Goal: Information Seeking & Learning: Understand process/instructions

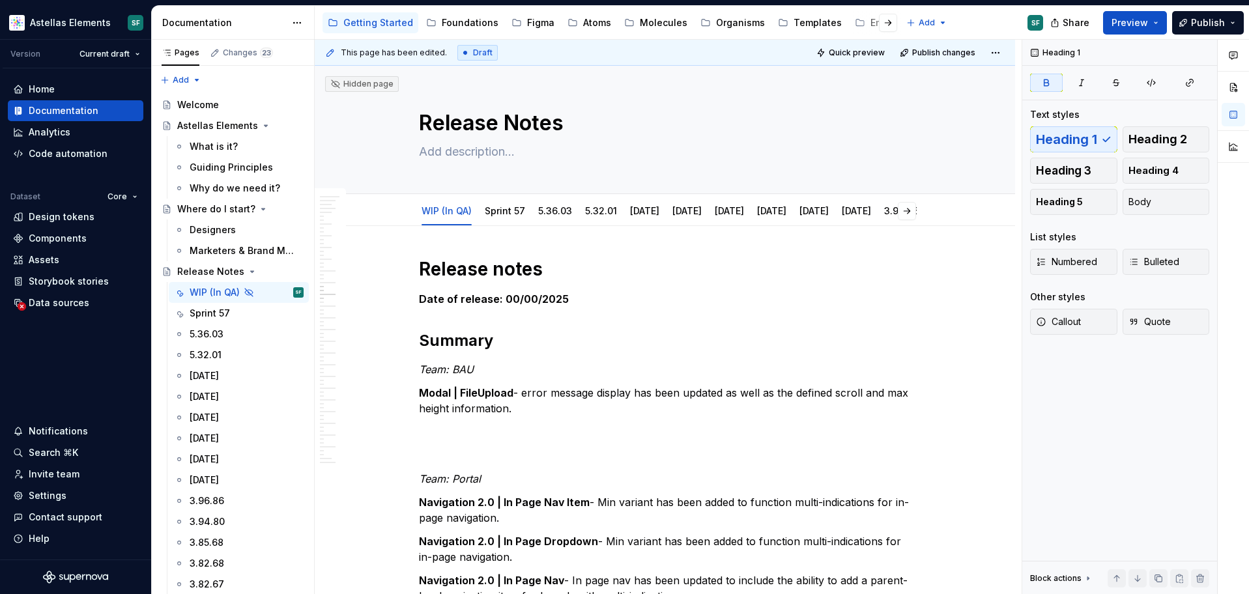
scroll to position [4846, 0]
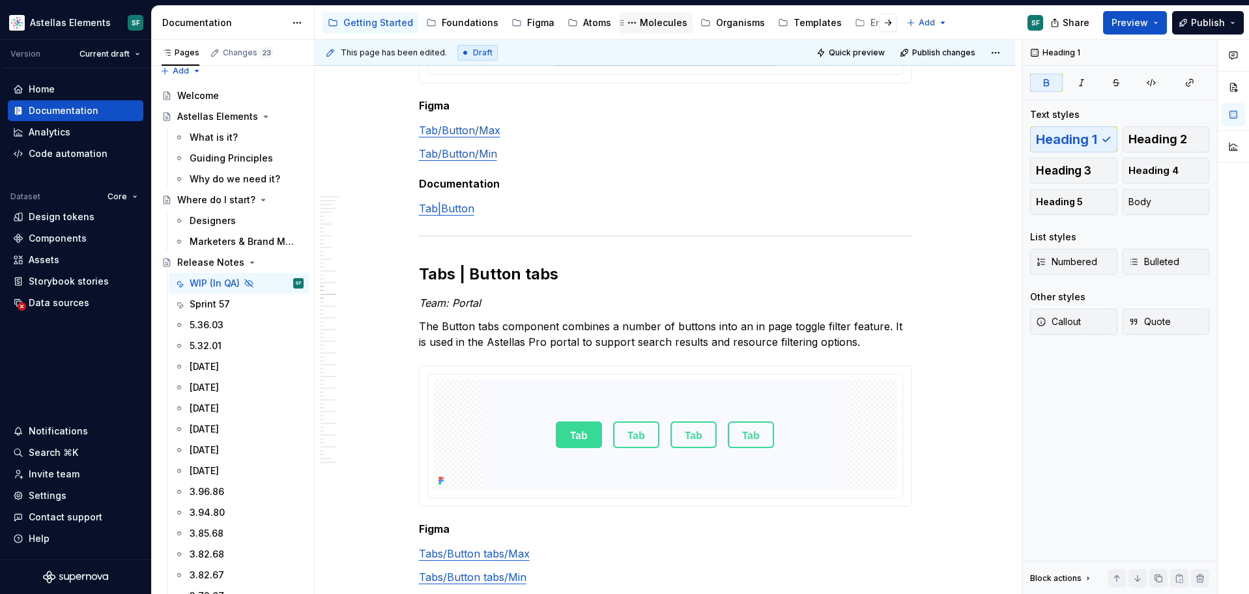
click at [662, 20] on div "Molecules" at bounding box center [664, 22] width 48 height 13
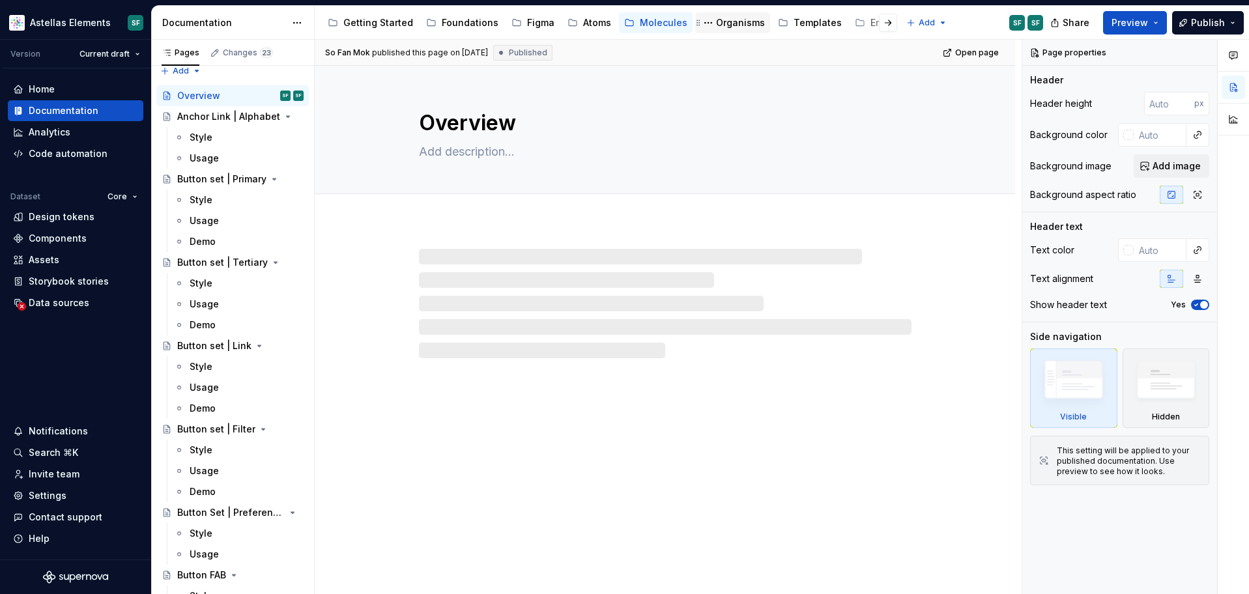
click at [739, 28] on div "Organisms" at bounding box center [740, 22] width 49 height 13
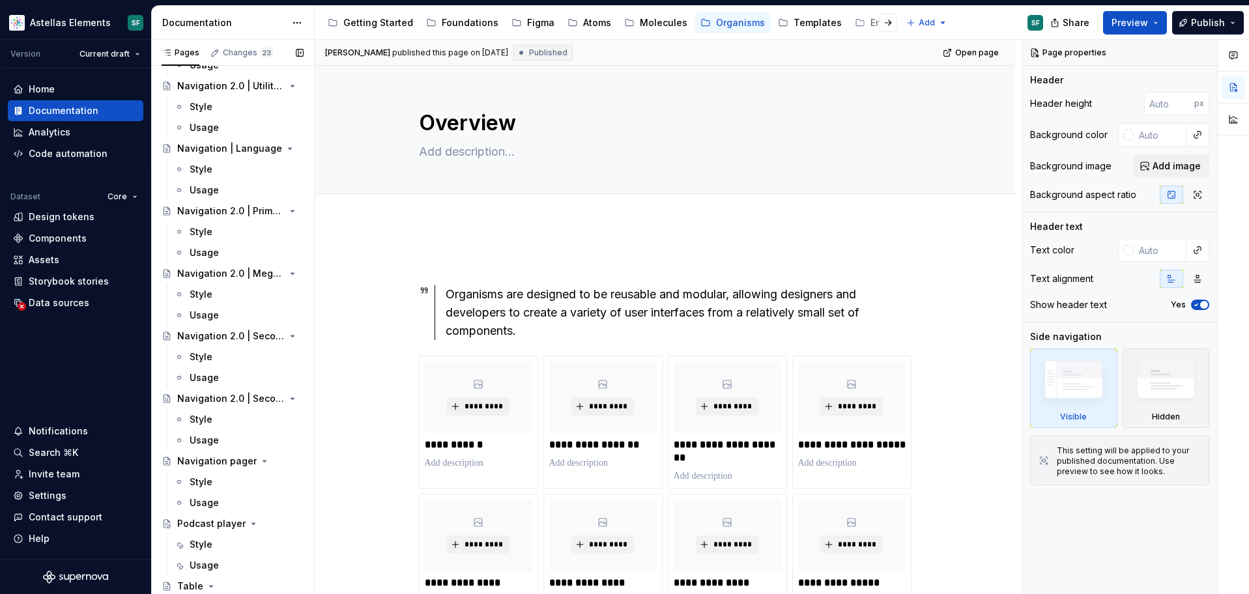
scroll to position [1740, 0]
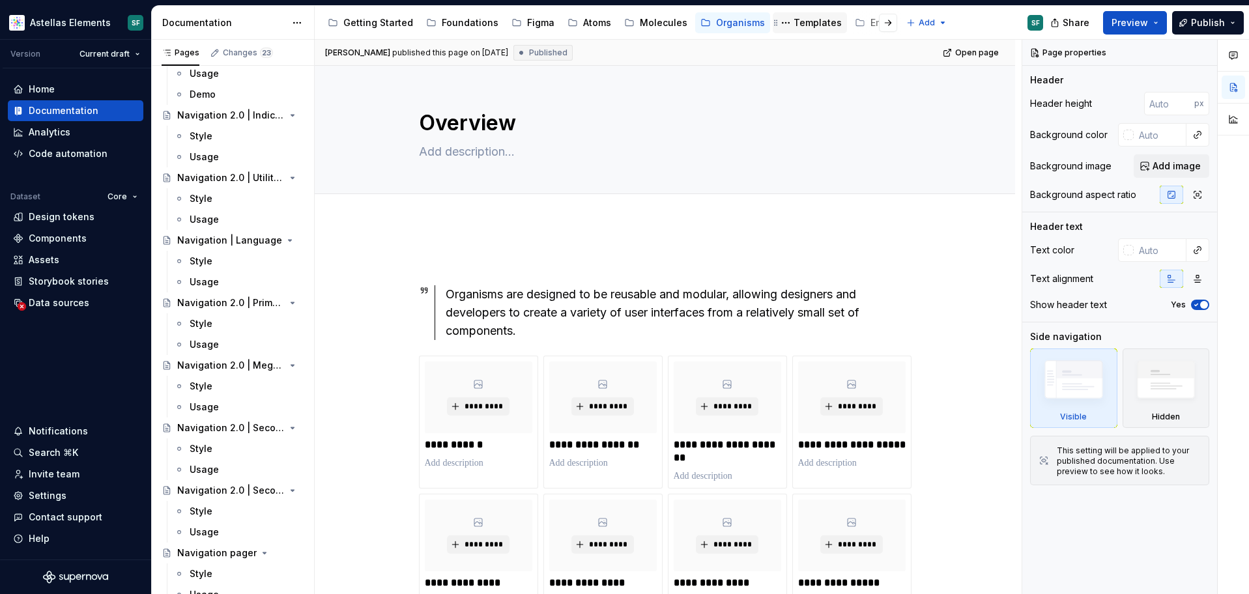
click at [804, 21] on div "Templates" at bounding box center [817, 22] width 48 height 13
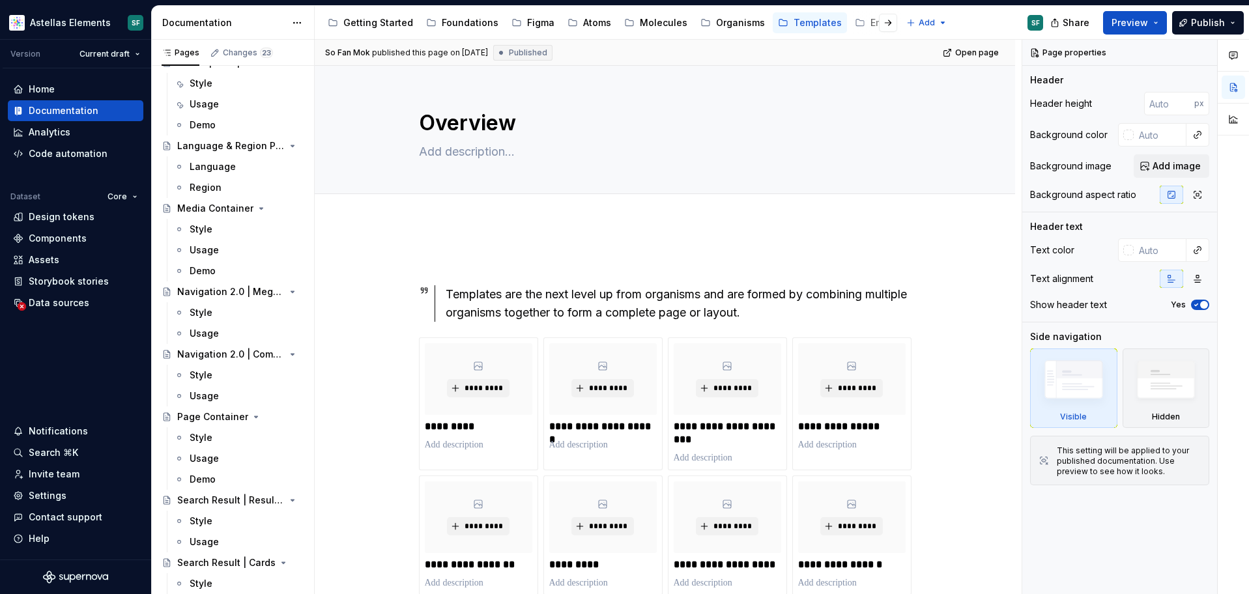
scroll to position [1385, 0]
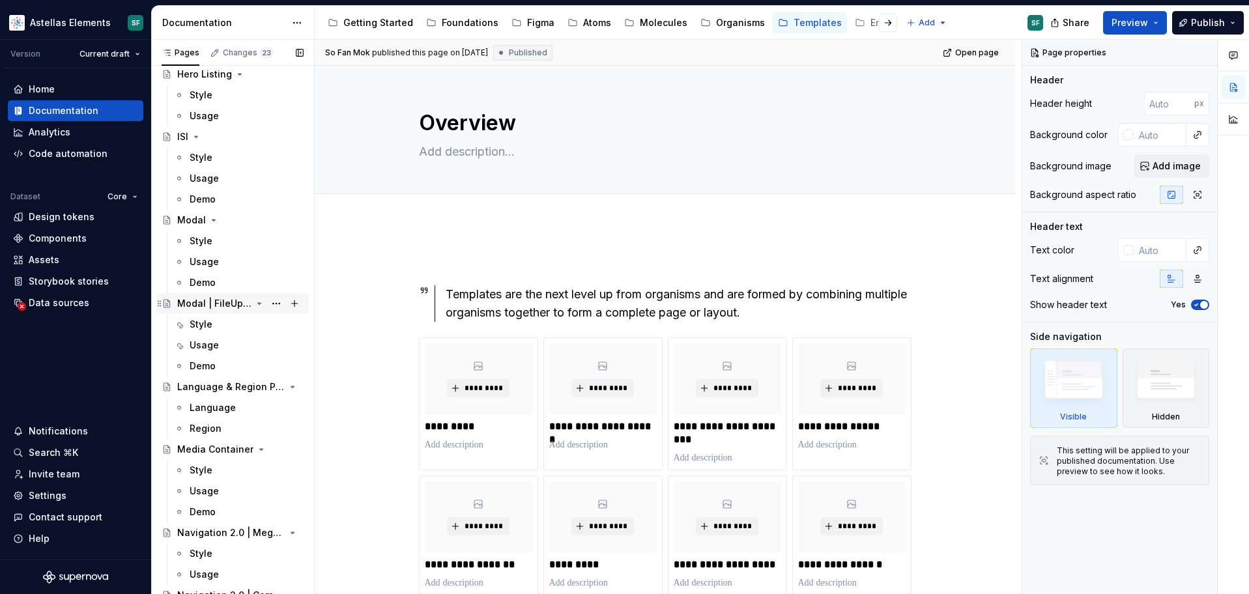
click at [231, 309] on div "Modal | FileUpload" at bounding box center [214, 303] width 74 height 13
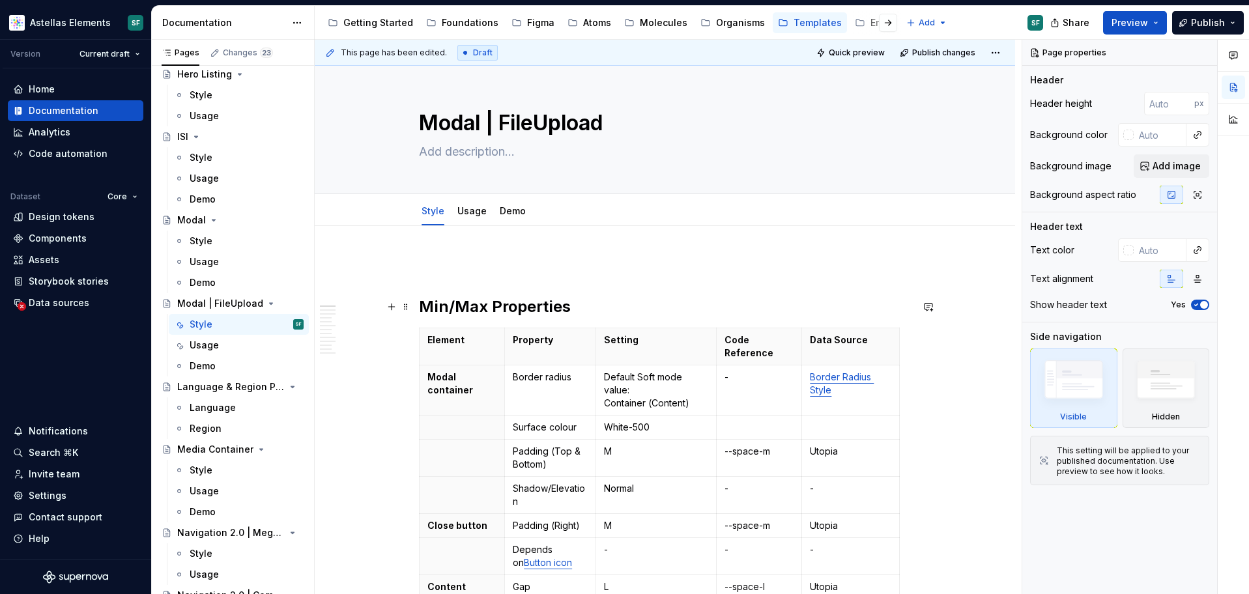
click at [426, 308] on h2 "Min/Max Properties" at bounding box center [665, 306] width 492 height 21
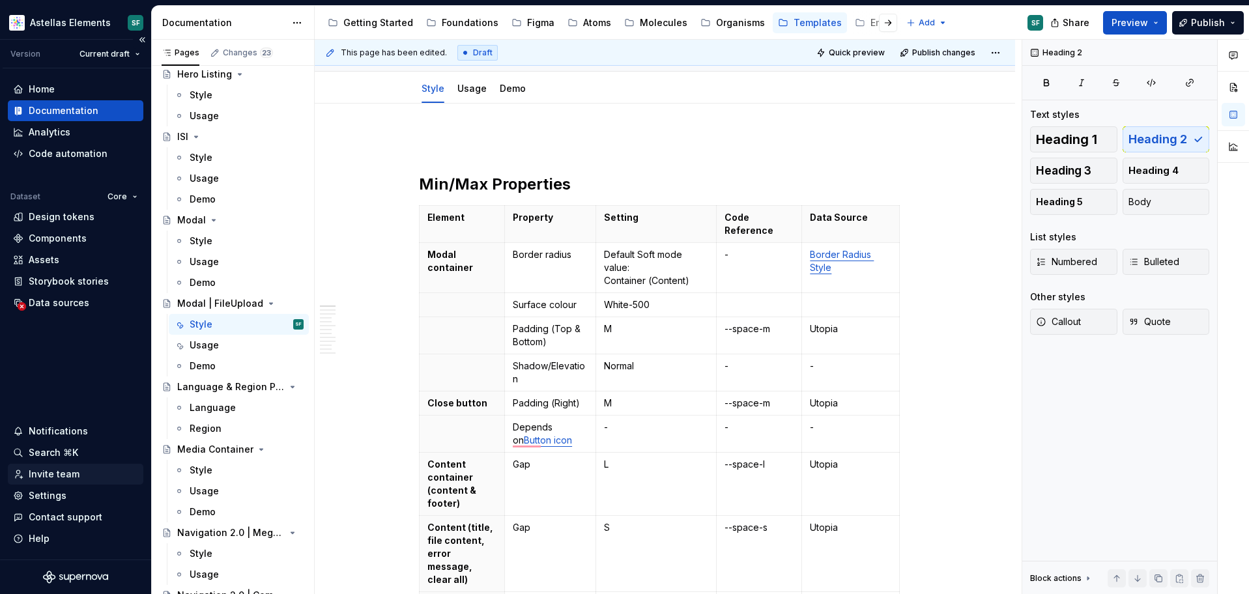
scroll to position [122, 0]
type textarea "*"
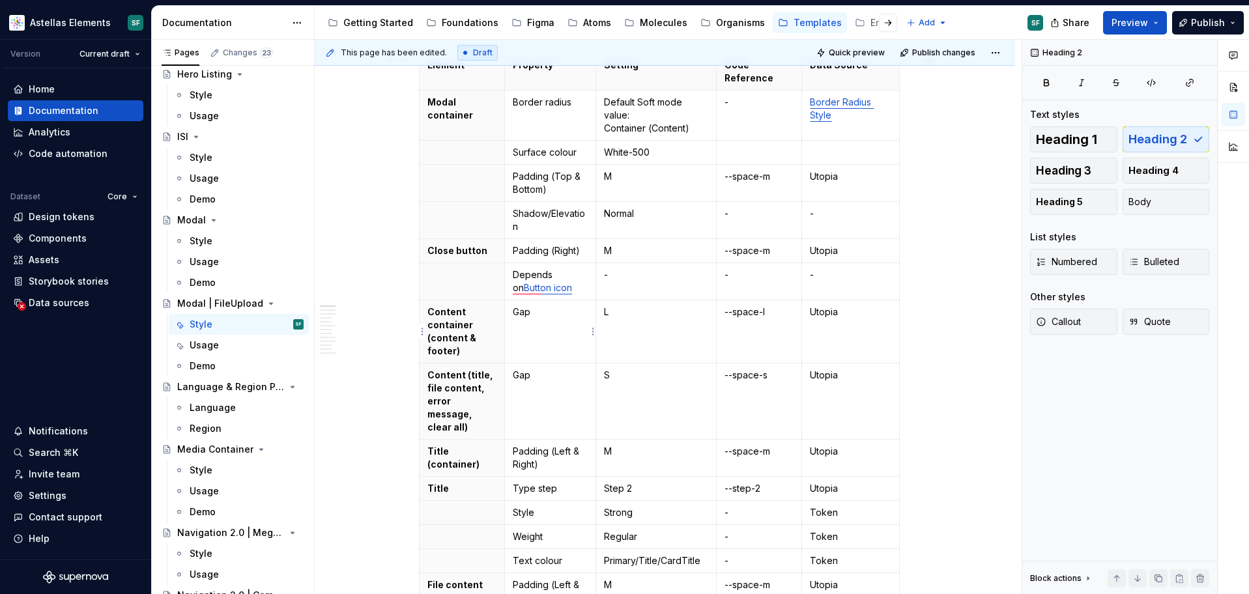
scroll to position [0, 0]
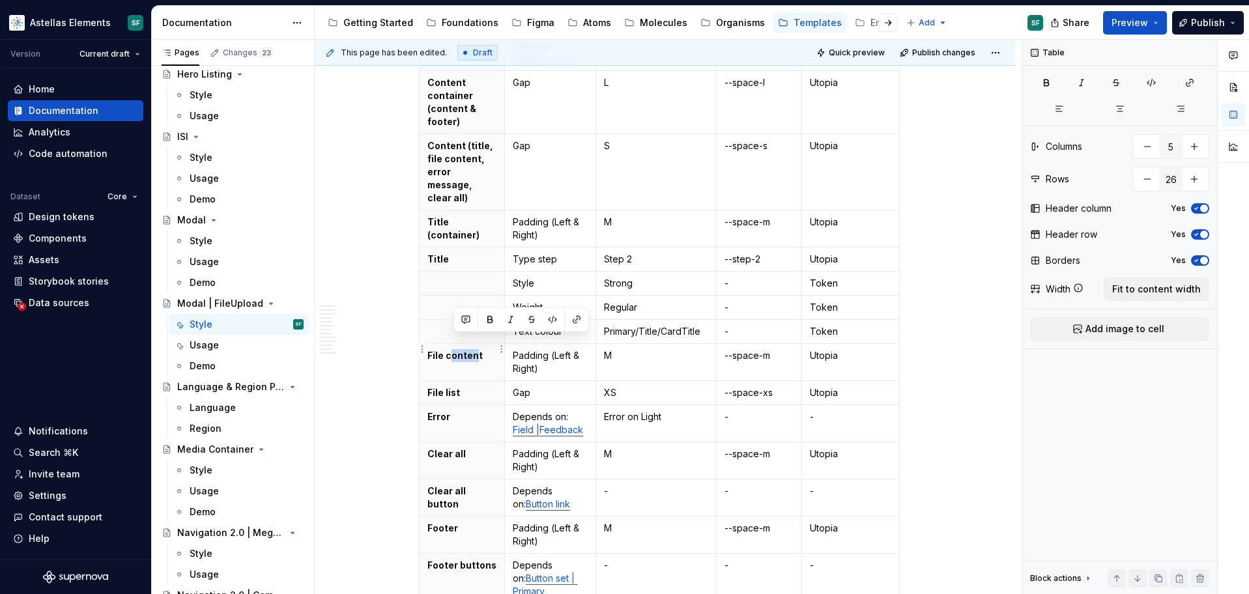
drag, startPoint x: 480, startPoint y: 345, endPoint x: 455, endPoint y: 345, distance: 25.4
click at [455, 349] on p "File content" at bounding box center [462, 355] width 70 height 13
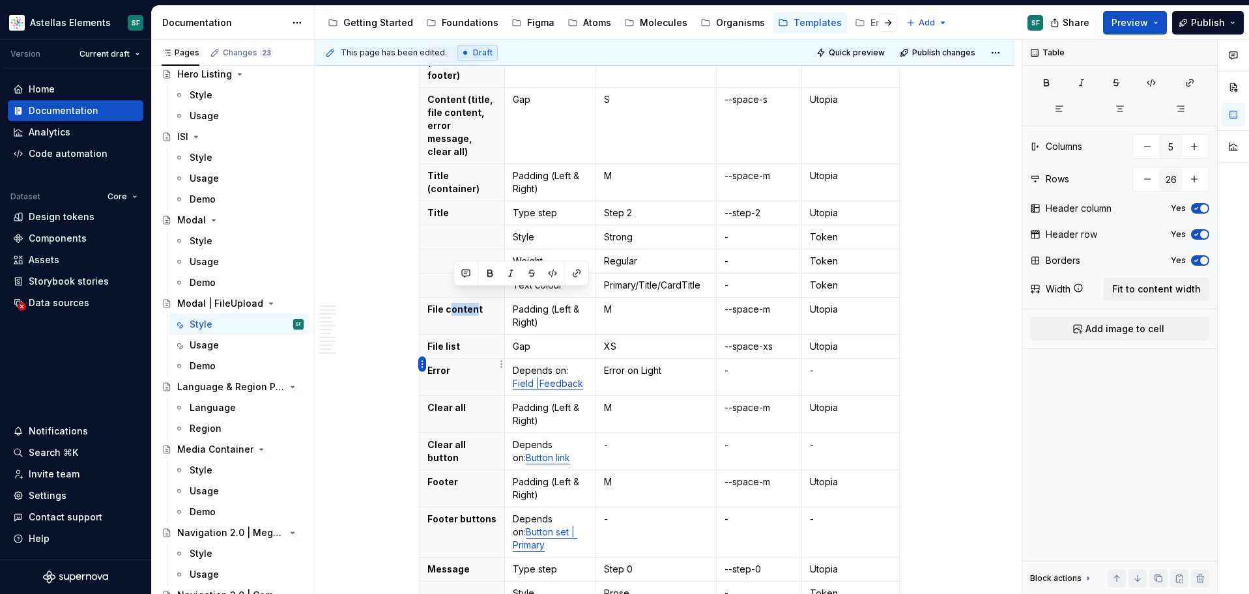
click at [423, 363] on html "Astellas Elements SF Version Current draft Home Documentation Analytics Code au…" at bounding box center [624, 297] width 1249 height 594
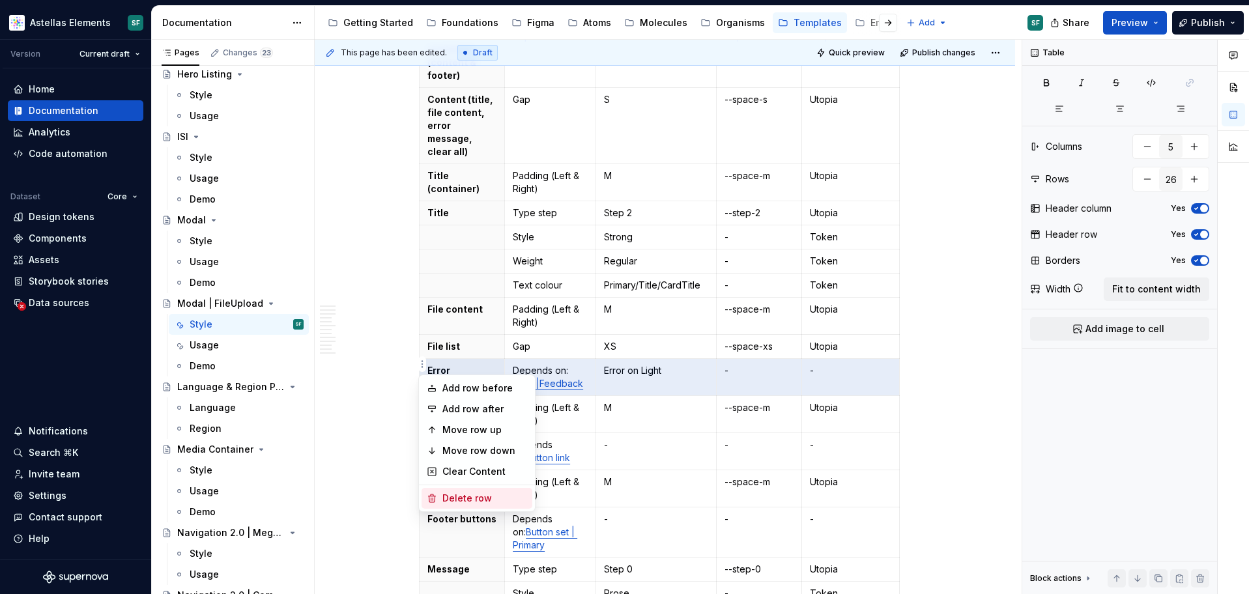
click at [456, 496] on div "Delete row" at bounding box center [484, 498] width 85 height 13
type input "25"
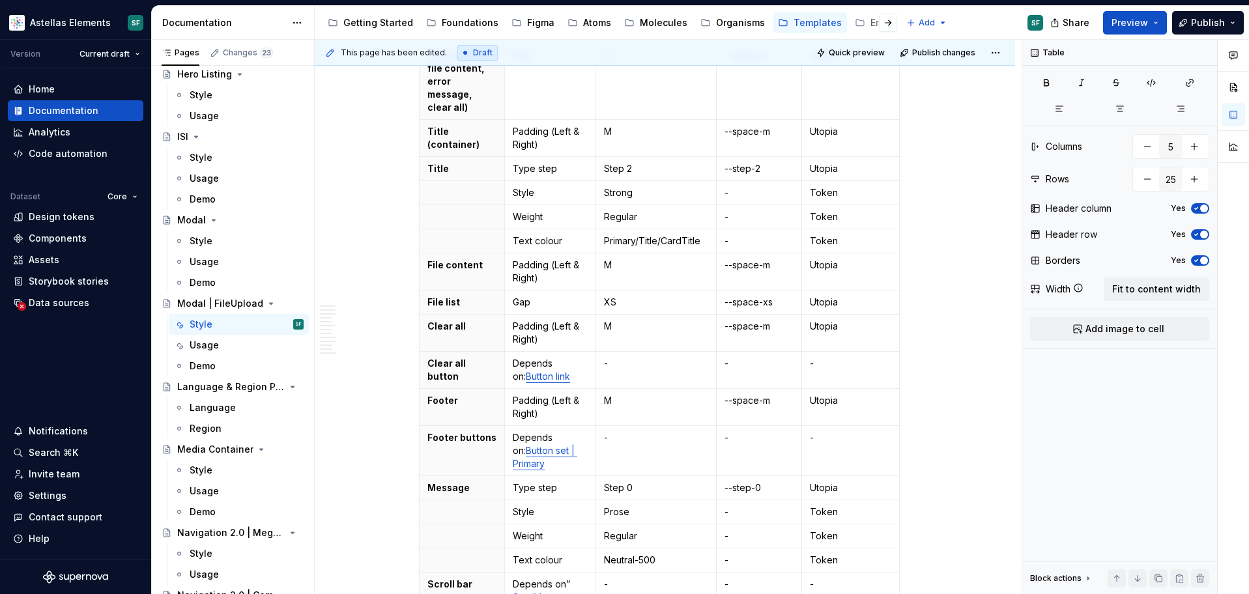
scroll to position [597, 0]
click at [461, 355] on p "Clear all button" at bounding box center [462, 368] width 70 height 26
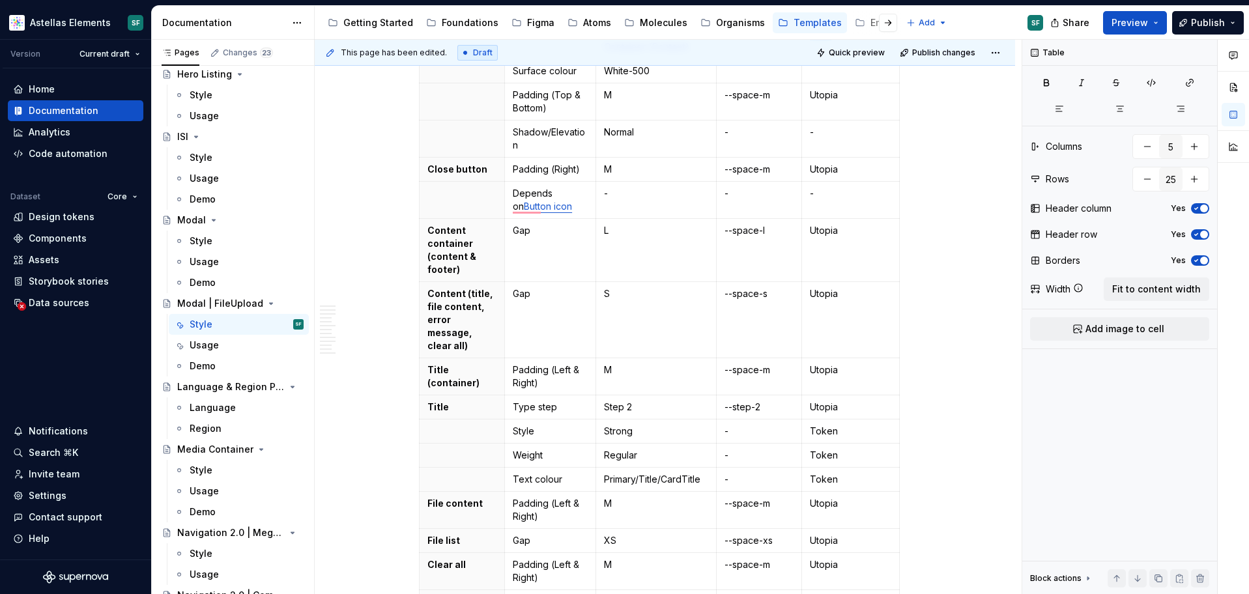
scroll to position [293, 0]
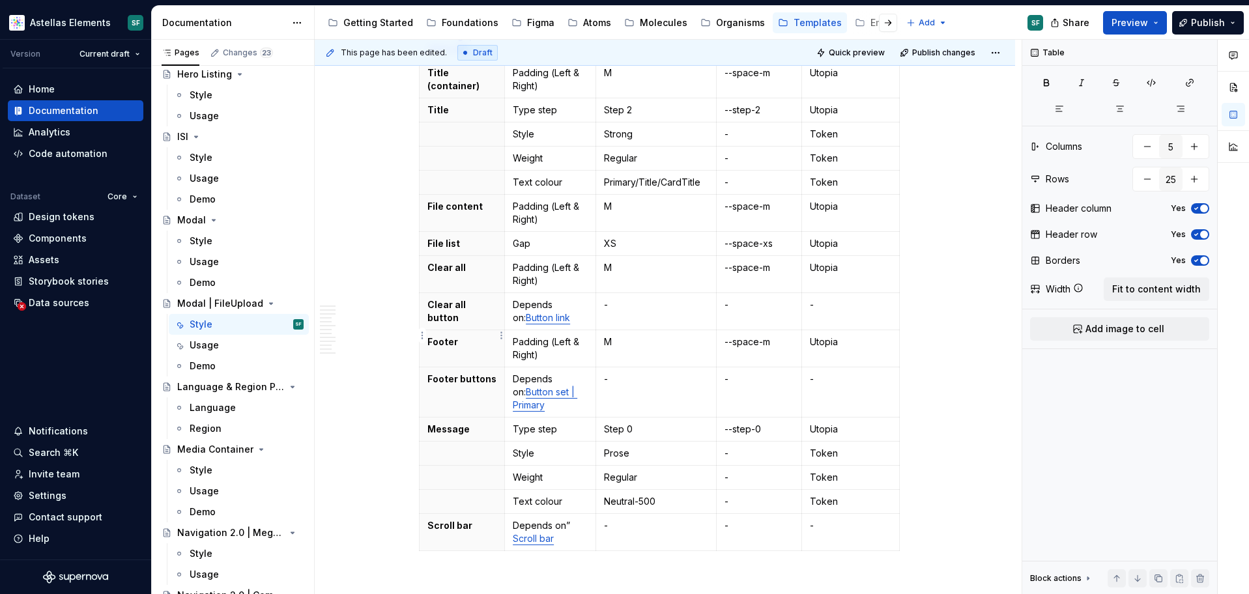
click at [461, 335] on p "Footer" at bounding box center [462, 341] width 70 height 13
click at [468, 373] on p "Footer buttons" at bounding box center [462, 379] width 70 height 13
click at [420, 300] on html "Astellas Elements SF Version Current draft Home Documentation Analytics Code au…" at bounding box center [624, 297] width 1249 height 594
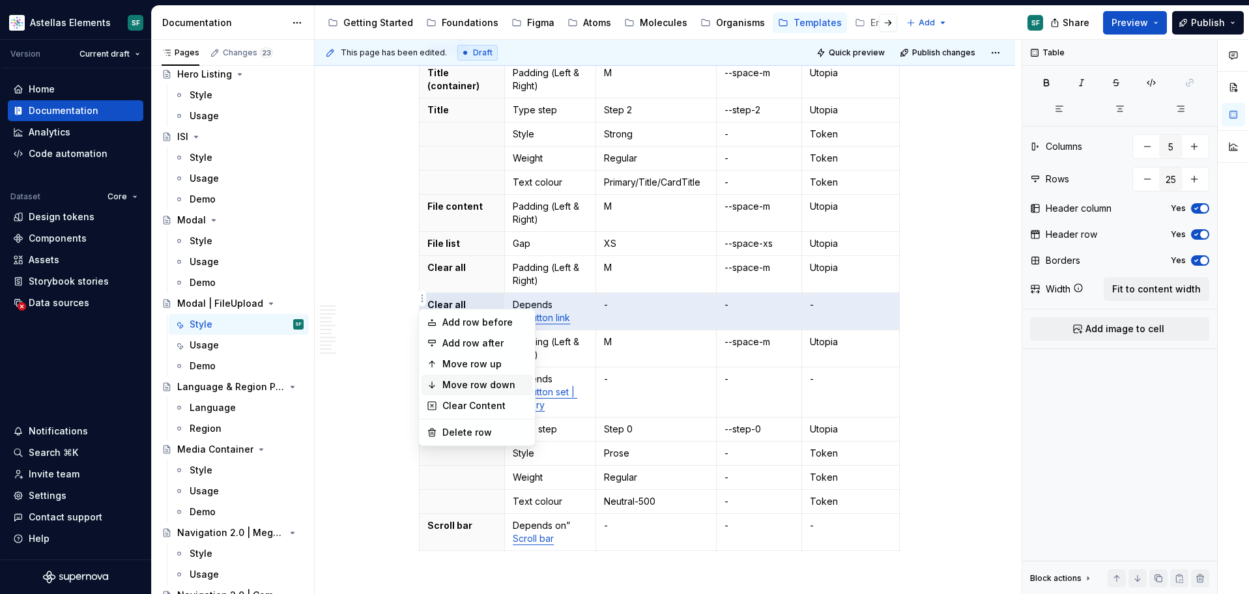
click at [477, 386] on div "Move row down" at bounding box center [484, 384] width 85 height 13
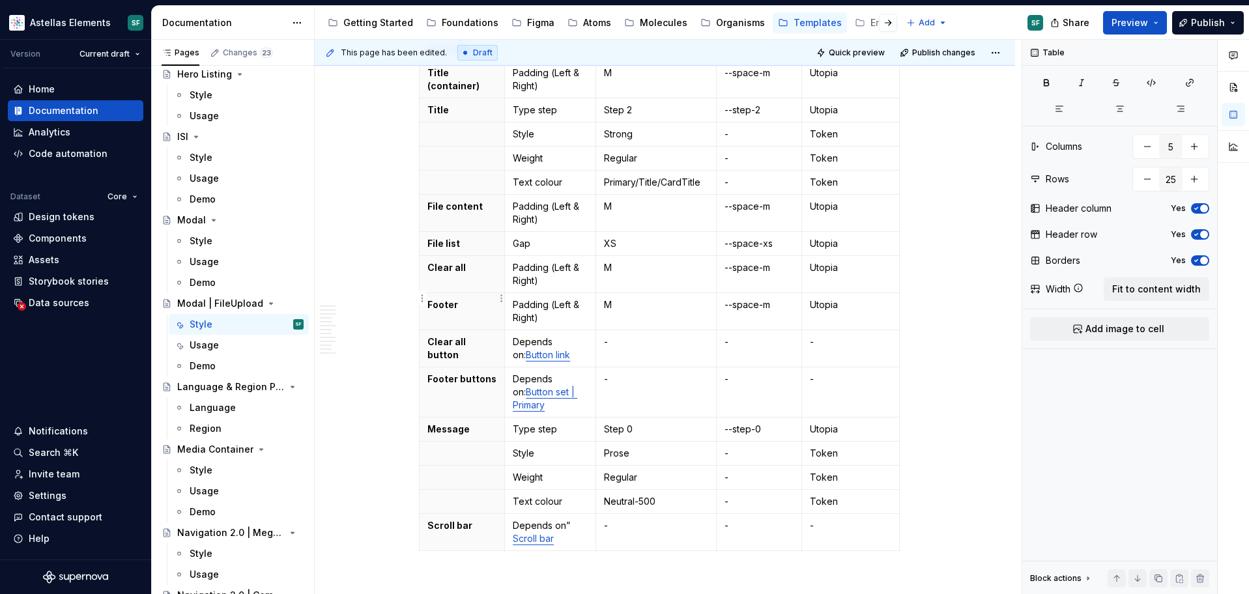
click at [455, 298] on th "Footer" at bounding box center [462, 311] width 86 height 37
click at [432, 335] on p "Clear all button" at bounding box center [462, 348] width 70 height 26
click at [433, 373] on p "Footer buttons" at bounding box center [462, 379] width 70 height 13
click at [429, 367] on th "Footer buttons" at bounding box center [462, 392] width 86 height 50
click at [459, 373] on p "Footer buttons" at bounding box center [462, 379] width 70 height 13
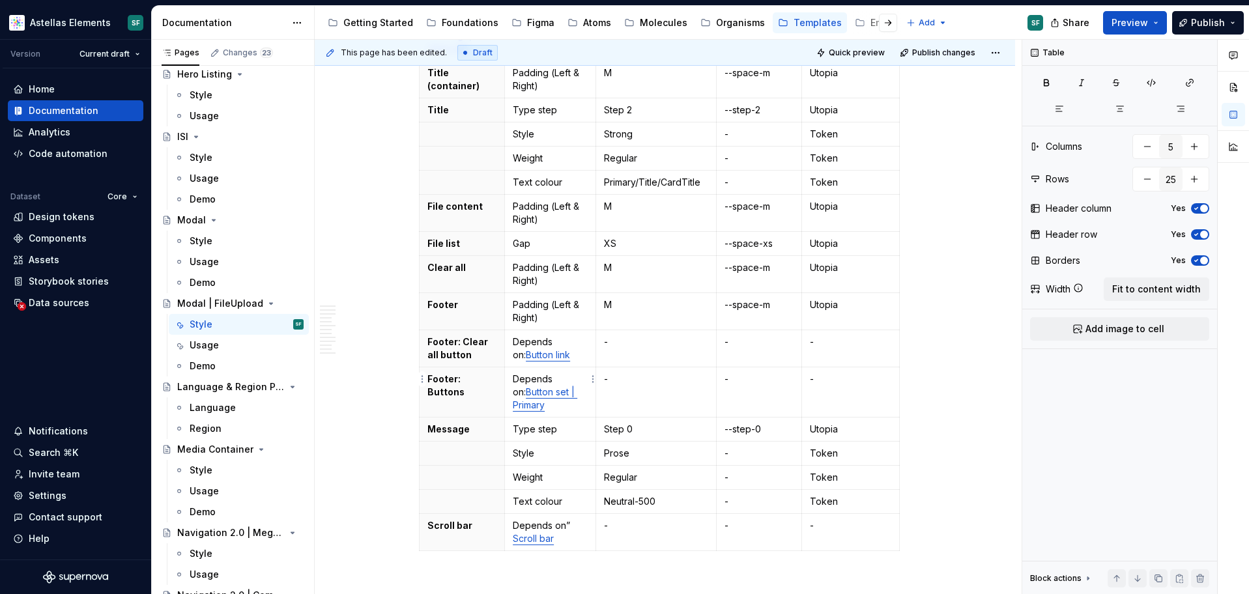
click at [561, 395] on p "Depends on: Button set | Primary" at bounding box center [550, 392] width 75 height 39
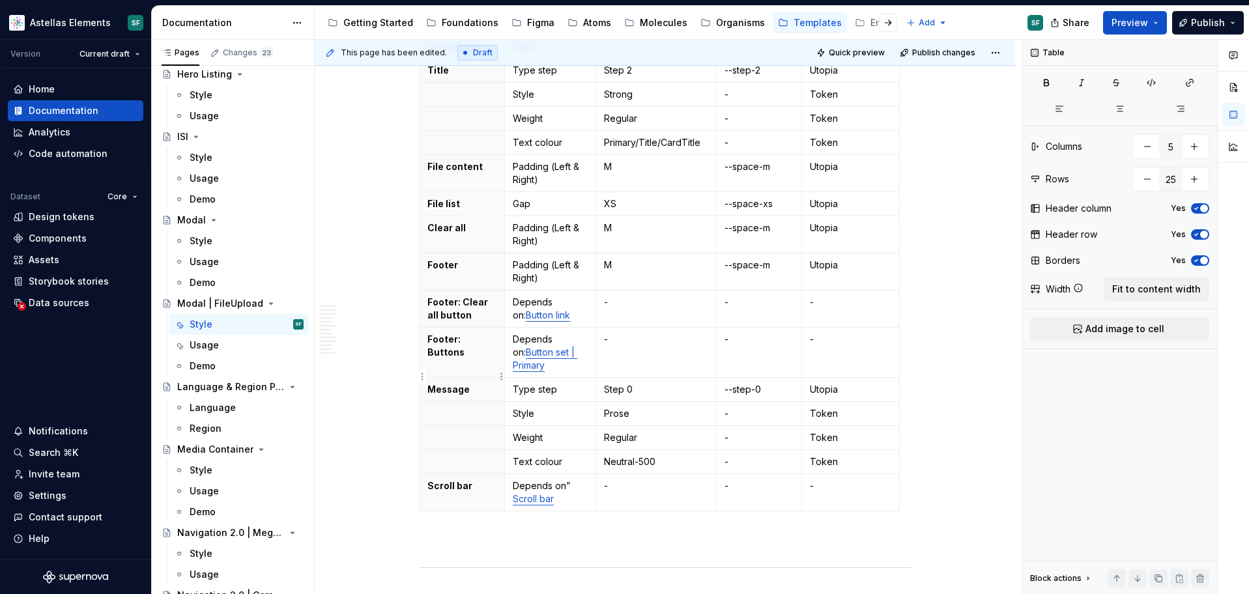
click at [483, 383] on p "Message" at bounding box center [462, 389] width 70 height 13
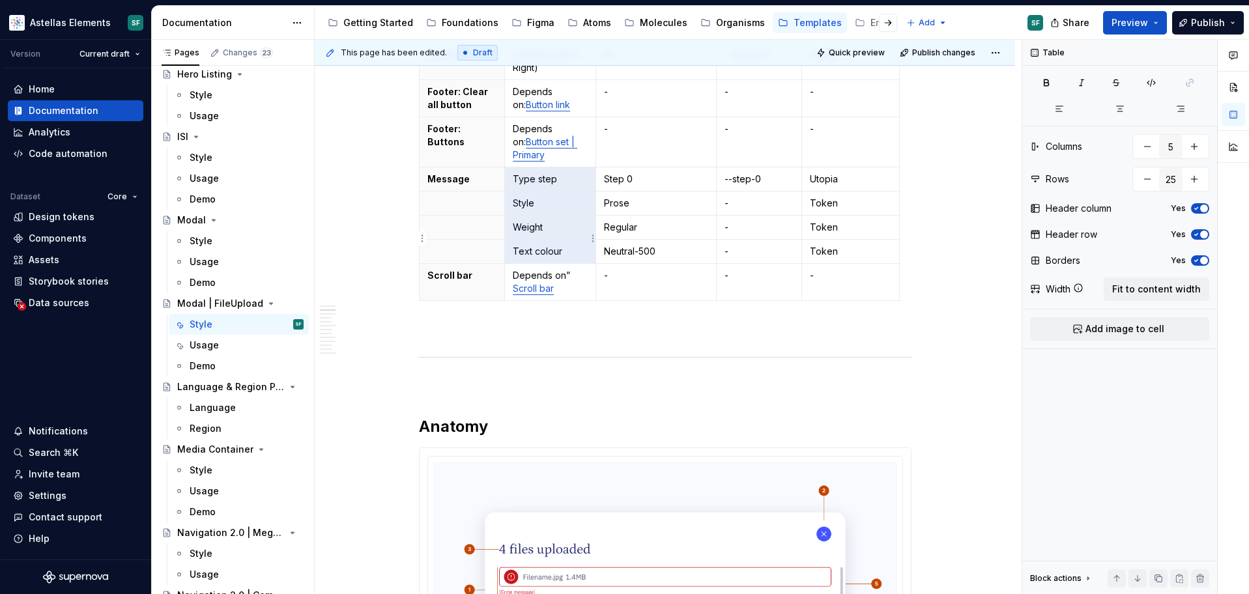
drag, startPoint x: 537, startPoint y: 162, endPoint x: 553, endPoint y: 246, distance: 86.1
type textarea "*"
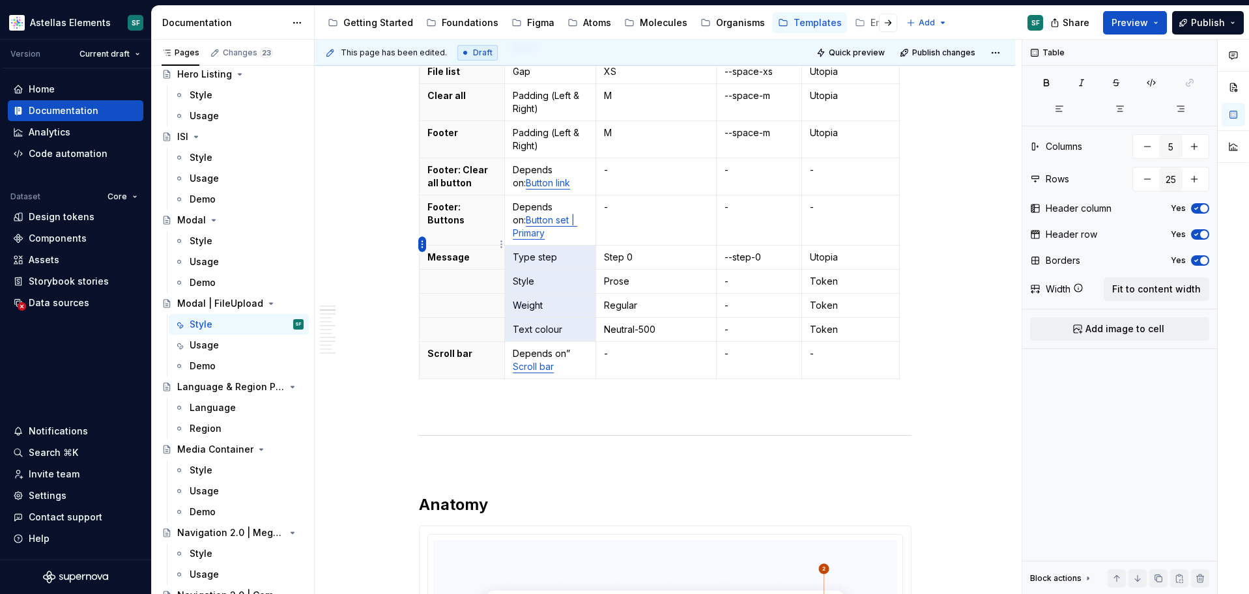
click at [421, 245] on html "Astellas Elements SF Version Current draft Home Documentation Analytics Code au…" at bounding box center [624, 297] width 1249 height 594
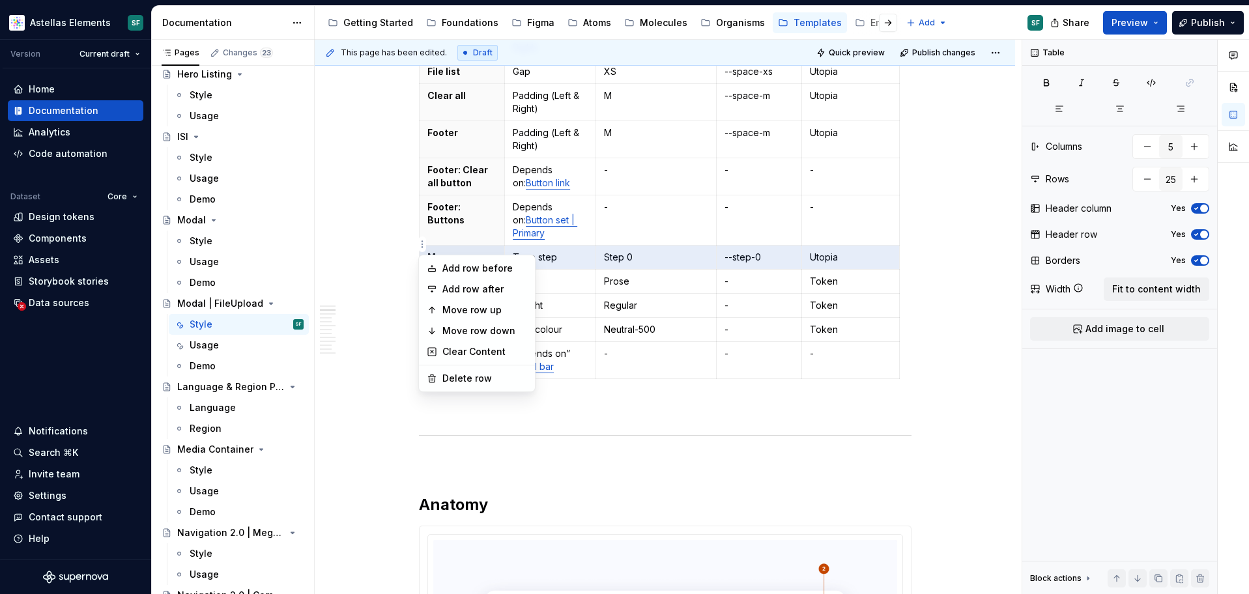
click at [539, 261] on html "Astellas Elements SF Version Current draft Home Documentation Analytics Code au…" at bounding box center [624, 297] width 1249 height 594
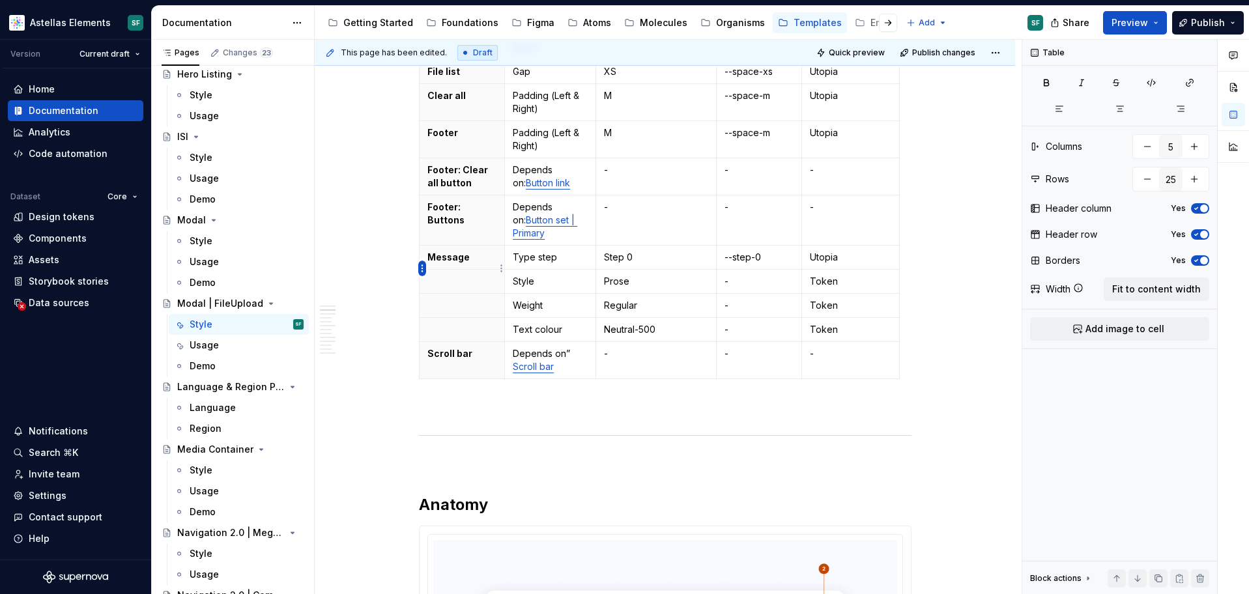
click at [424, 266] on html "Astellas Elements SF Version Current draft Home Documentation Analytics Code au…" at bounding box center [624, 297] width 1249 height 594
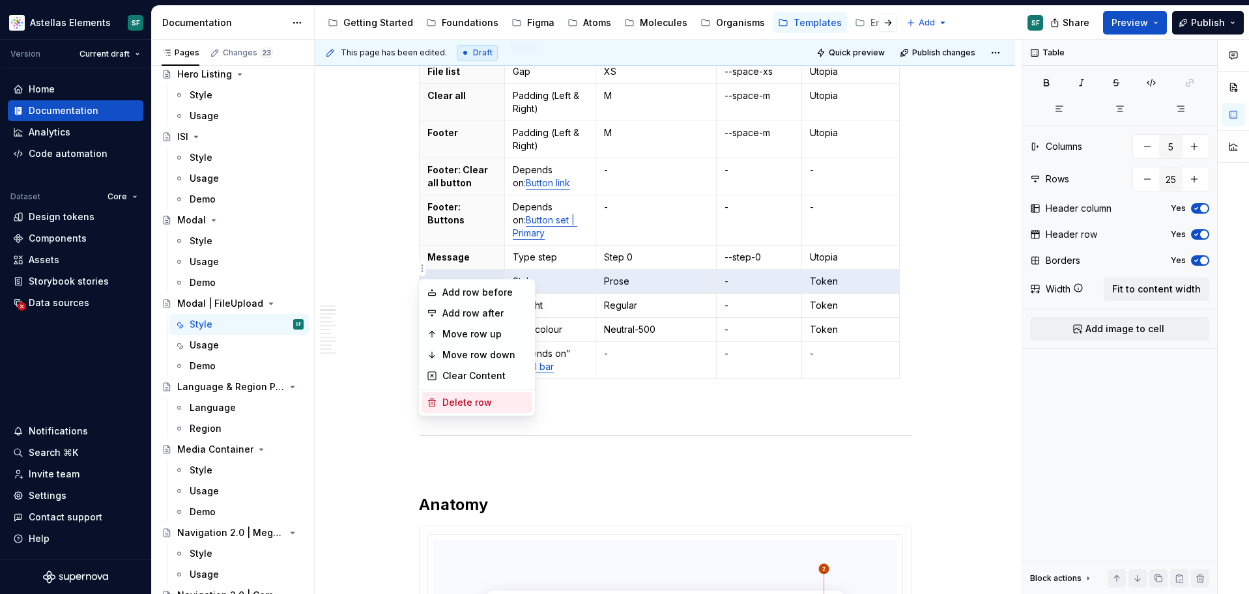
click at [438, 401] on div "Delete row" at bounding box center [476, 402] width 111 height 21
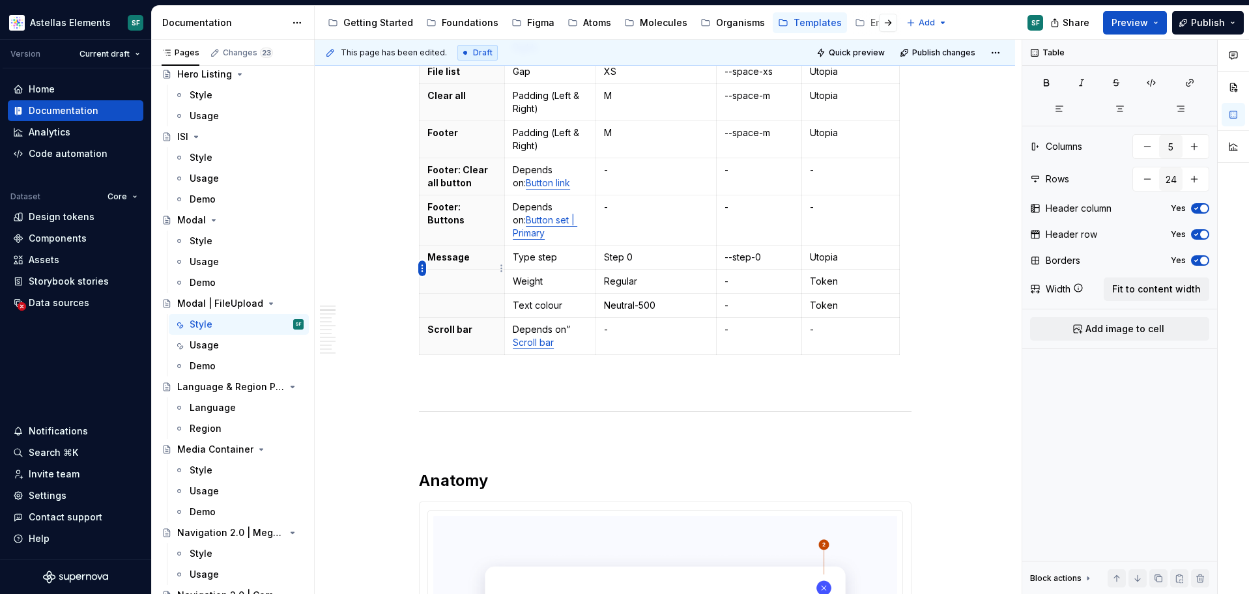
click at [420, 271] on html "Astellas Elements SF Version Current draft Home Documentation Analytics Code au…" at bounding box center [624, 297] width 1249 height 594
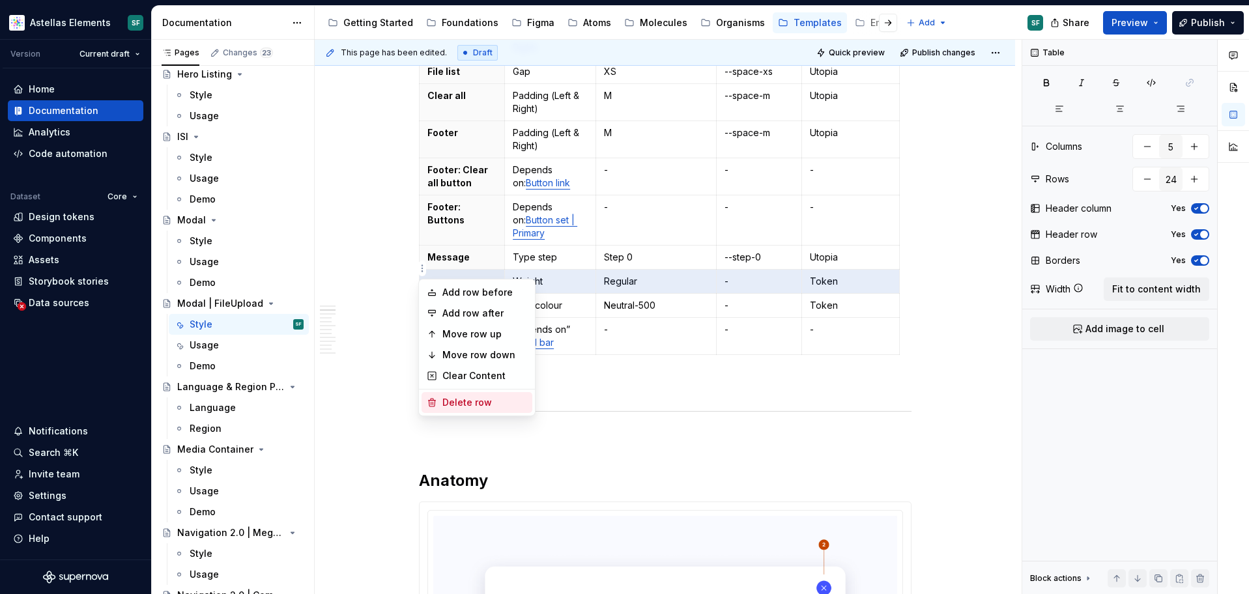
click at [451, 397] on div "Delete row" at bounding box center [484, 402] width 85 height 13
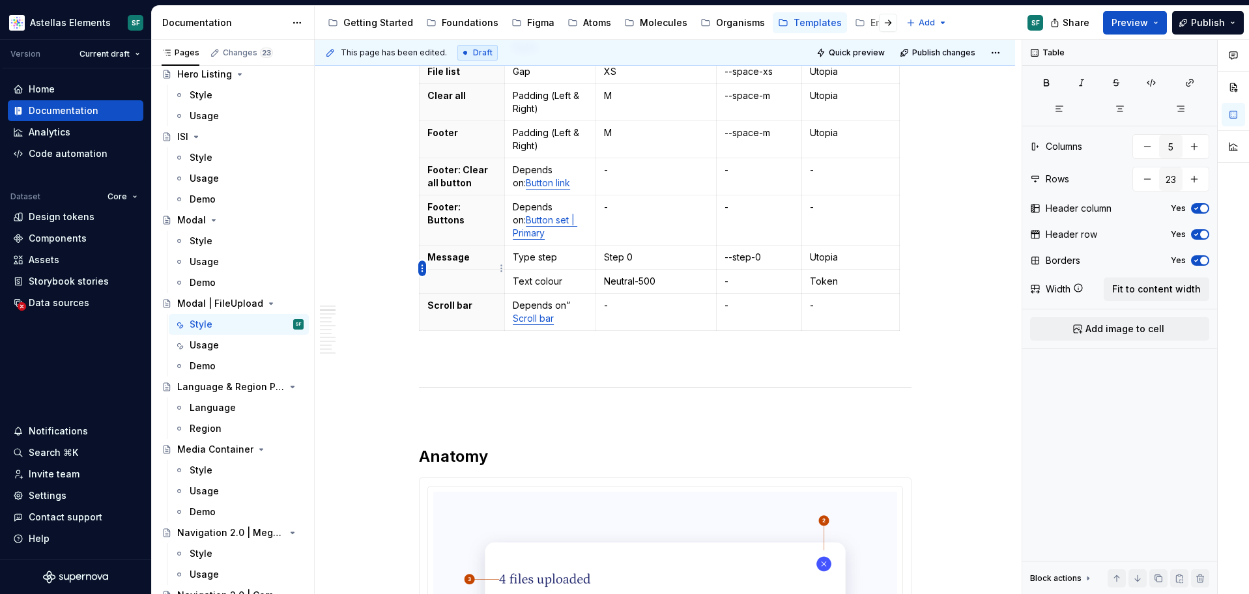
click at [424, 272] on html "Astellas Elements SF Version Current draft Home Documentation Analytics Code au…" at bounding box center [624, 297] width 1249 height 594
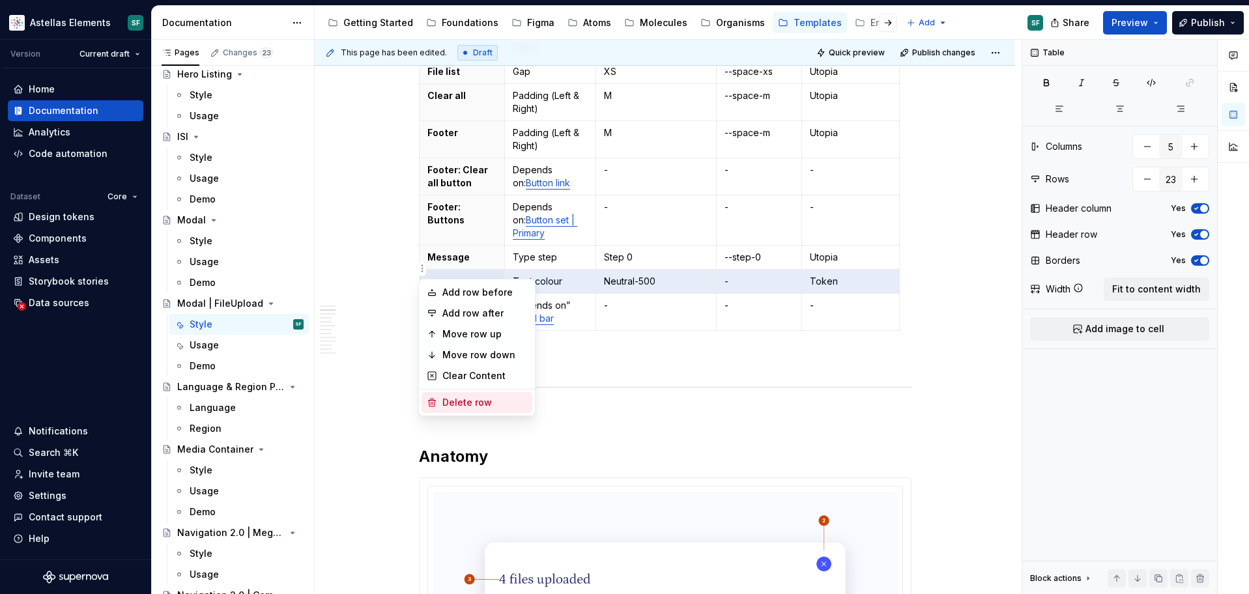
click at [451, 397] on div "Delete row" at bounding box center [484, 402] width 85 height 13
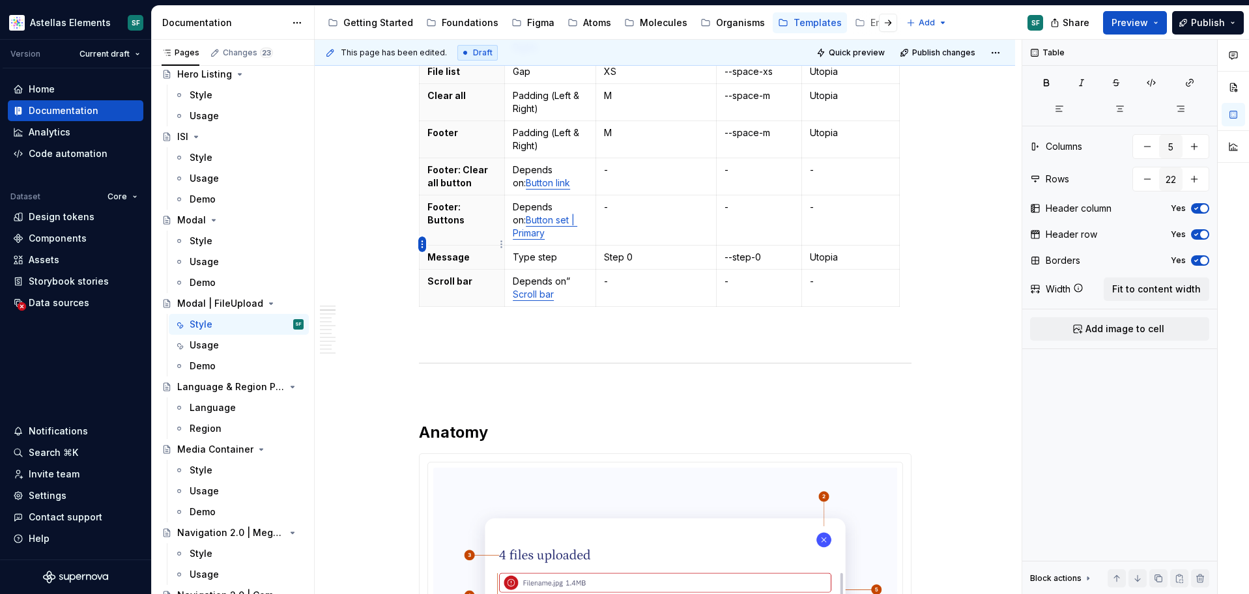
click at [424, 242] on html "Astellas Elements SF Version Current draft Home Documentation Analytics Code au…" at bounding box center [624, 297] width 1249 height 594
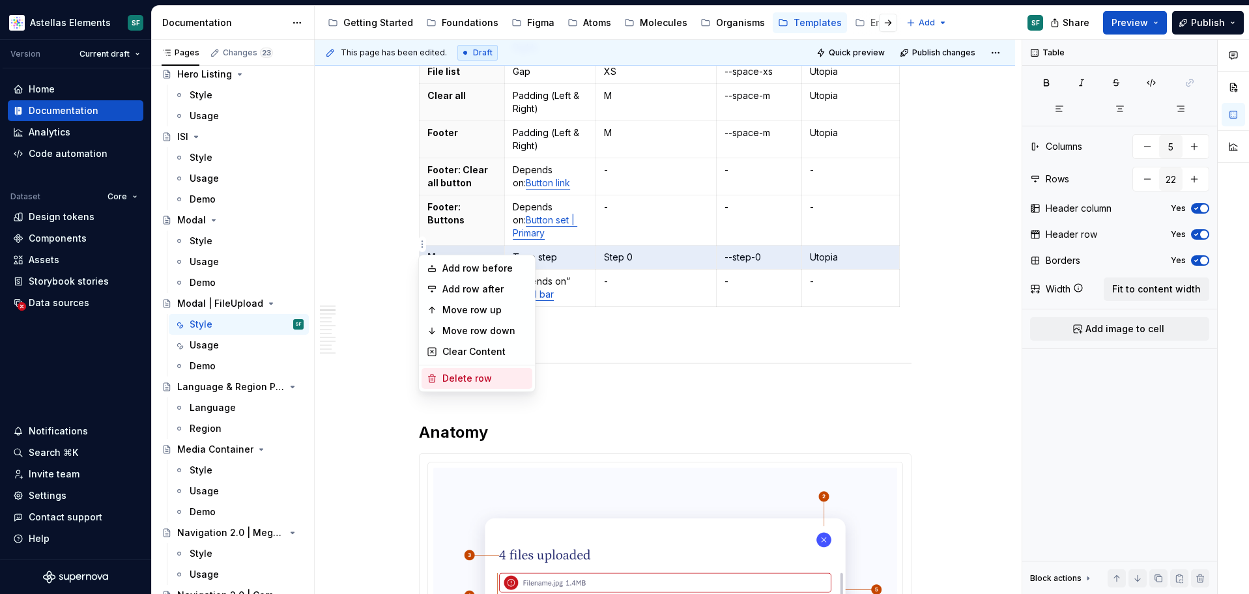
click at [462, 373] on div "Delete row" at bounding box center [484, 378] width 85 height 13
type input "21"
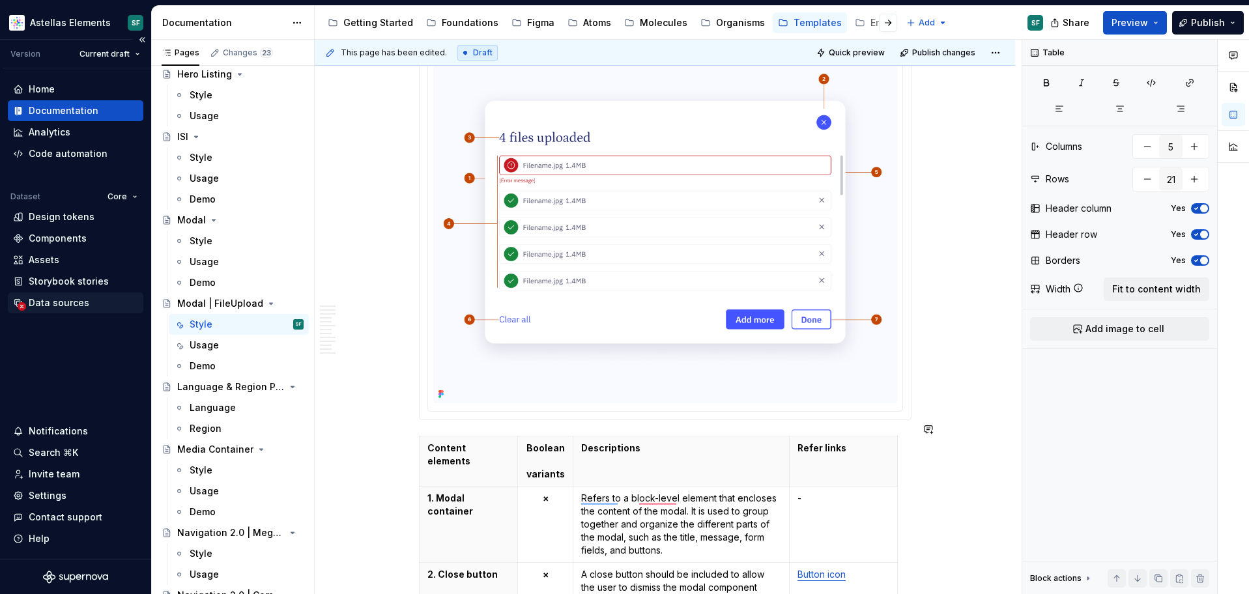
scroll to position [1208, 0]
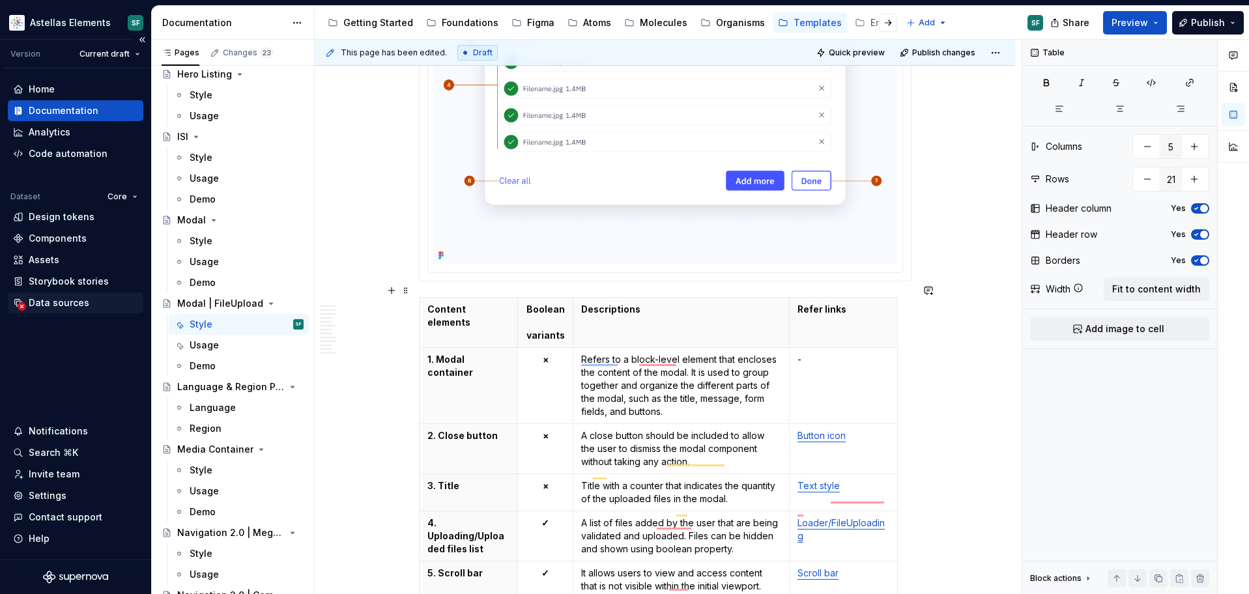
type textarea "*"
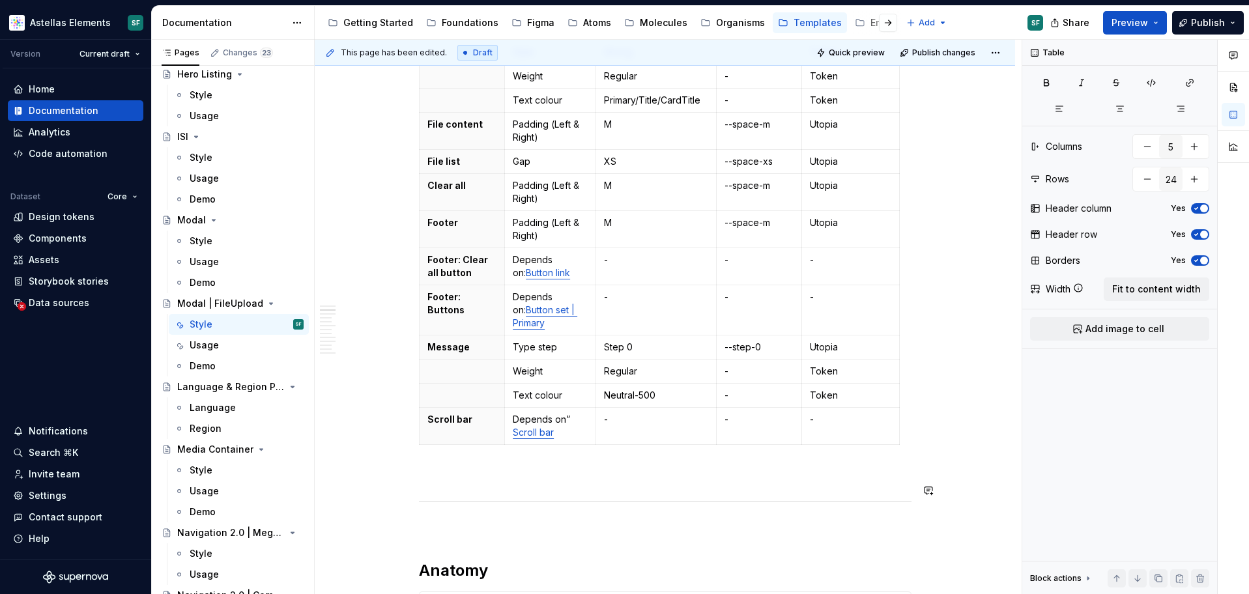
type input "25"
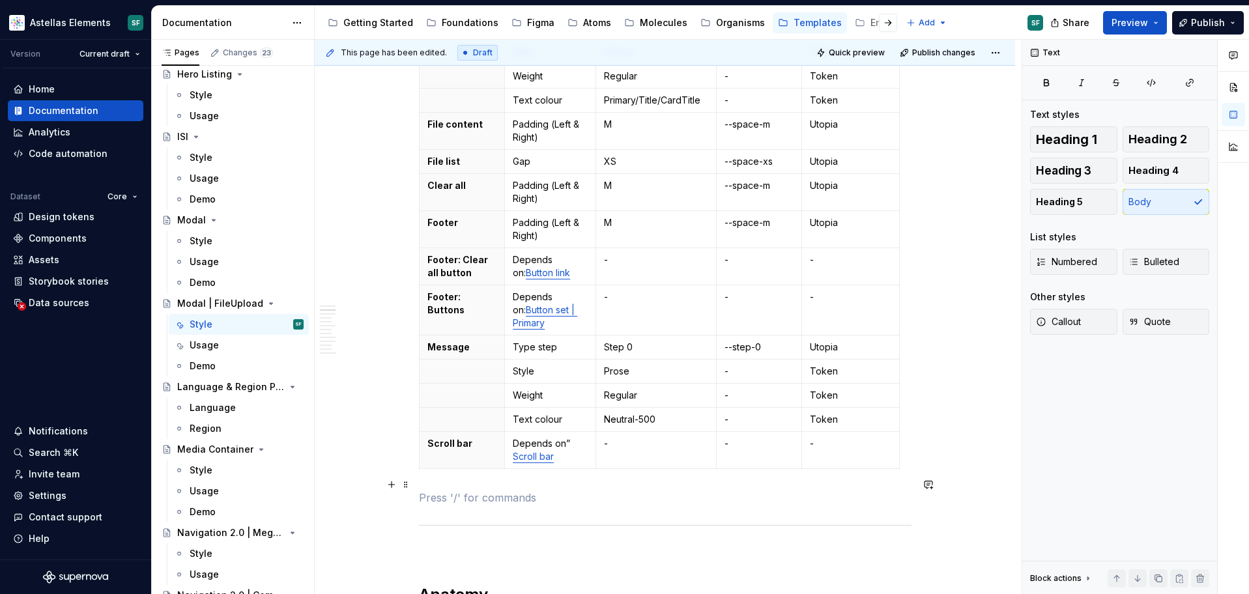
click at [485, 490] on p "To enrich screen reader interactions, please activate Accessibility in Grammarl…" at bounding box center [665, 498] width 492 height 16
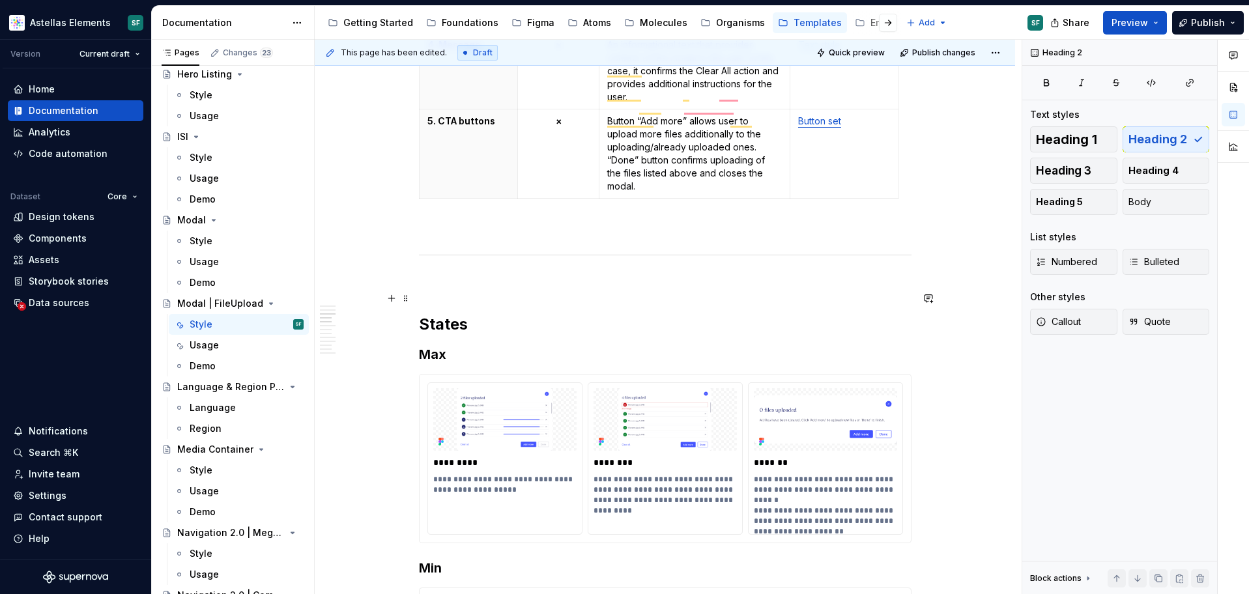
click at [586, 314] on h2 "States" at bounding box center [665, 324] width 492 height 21
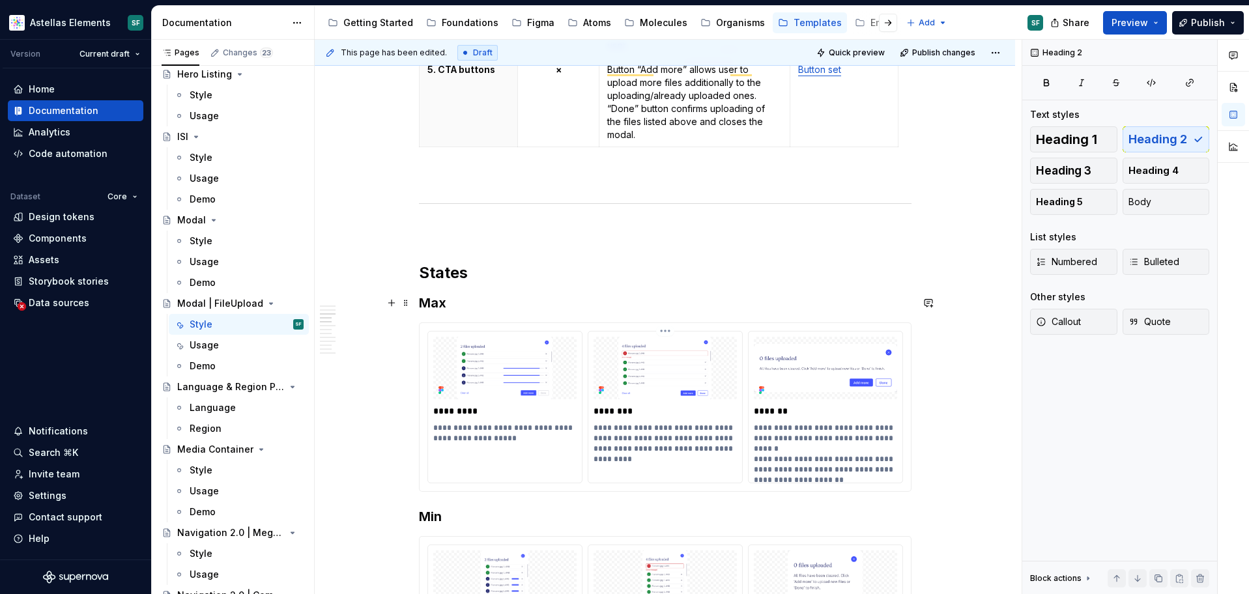
click at [646, 432] on p "**********" at bounding box center [664, 444] width 143 height 42
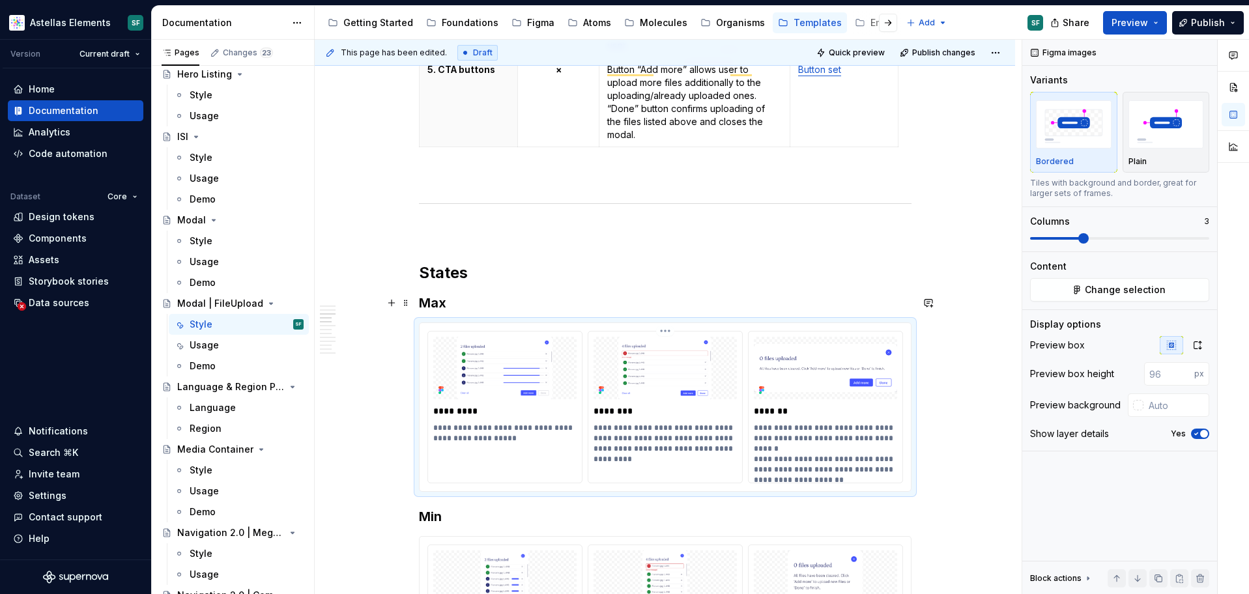
type textarea "*"
click at [715, 423] on p "**********" at bounding box center [664, 444] width 143 height 42
click at [722, 423] on p "**********" at bounding box center [664, 438] width 143 height 31
click at [686, 435] on p "**********" at bounding box center [664, 444] width 143 height 42
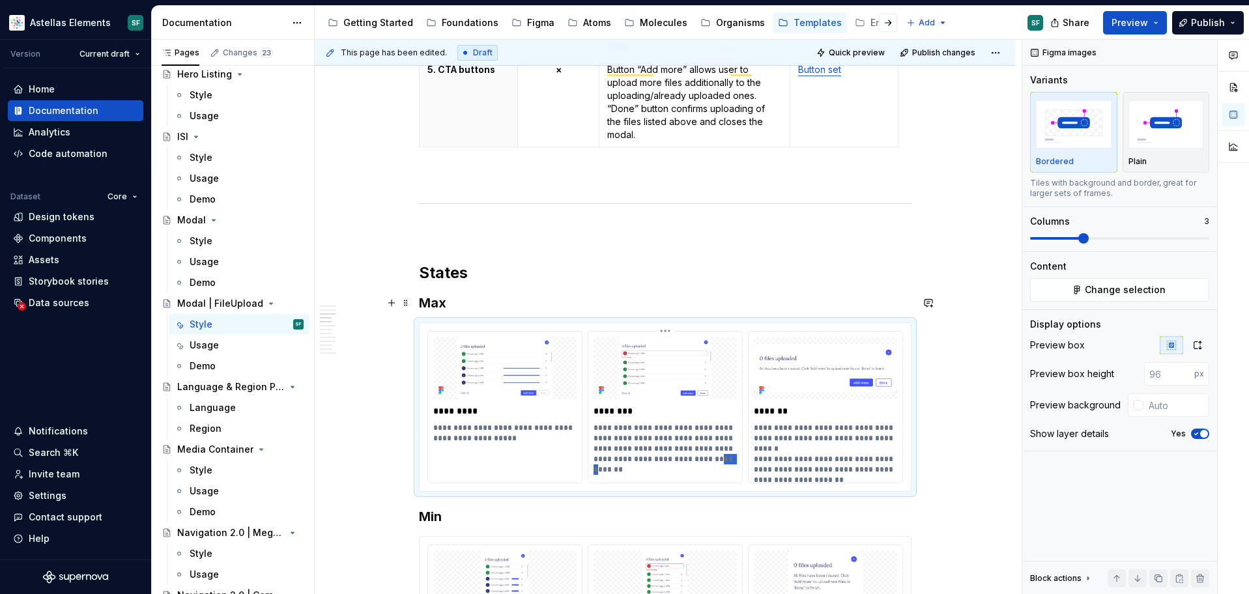
click at [686, 435] on p "**********" at bounding box center [664, 444] width 143 height 42
click at [631, 431] on p "**********" at bounding box center [664, 444] width 143 height 42
click at [705, 428] on p "**********" at bounding box center [664, 444] width 143 height 42
type textarea "*"
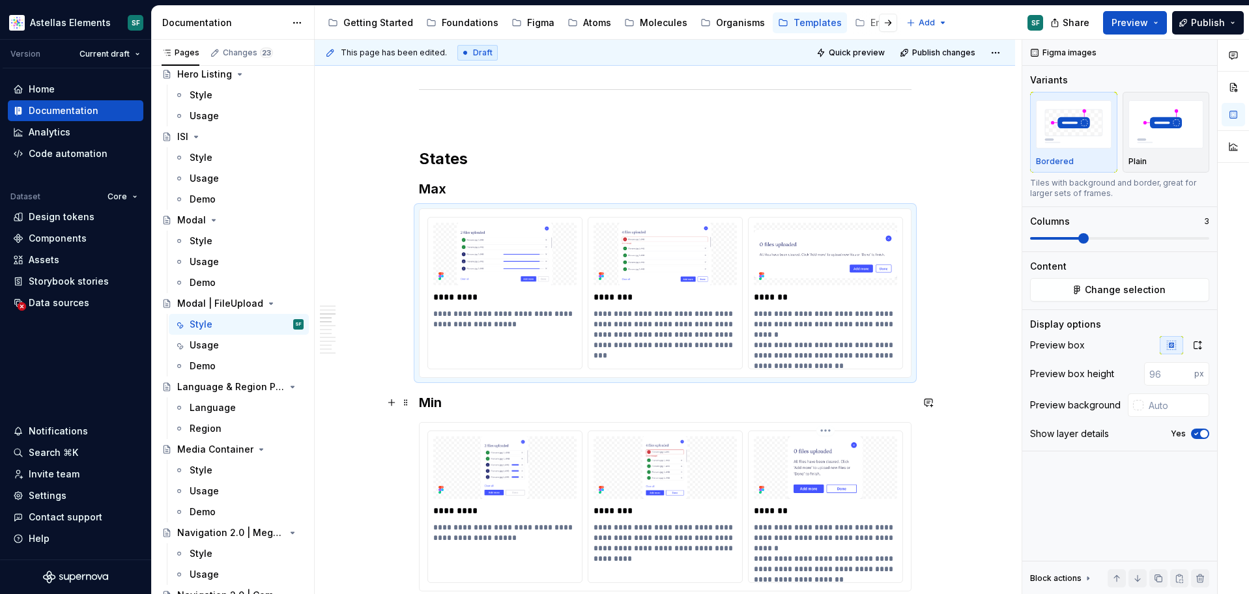
scroll to position [3109, 0]
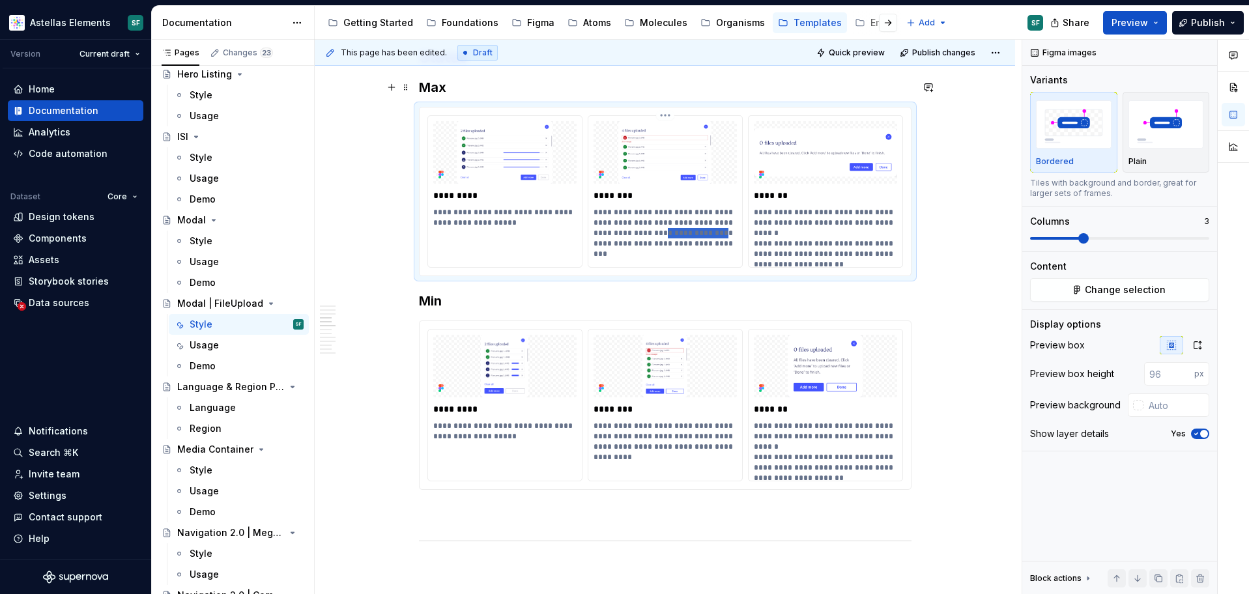
drag, startPoint x: 703, startPoint y: 209, endPoint x: 647, endPoint y: 208, distance: 56.0
click at [647, 208] on p "**********" at bounding box center [664, 228] width 143 height 42
click at [660, 216] on p "**********" at bounding box center [664, 228] width 143 height 42
drag, startPoint x: 717, startPoint y: 204, endPoint x: 721, endPoint y: 221, distance: 17.4
click at [721, 221] on p "**********" at bounding box center [664, 228] width 143 height 42
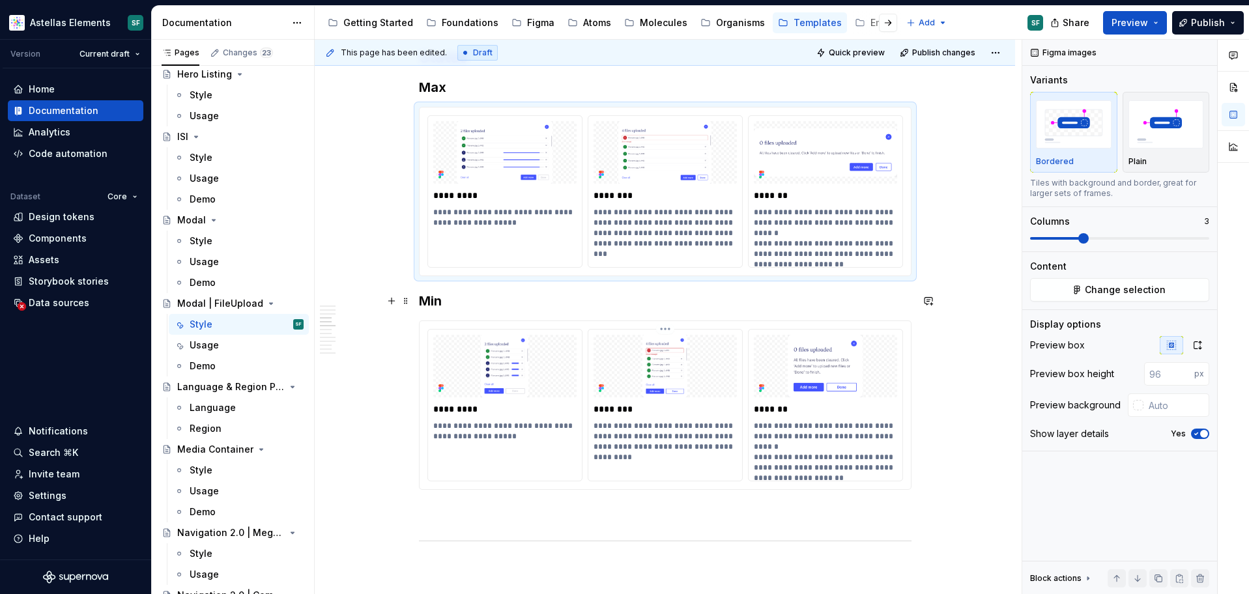
click at [651, 433] on p "**********" at bounding box center [664, 442] width 143 height 42
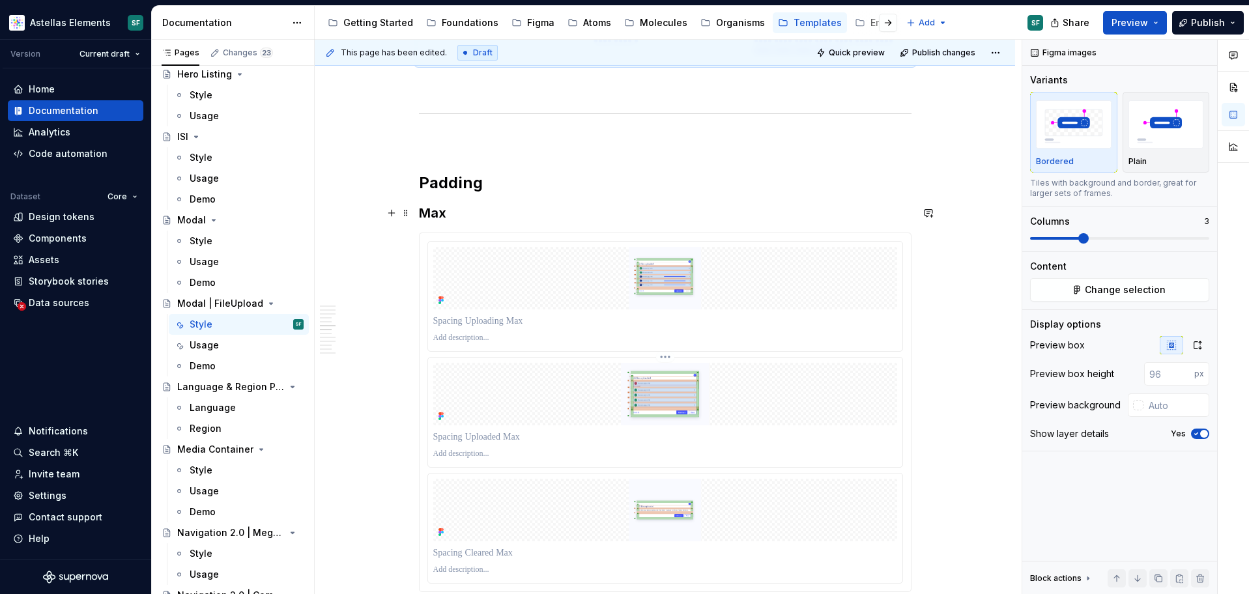
scroll to position [3537, 0]
click at [705, 333] on p "To enrich screen reader interactions, please activate Accessibility in Grammarl…" at bounding box center [665, 338] width 464 height 10
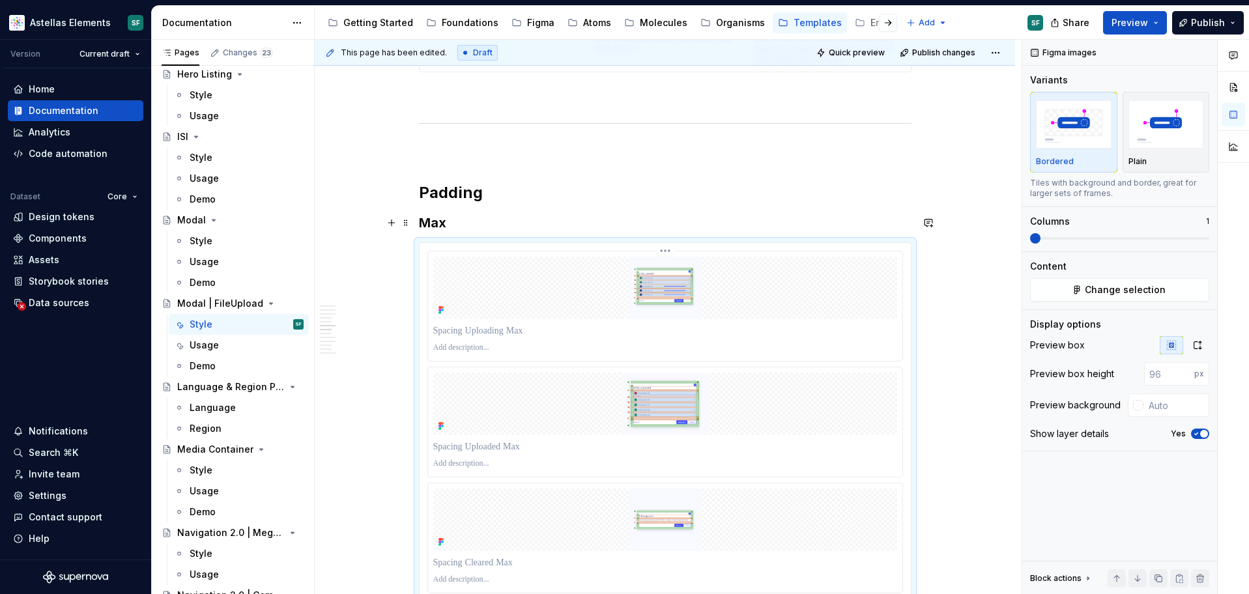
scroll to position [3526, 0]
type textarea "*"
click at [522, 328] on p "To enrich screen reader interactions, please activate Accessibility in Grammarl…" at bounding box center [665, 334] width 464 height 13
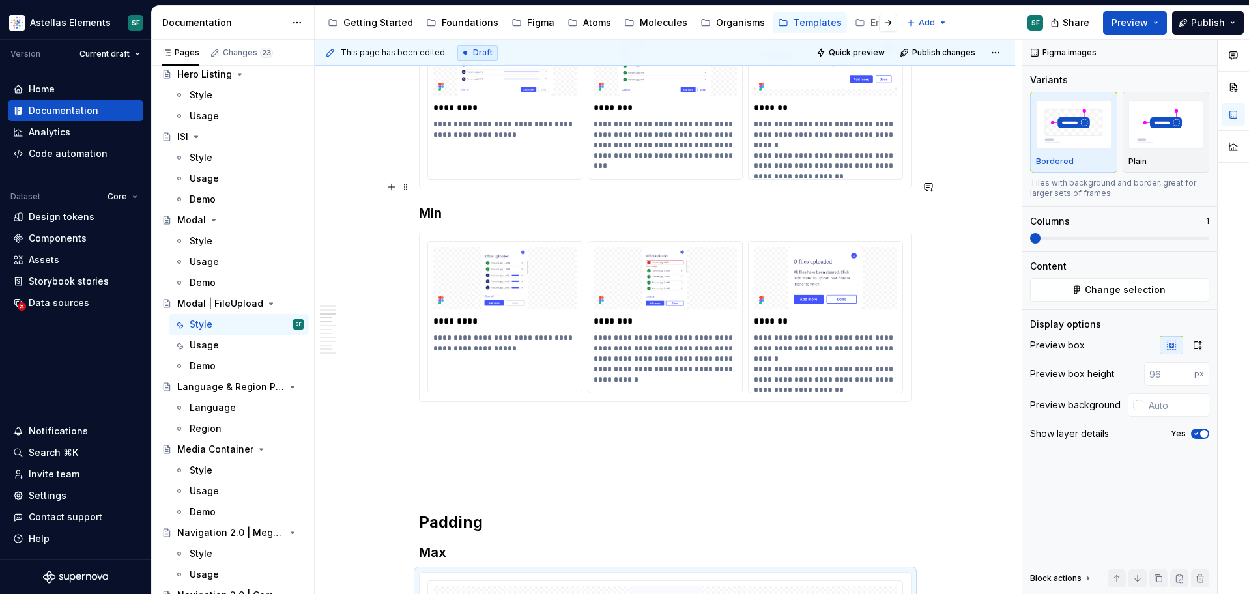
scroll to position [2968, 0]
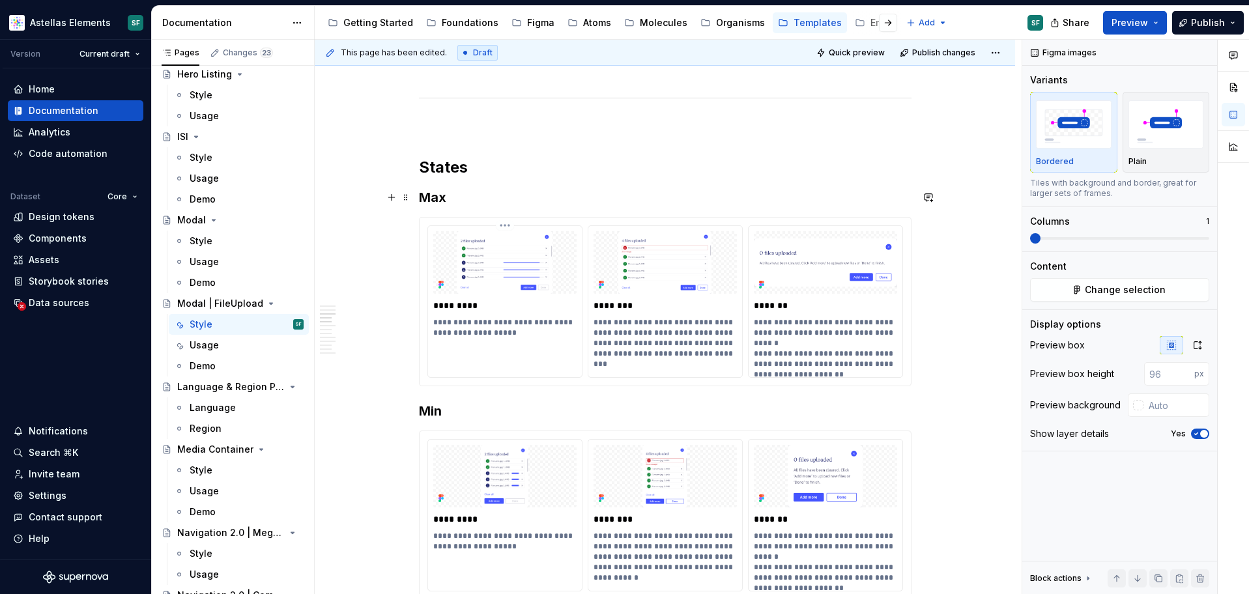
click at [474, 299] on p "*********" at bounding box center [504, 305] width 143 height 13
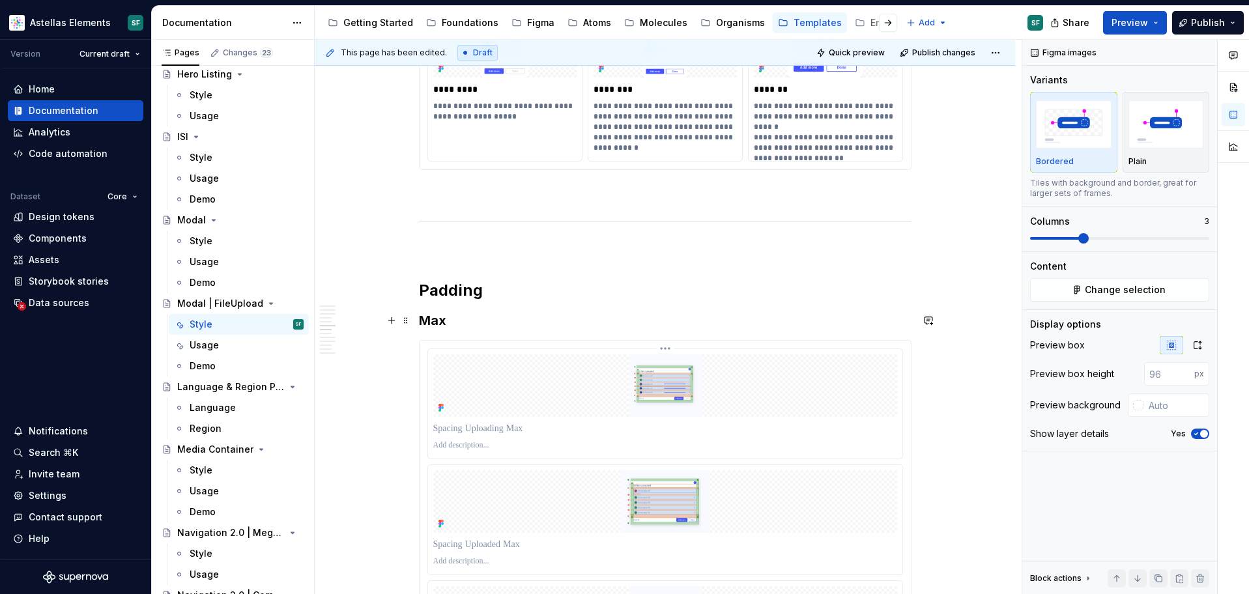
click at [502, 419] on div "To enrich screen reader interactions, please activate Accessibility in Grammarl…" at bounding box center [665, 428] width 464 height 18
click at [502, 422] on p "To enrich screen reader interactions, please activate Accessibility in Grammarl…" at bounding box center [665, 428] width 464 height 13
paste div "To enrich screen reader interactions, please activate Accessibility in Grammarl…"
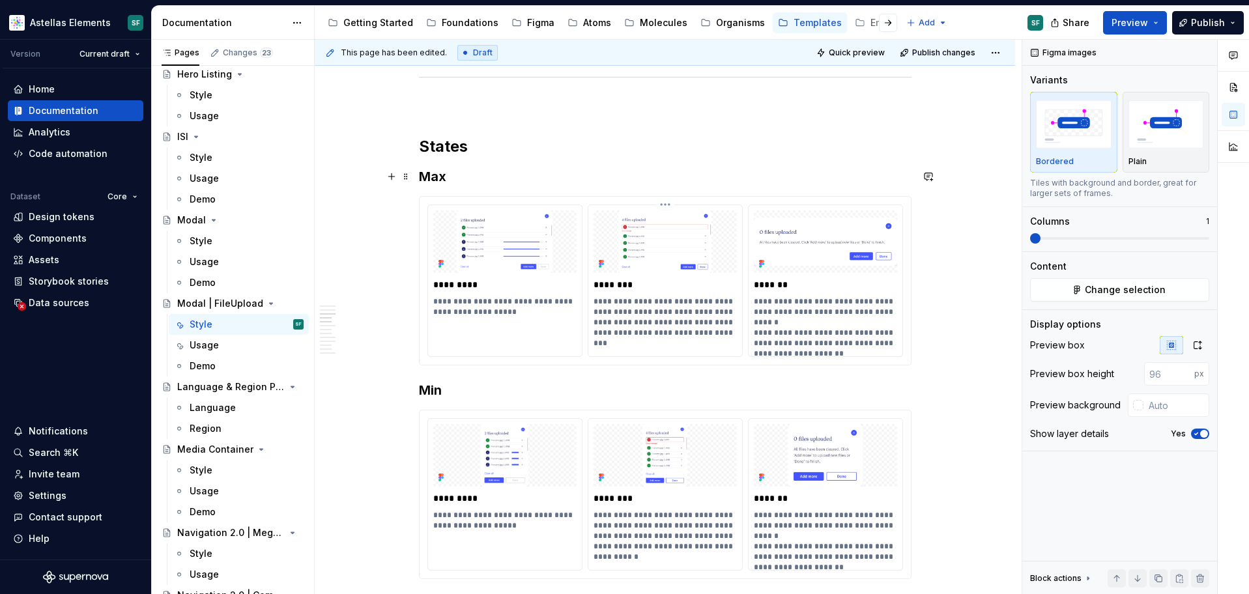
click at [624, 278] on p "********" at bounding box center [664, 284] width 143 height 13
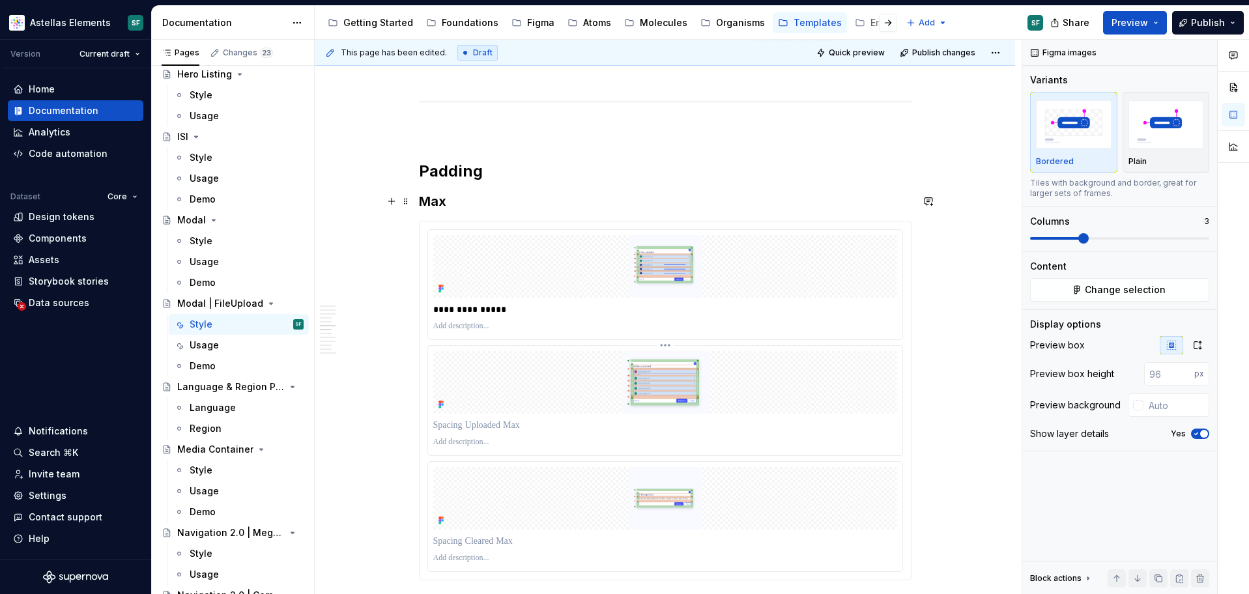
click at [505, 416] on div "To enrich screen reader interactions, please activate Accessibility in Grammarl…" at bounding box center [665, 425] width 464 height 18
click at [505, 419] on p "To enrich screen reader interactions, please activate Accessibility in Grammarl…" at bounding box center [665, 425] width 464 height 13
click at [492, 535] on p "To enrich screen reader interactions, please activate Accessibility in Grammarl…" at bounding box center [665, 541] width 464 height 13
click at [524, 419] on p "********" at bounding box center [665, 425] width 464 height 13
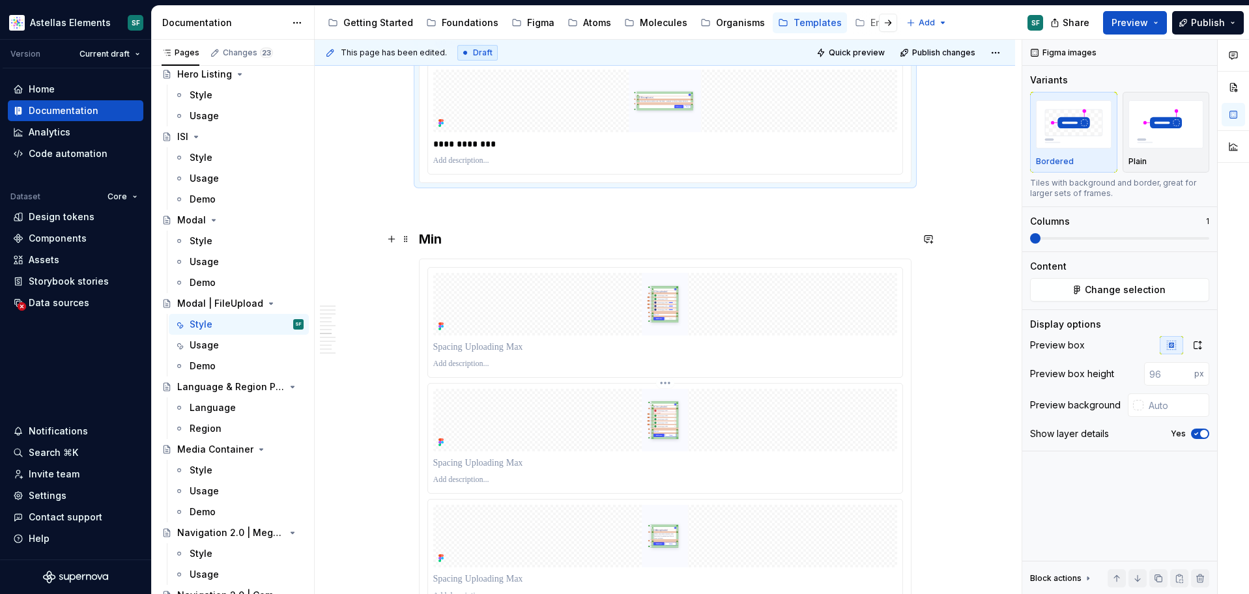
click at [536, 457] on p "To enrich screen reader interactions, please activate Accessibility in Grammarl…" at bounding box center [665, 463] width 464 height 13
paste div "To enrich screen reader interactions, please activate Accessibility in Grammarl…"
click at [535, 341] on p "To enrich screen reader interactions, please activate Accessibility in Grammarl…" at bounding box center [665, 347] width 464 height 13
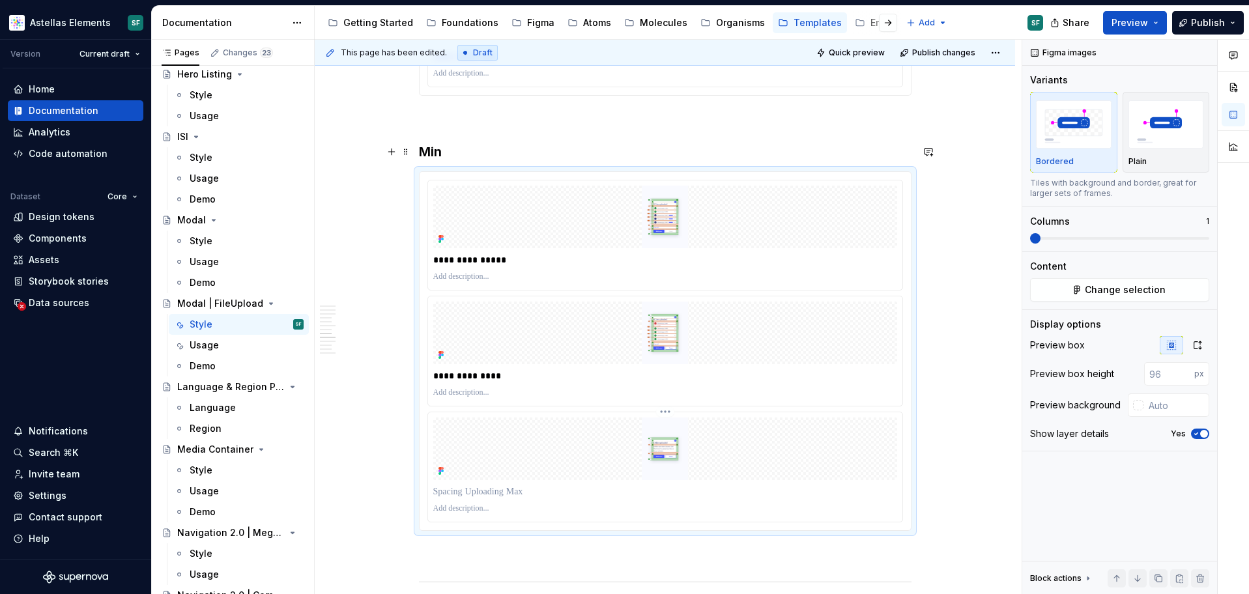
click at [516, 485] on p "To enrich screen reader interactions, please activate Accessibility in Grammarl…" at bounding box center [665, 491] width 464 height 13
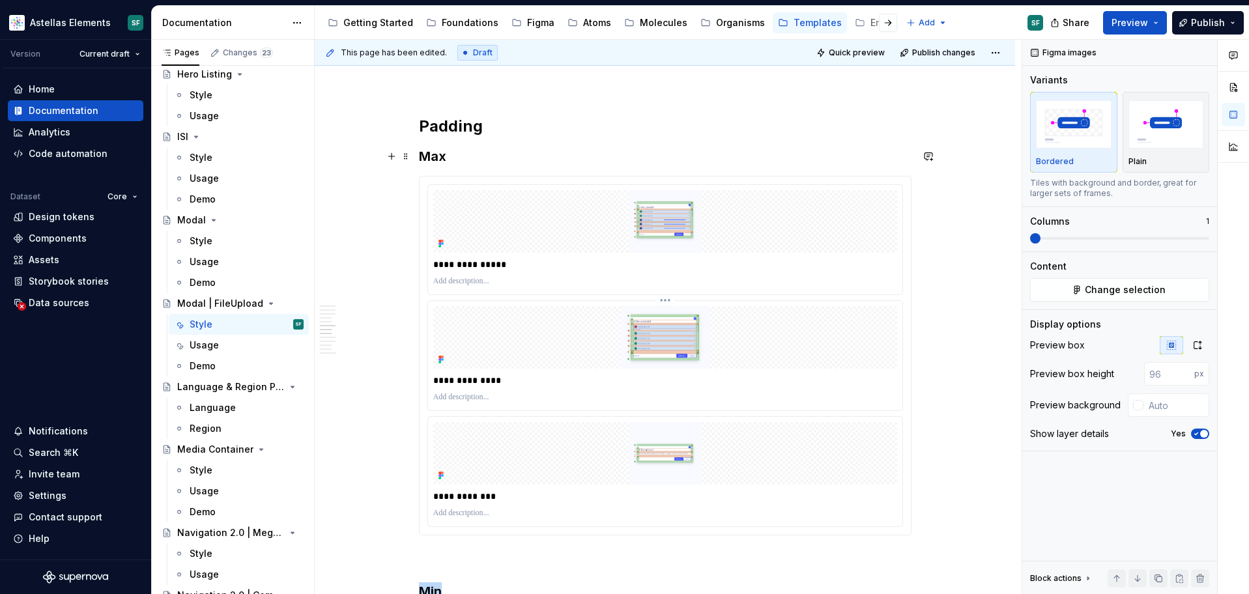
click at [657, 371] on div "**********" at bounding box center [665, 380] width 464 height 18
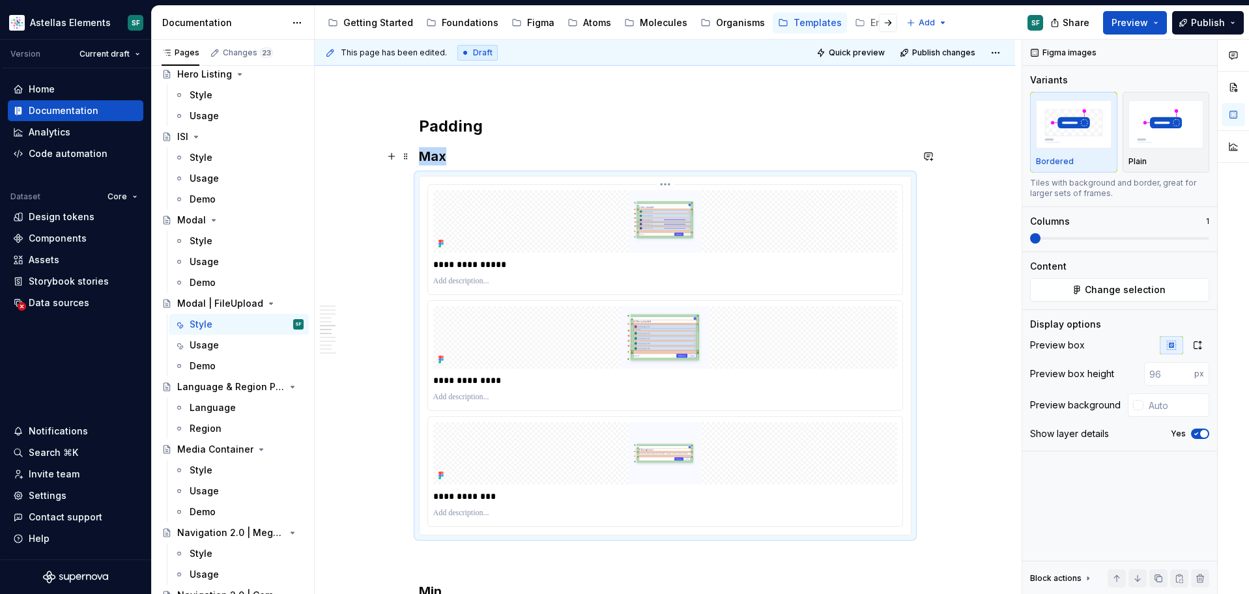
click at [666, 190] on img "To enrich screen reader interactions, please activate Accessibility in Grammarl…" at bounding box center [665, 221] width 464 height 63
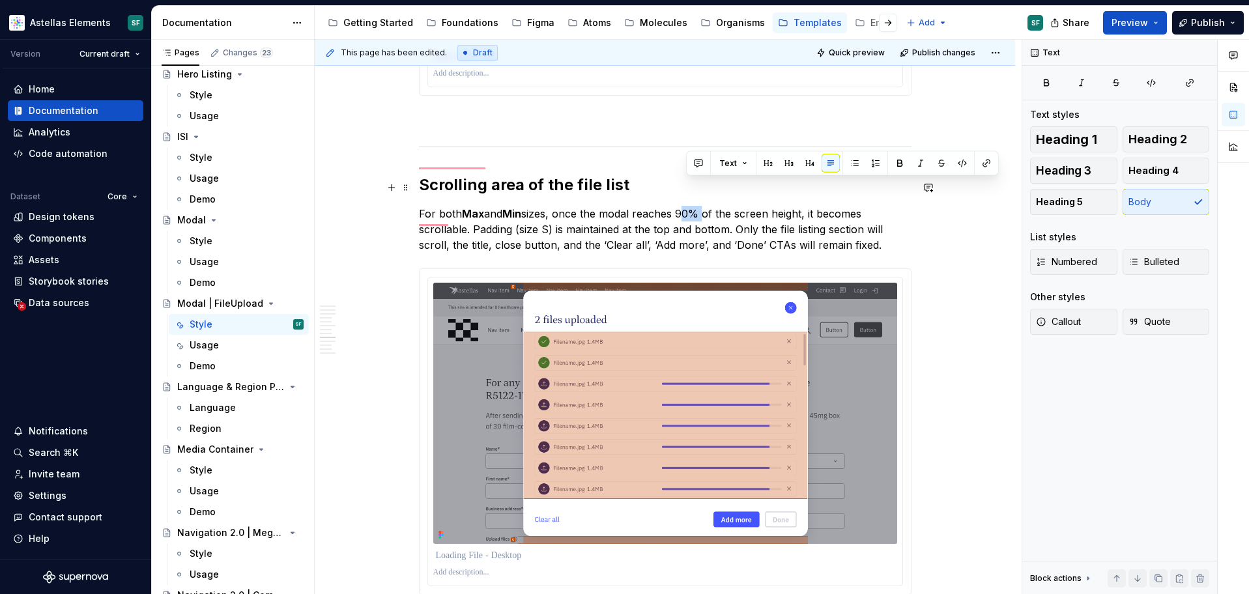
drag, startPoint x: 708, startPoint y: 186, endPoint x: 688, endPoint y: 184, distance: 19.6
click at [688, 206] on p "For both Max and Min sizes, once the modal reaches 90% of the screen height, it…" at bounding box center [665, 229] width 492 height 47
click at [819, 355] on img "To enrich screen reader interactions, please activate Accessibility in Grammarl…" at bounding box center [665, 413] width 464 height 261
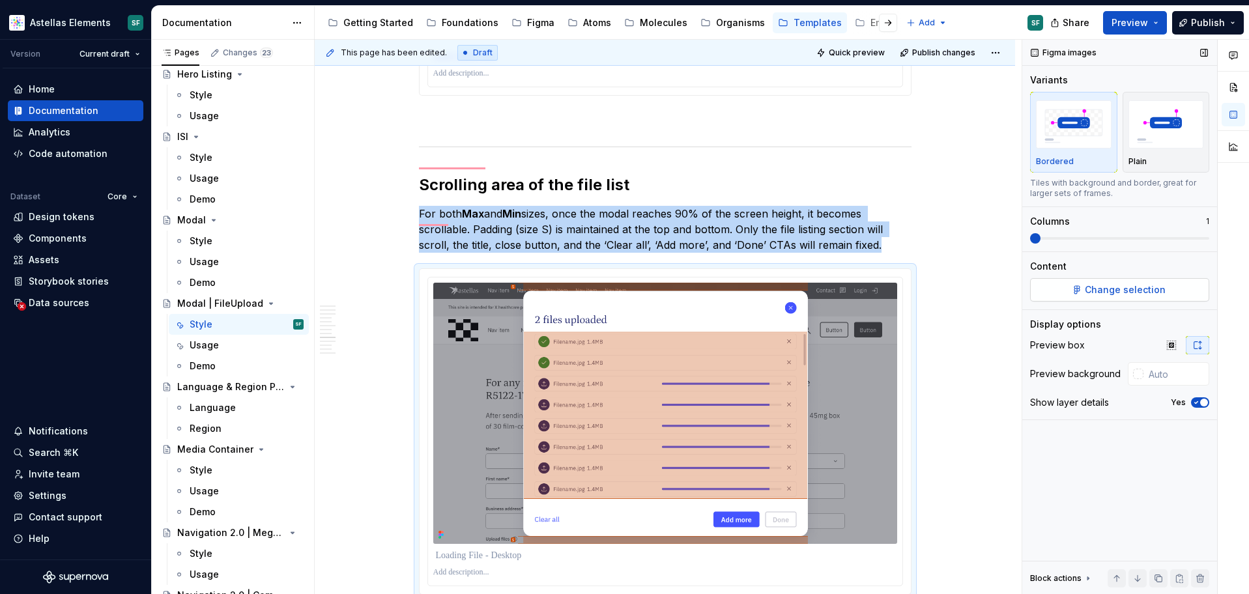
click at [1159, 290] on span "Change selection" at bounding box center [1124, 289] width 81 height 13
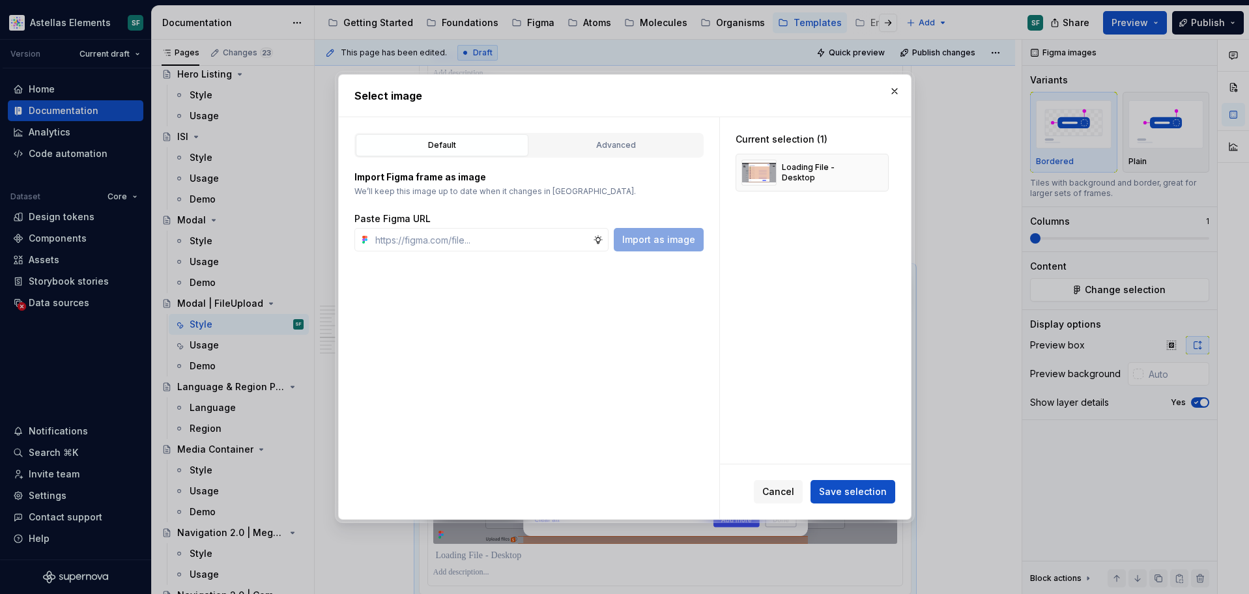
type textarea "*"
click at [881, 171] on button "button" at bounding box center [873, 172] width 18 height 18
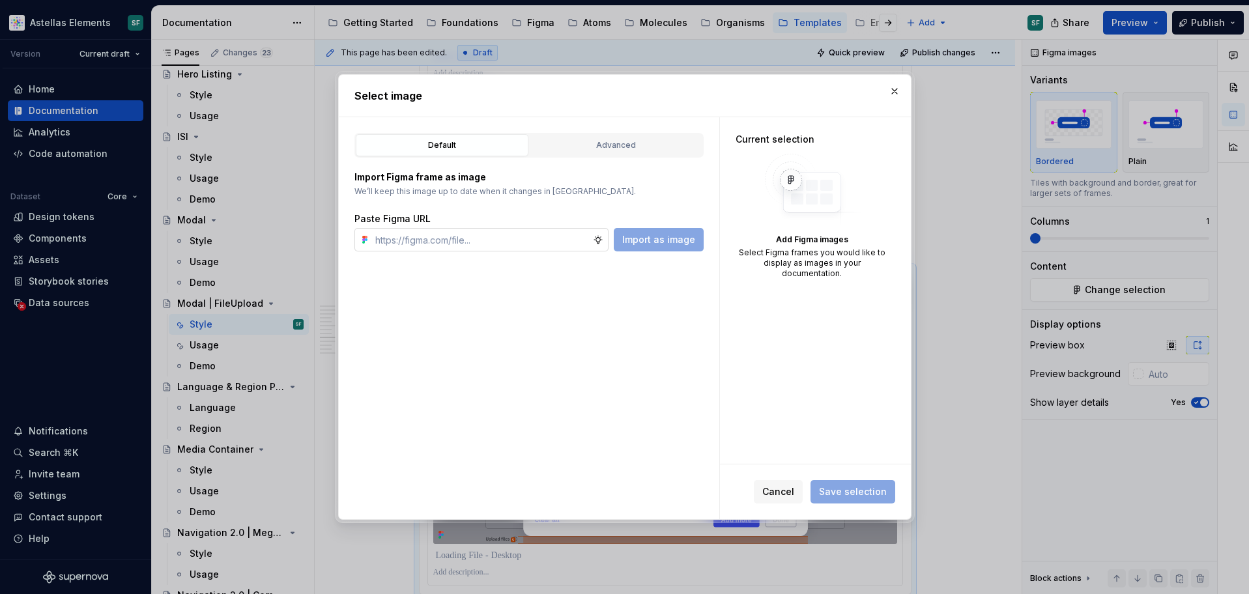
click at [492, 239] on input "text" at bounding box center [481, 239] width 223 height 23
paste input "[URL][DOMAIN_NAME]"
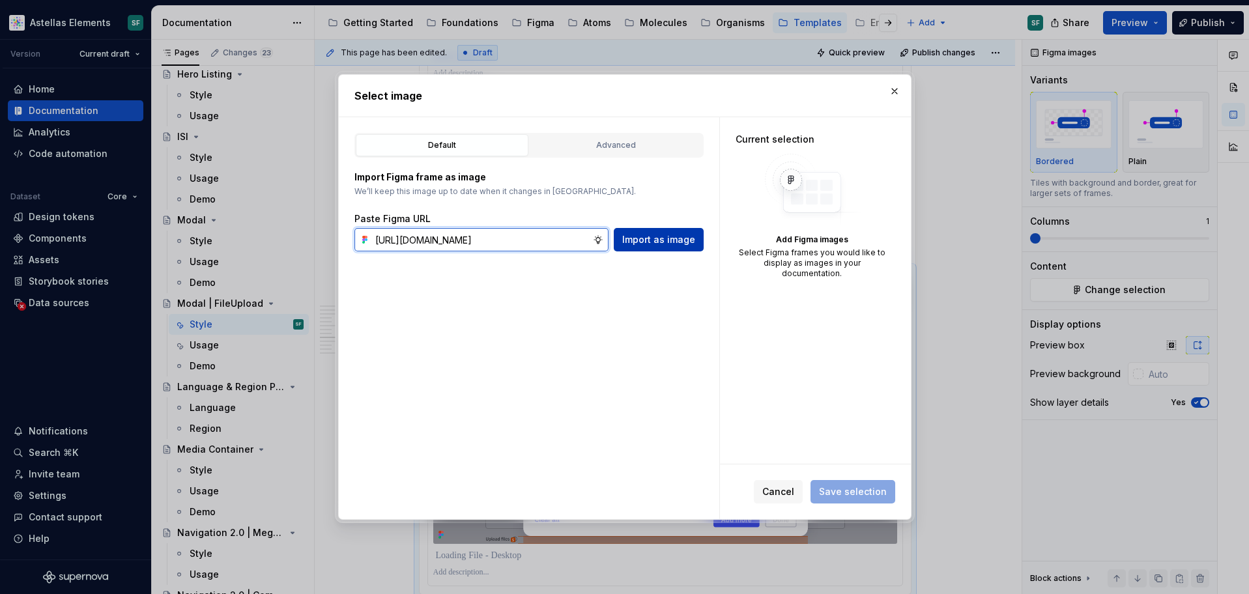
type input "[URL][DOMAIN_NAME]"
click at [664, 240] on span "Import as image" at bounding box center [658, 239] width 73 height 13
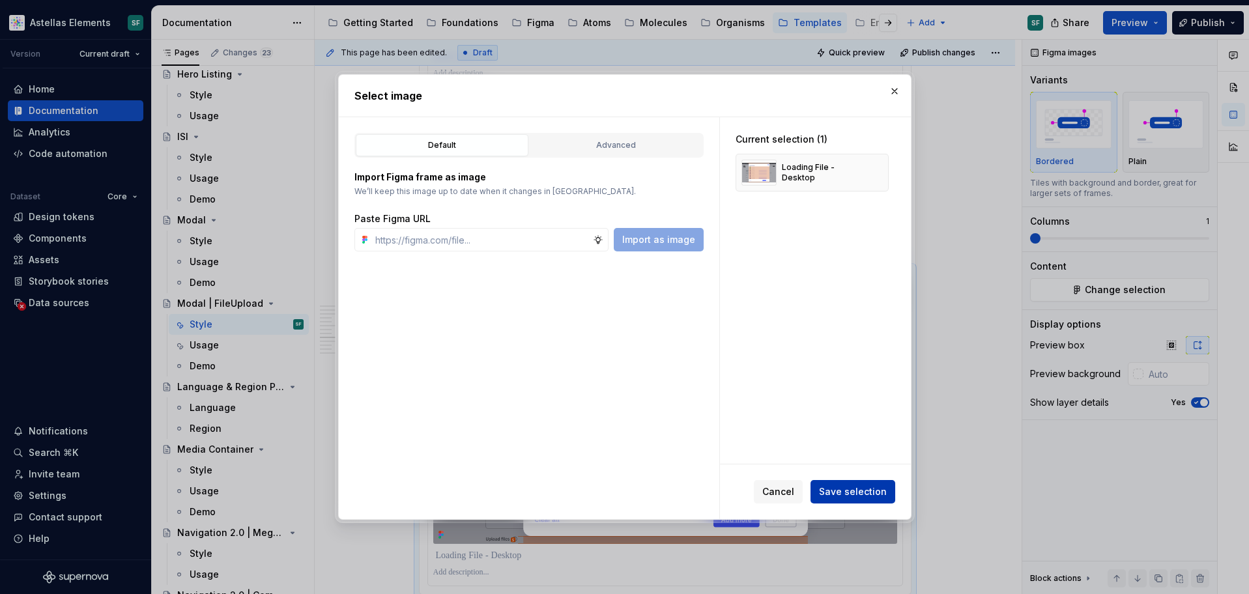
click at [866, 488] on span "Save selection" at bounding box center [853, 491] width 68 height 13
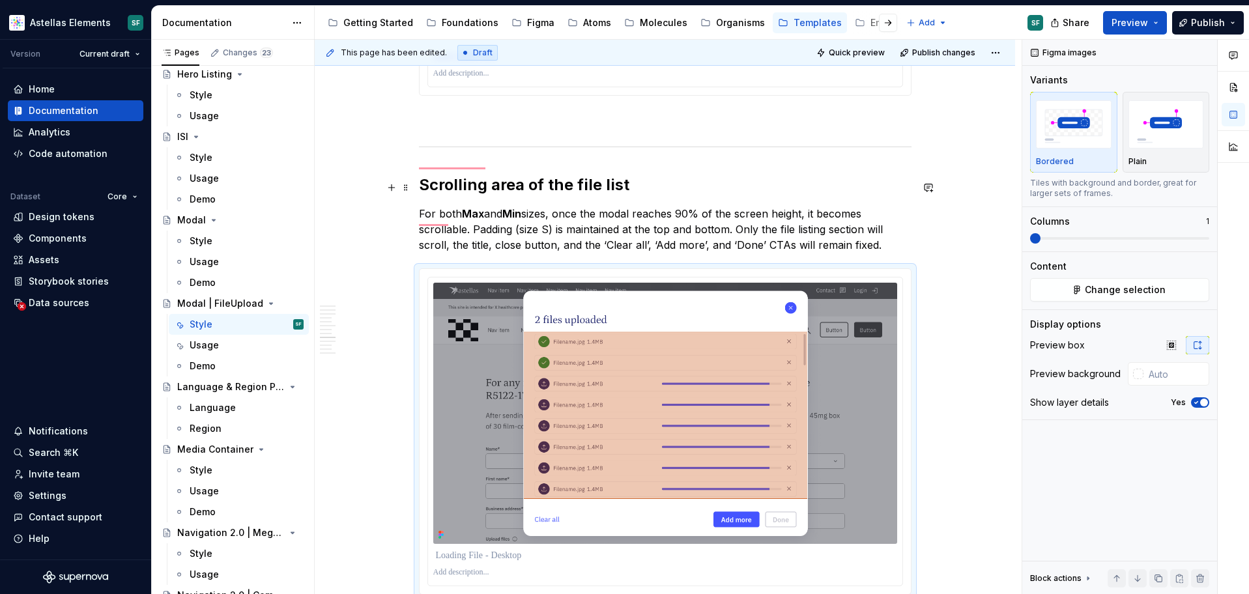
click at [741, 206] on p "For both Max and Min sizes, once the modal reaches 90% of the screen height, it…" at bounding box center [665, 229] width 492 height 47
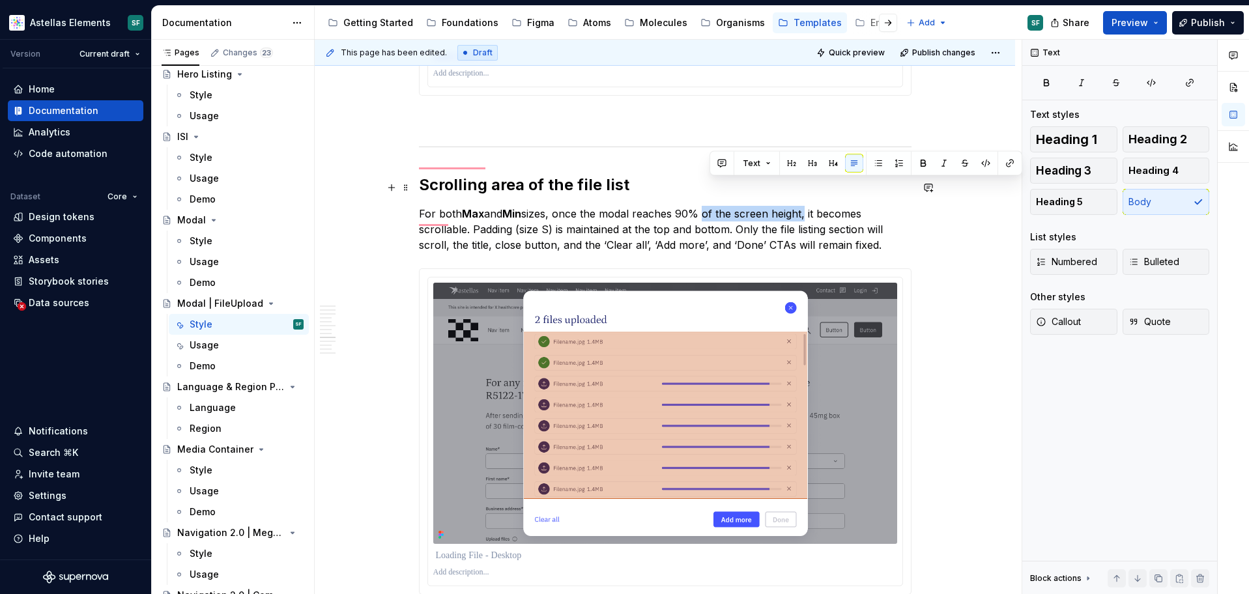
drag, startPoint x: 810, startPoint y: 190, endPoint x: 709, endPoint y: 189, distance: 101.0
click at [709, 206] on p "For both Max and Min sizes, once the modal reaches 90% of the screen height, it…" at bounding box center [665, 229] width 492 height 47
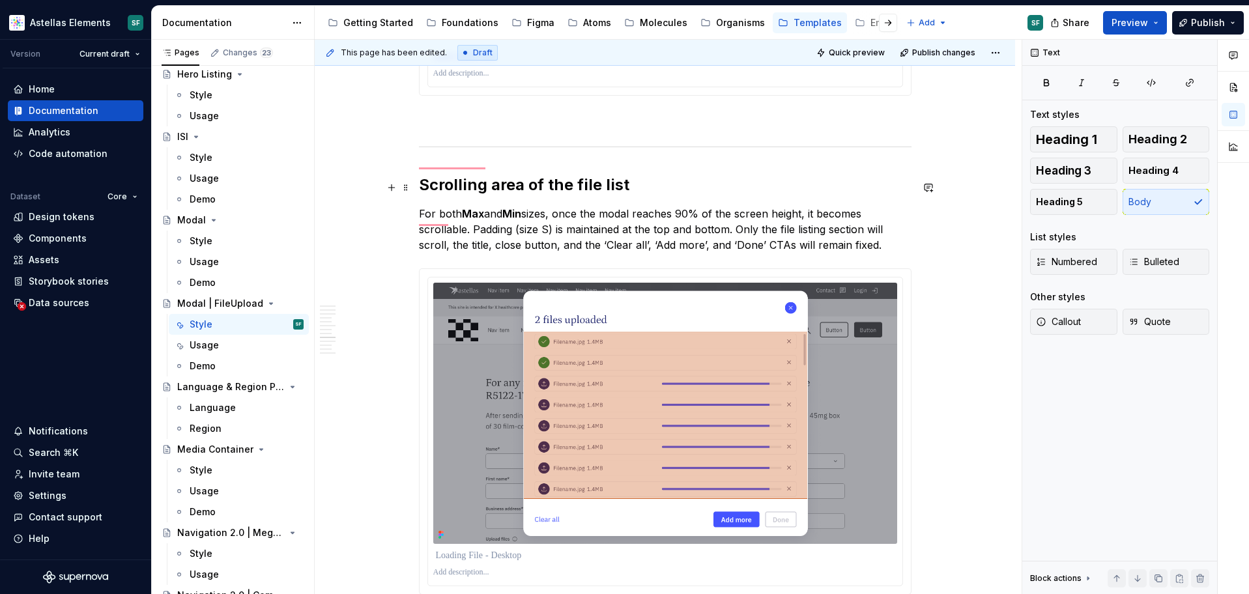
click at [754, 214] on p "For both Max and Min sizes, once the modal reaches 90% of the screen height, it…" at bounding box center [665, 229] width 492 height 47
drag, startPoint x: 810, startPoint y: 186, endPoint x: 723, endPoint y: 186, distance: 87.3
click at [723, 206] on p "For both Max and Min sizes, once the modal reaches 90% of the screen height, it…" at bounding box center [665, 229] width 492 height 47
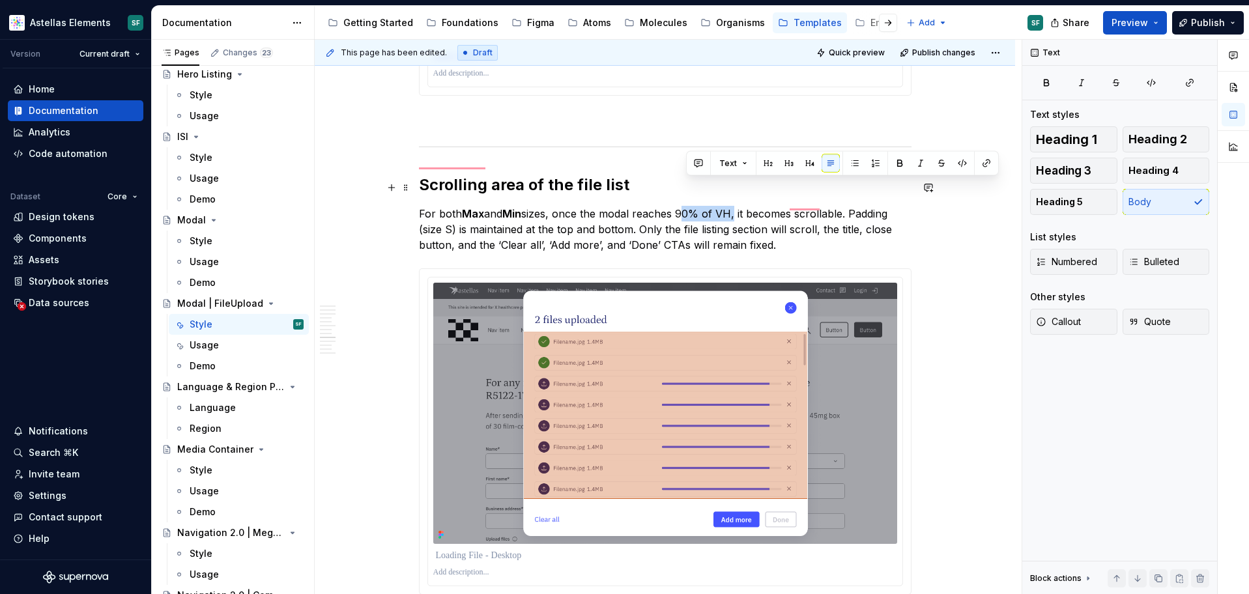
drag, startPoint x: 739, startPoint y: 184, endPoint x: 686, endPoint y: 188, distance: 52.9
click at [686, 206] on p "For both Max and Min sizes, once the modal reaches 90% of VH, it becomes scroll…" at bounding box center [665, 229] width 492 height 47
click at [896, 165] on button "button" at bounding box center [899, 163] width 18 height 18
click at [655, 220] on p "For both Max and Min sizes, once the modal reaches 90% of VH , it becomes scrol…" at bounding box center [665, 229] width 492 height 47
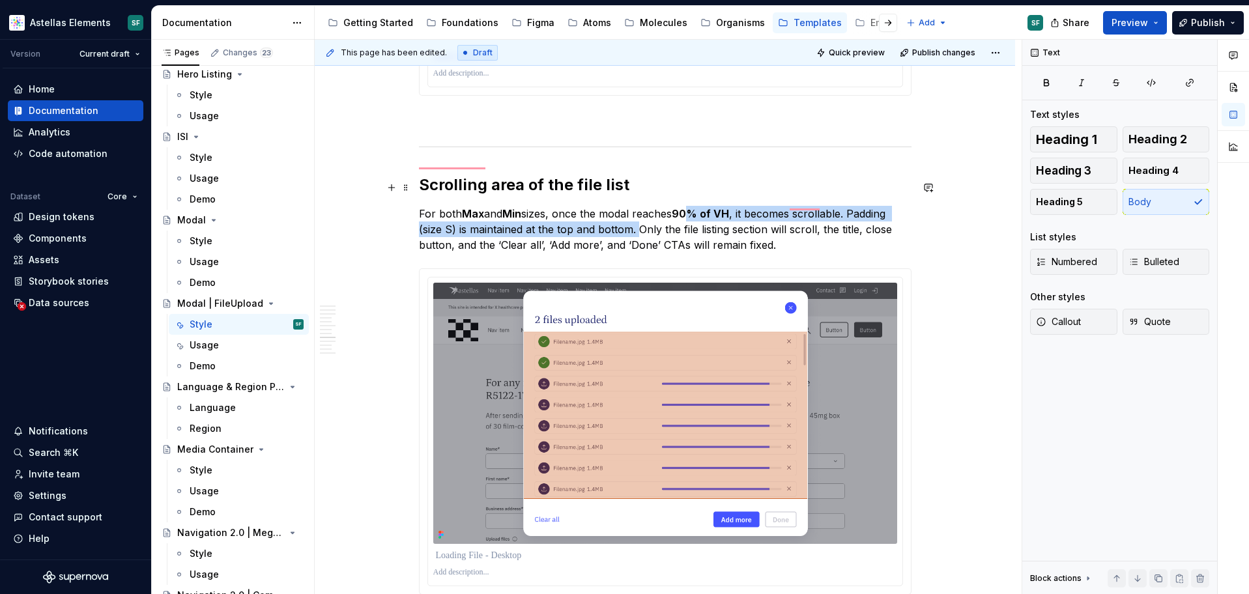
drag, startPoint x: 641, startPoint y: 202, endPoint x: 713, endPoint y: 187, distance: 73.2
click at [713, 206] on p "For both Max and Min sizes, once the modal reaches 90% of VH , it becomes scrol…" at bounding box center [665, 229] width 492 height 47
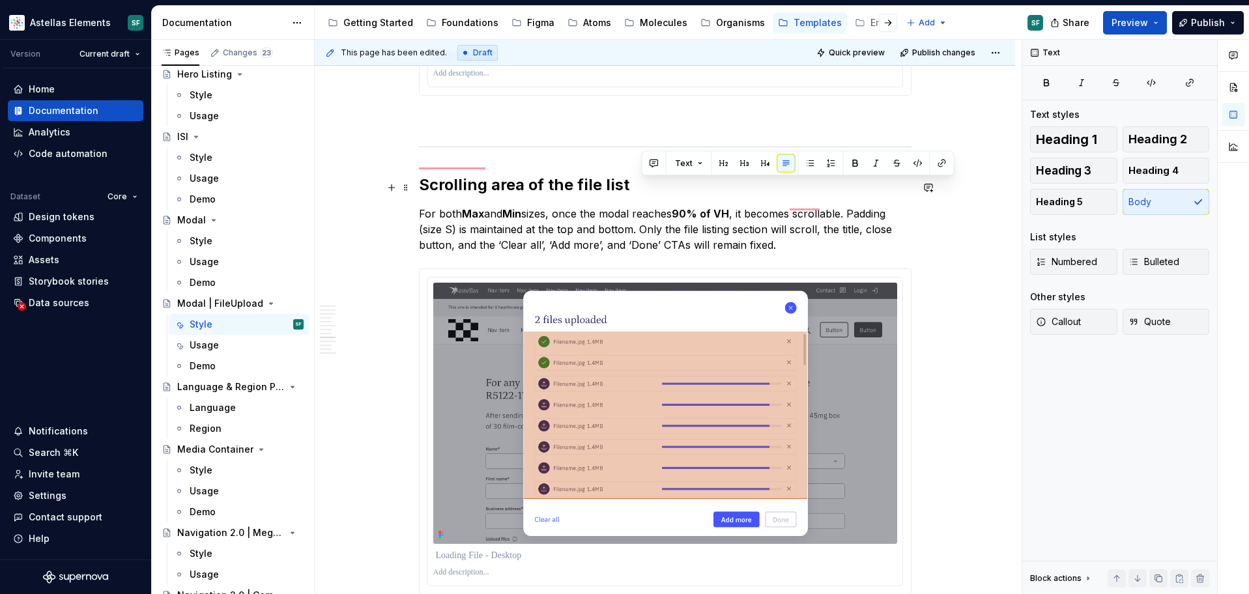
click at [804, 206] on p "For both Max and Min sizes, once the modal reaches 90% of VH , it becomes scrol…" at bounding box center [665, 229] width 492 height 47
click at [858, 206] on p "For both Max and Min sizes, once the modal reaches 90% of VH , it becomes scrol…" at bounding box center [665, 229] width 492 height 47
click at [642, 206] on p "For both Max and Min sizes, once the modal reaches 90% of VH , it becomes scrol…" at bounding box center [665, 229] width 492 height 47
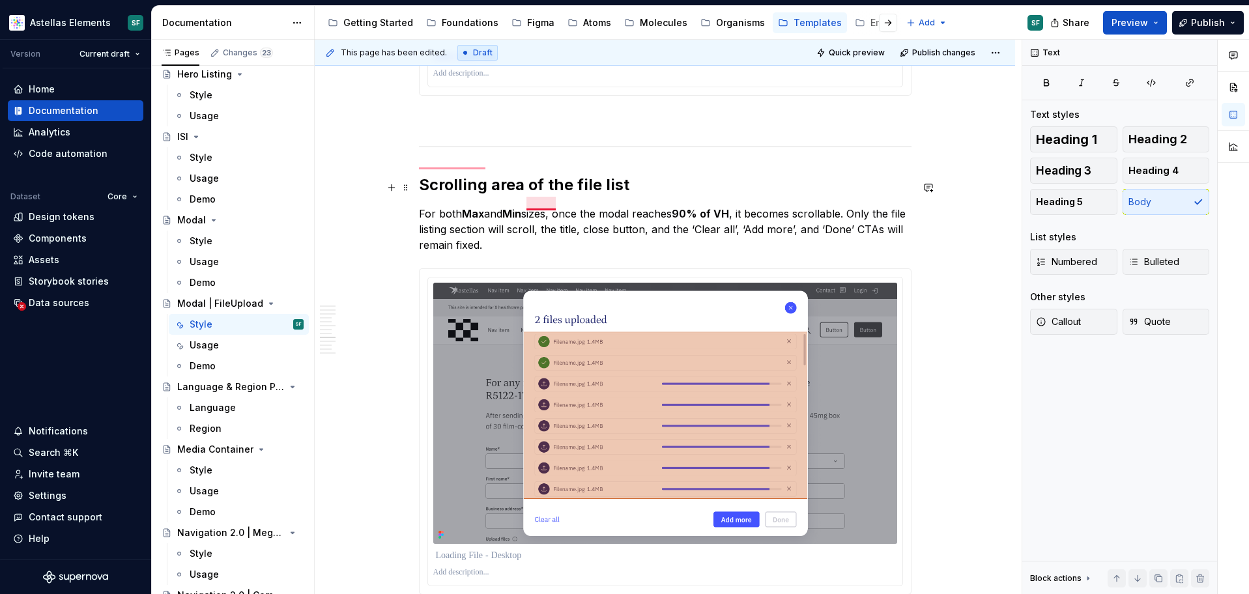
click at [539, 208] on p "For both Max and Min sizes, once the modal reaches 90% of VH , it becomes scrol…" at bounding box center [665, 229] width 492 height 47
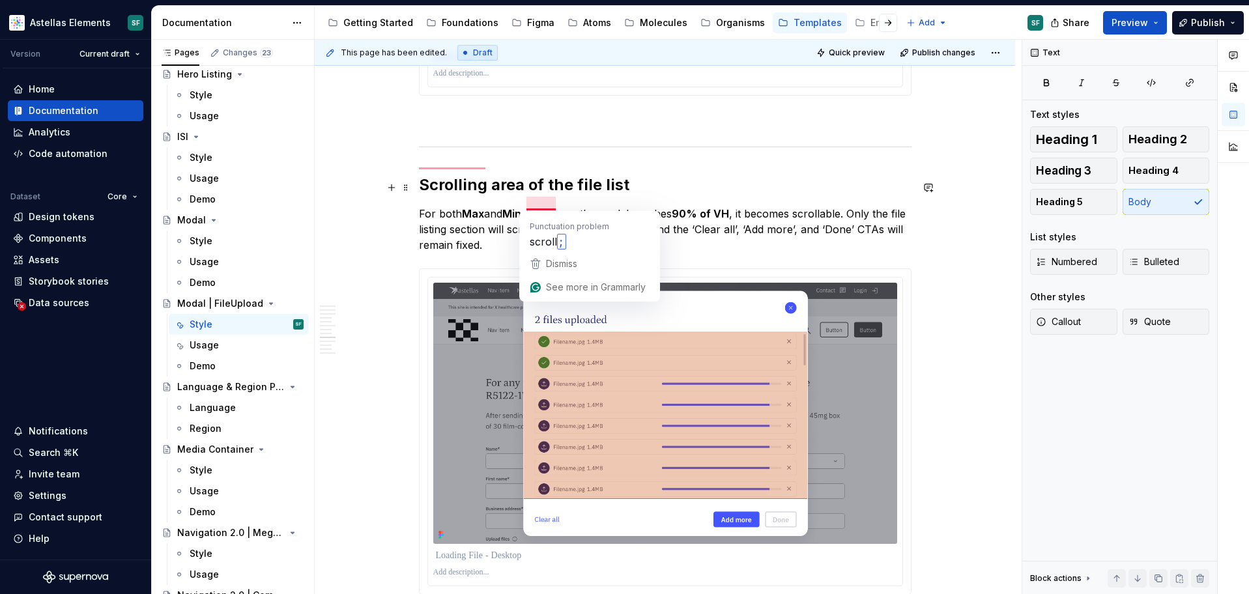
click at [497, 209] on p "For both Max and Min sizes, once the modal reaches 90% of VH , it becomes scrol…" at bounding box center [665, 229] width 492 height 47
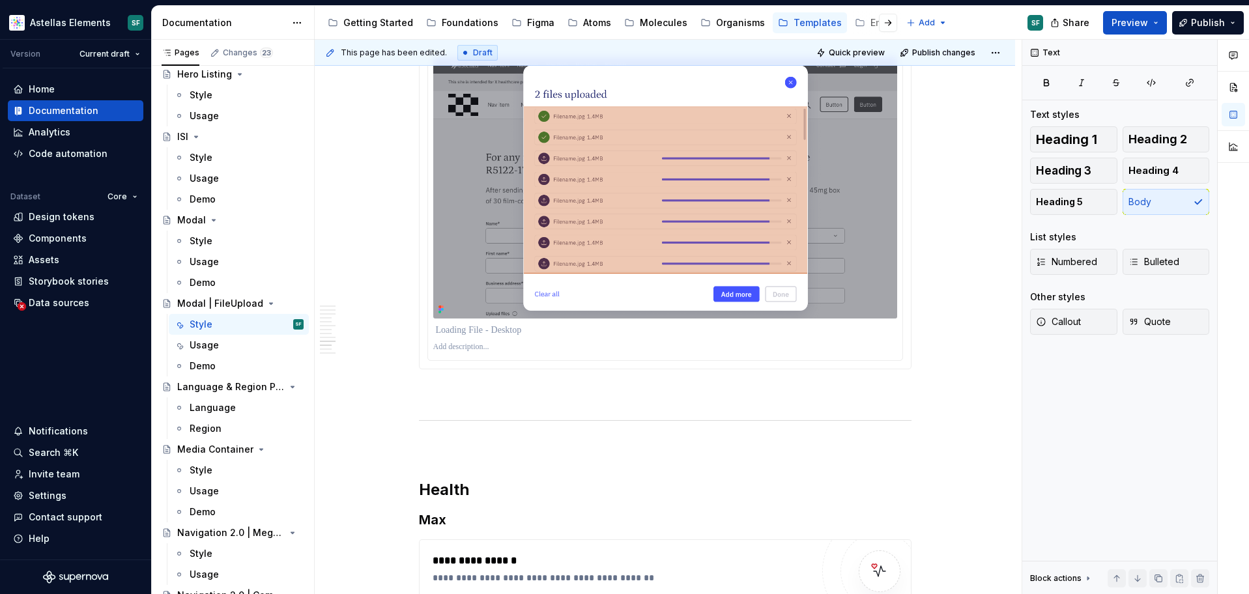
scroll to position [4714, 0]
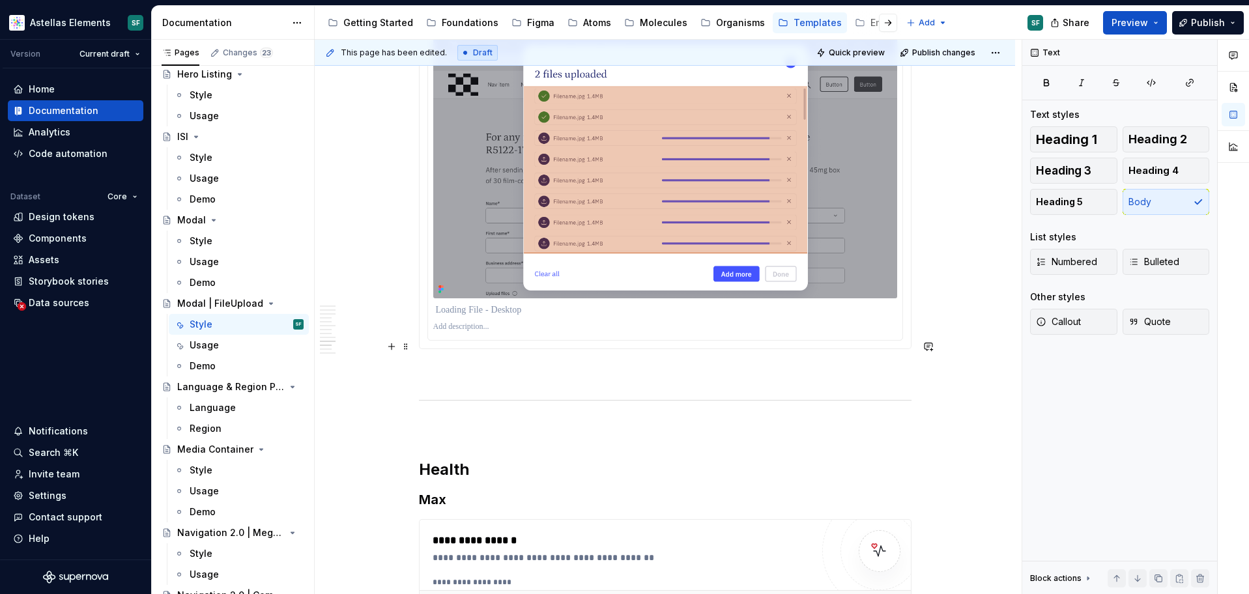
click at [464, 365] on p "To enrich screen reader interactions, please activate Accessibility in Grammarl…" at bounding box center [665, 373] width 492 height 16
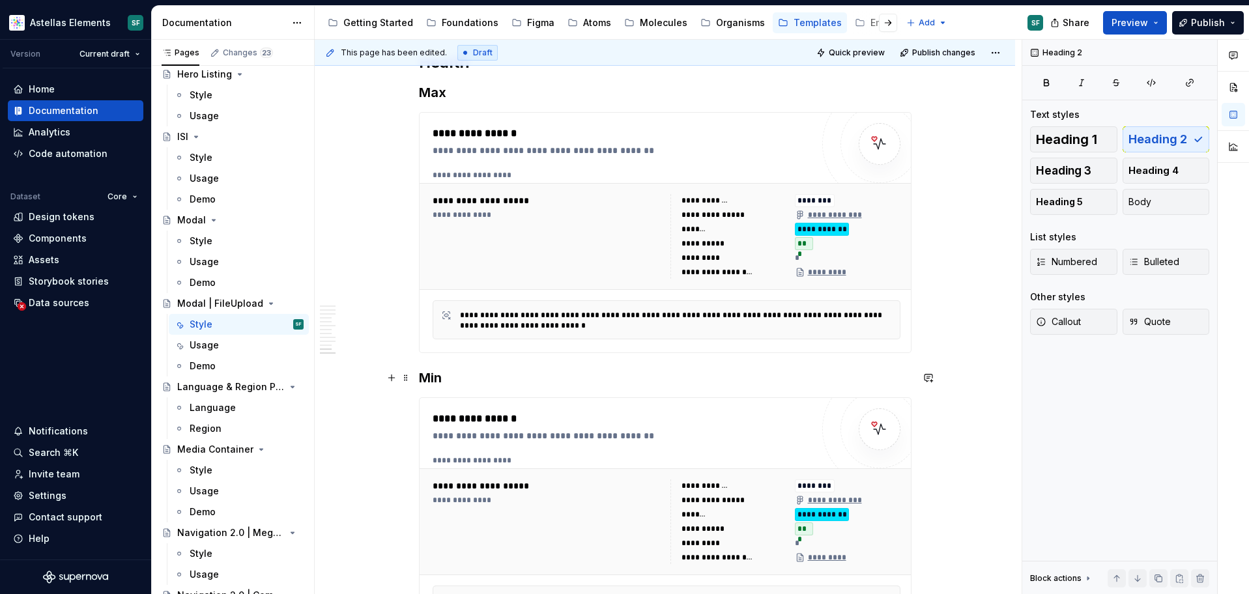
scroll to position [5403, 0]
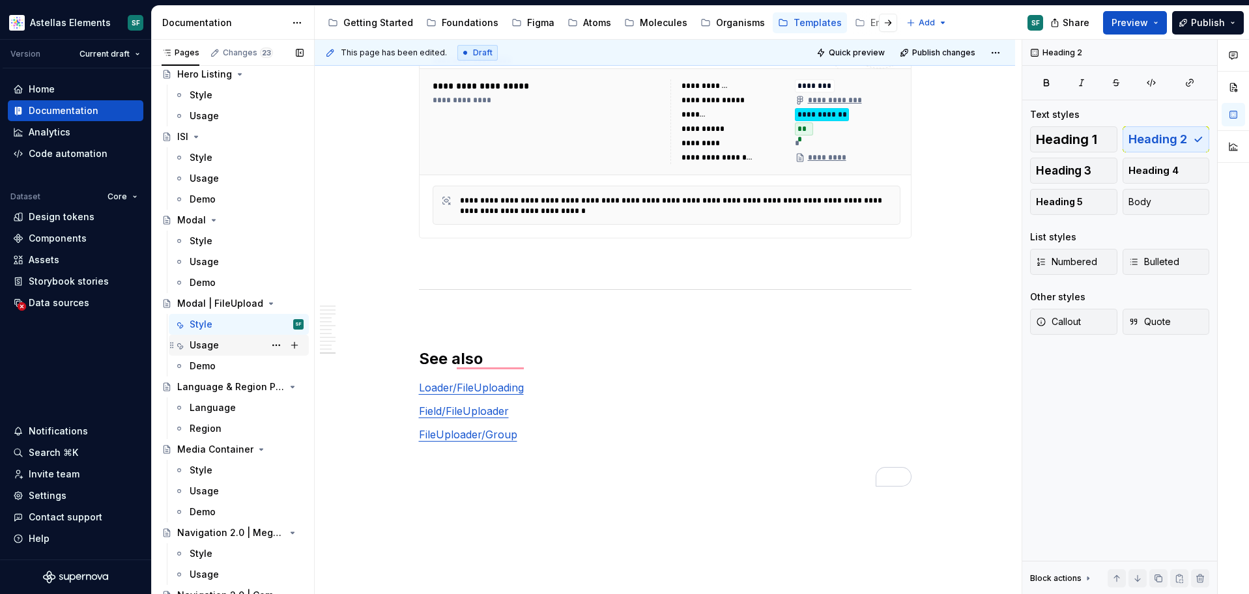
click at [238, 351] on div "Usage" at bounding box center [247, 345] width 114 height 18
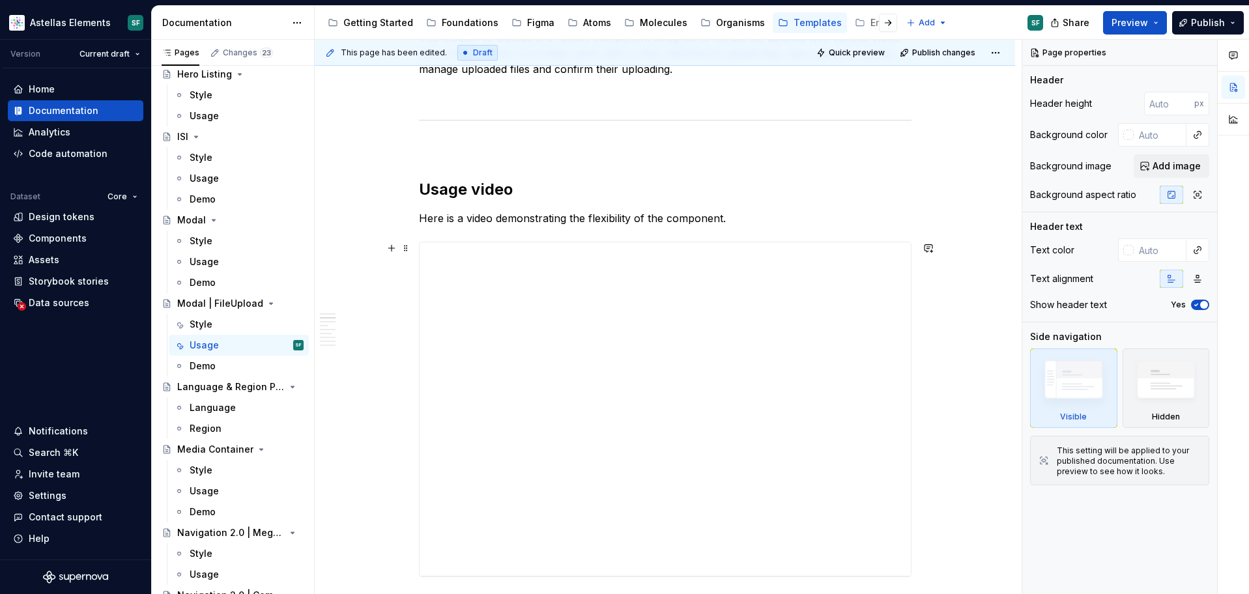
scroll to position [341, 0]
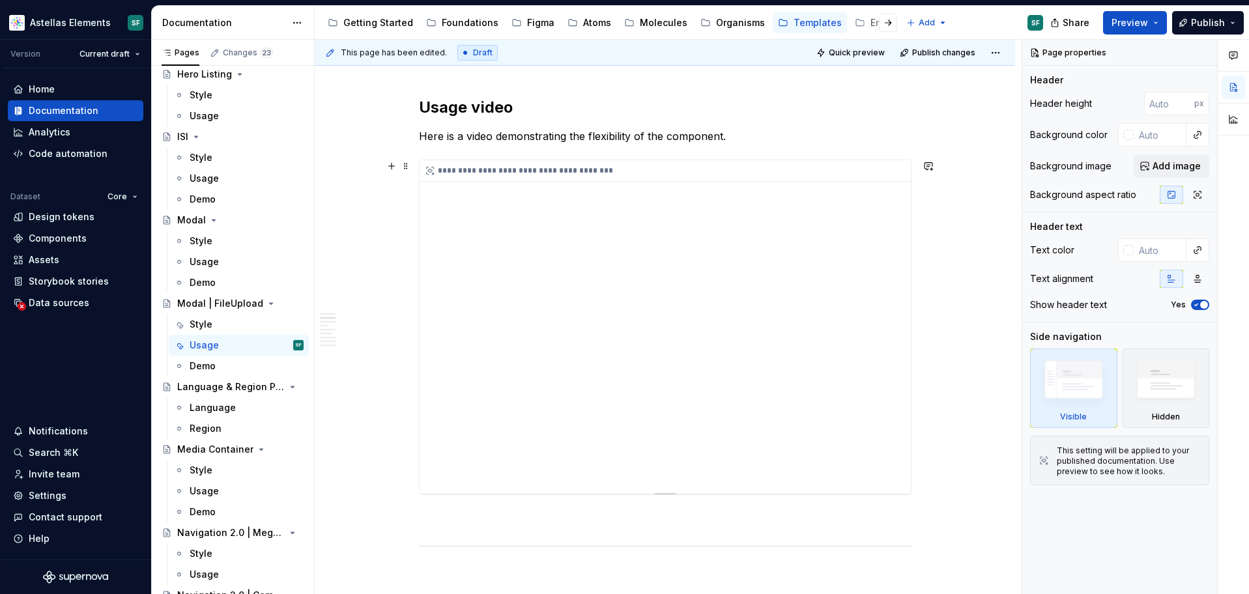
click at [616, 382] on div "**********" at bounding box center [664, 326] width 491 height 333
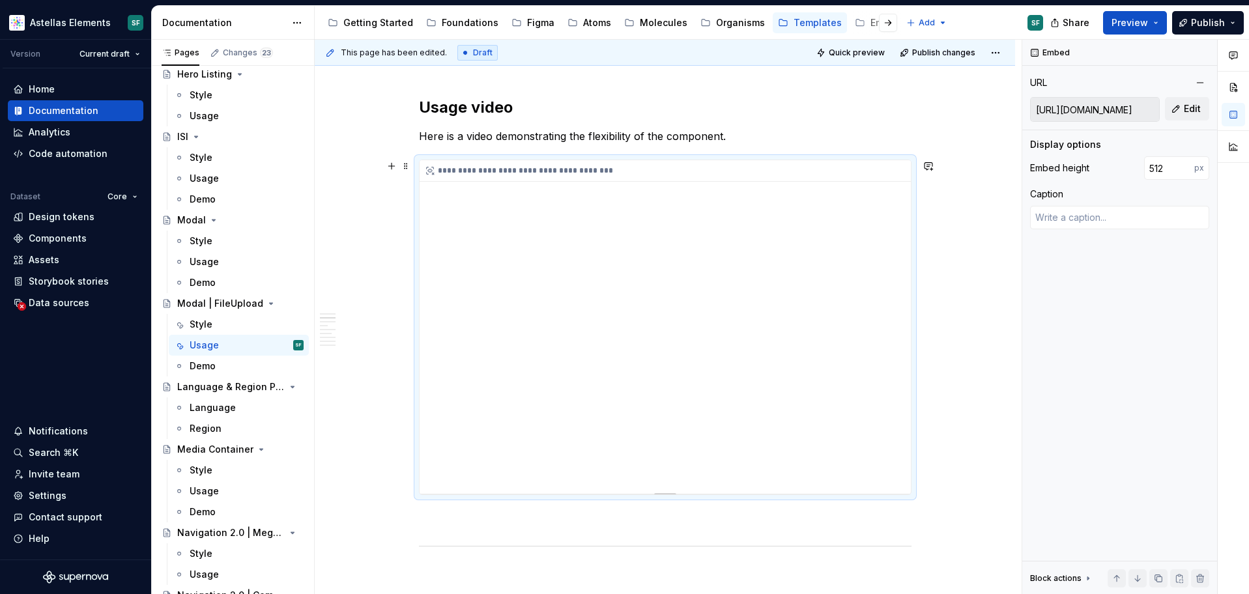
click at [862, 284] on div "**********" at bounding box center [664, 326] width 491 height 333
click at [846, 281] on div "**********" at bounding box center [664, 326] width 491 height 333
click at [439, 457] on div "**********" at bounding box center [664, 326] width 491 height 333
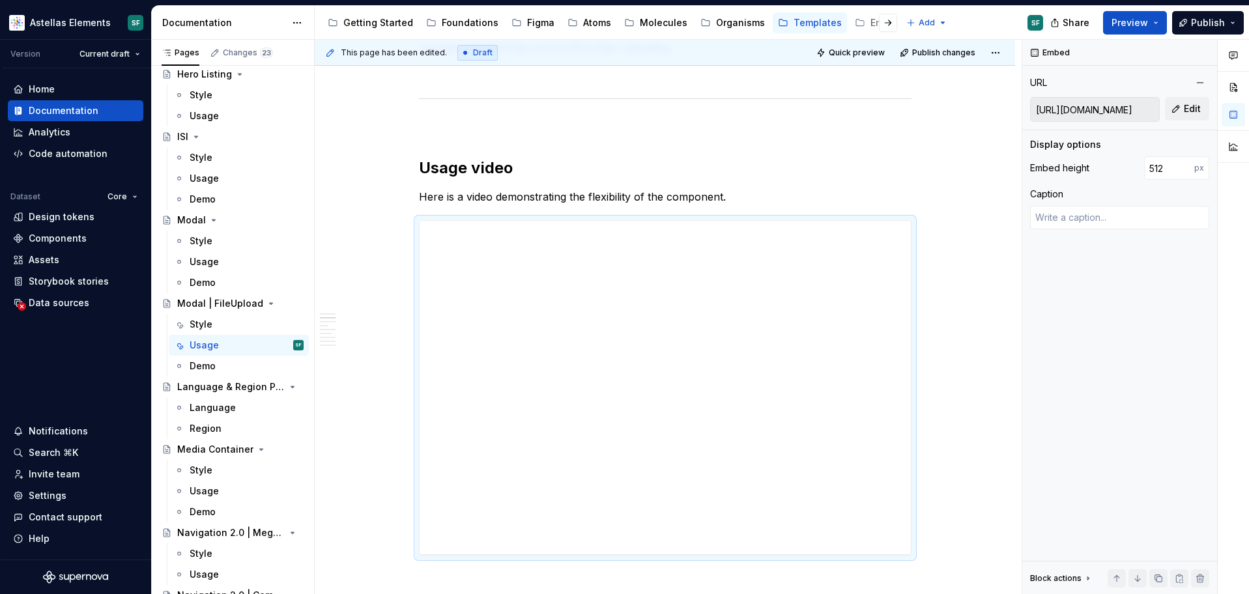
click at [1075, 107] on input "[URL][DOMAIN_NAME]" at bounding box center [1094, 109] width 128 height 23
click at [1105, 110] on input "[URL][DOMAIN_NAME]" at bounding box center [1094, 109] width 128 height 23
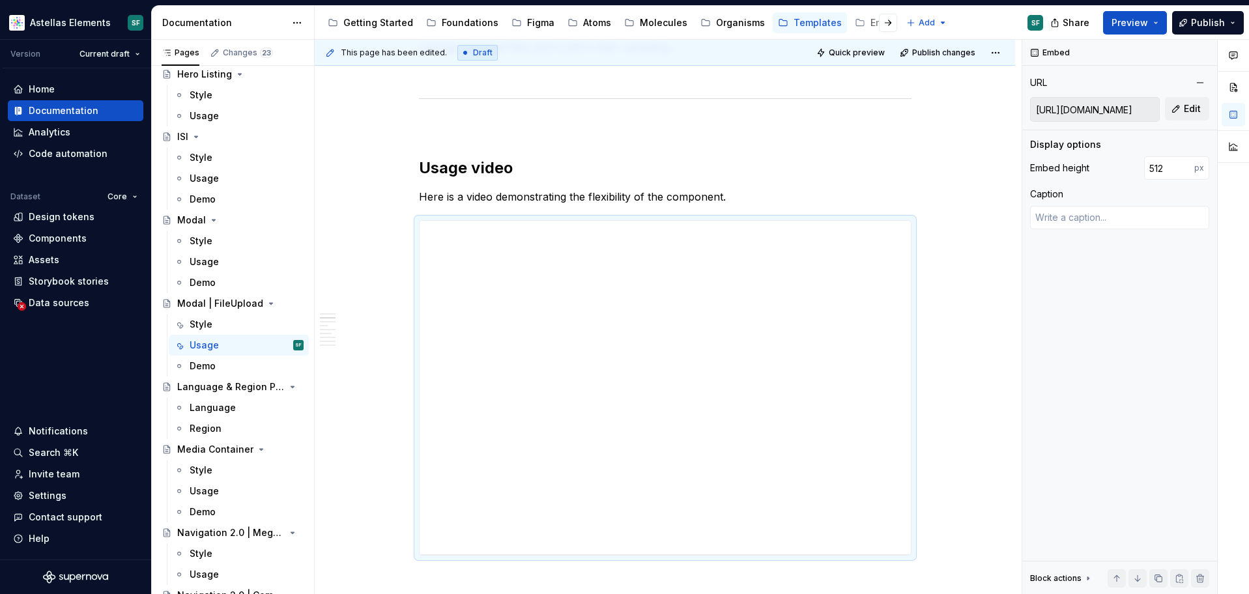
click at [1105, 110] on input "[URL][DOMAIN_NAME]" at bounding box center [1094, 109] width 128 height 23
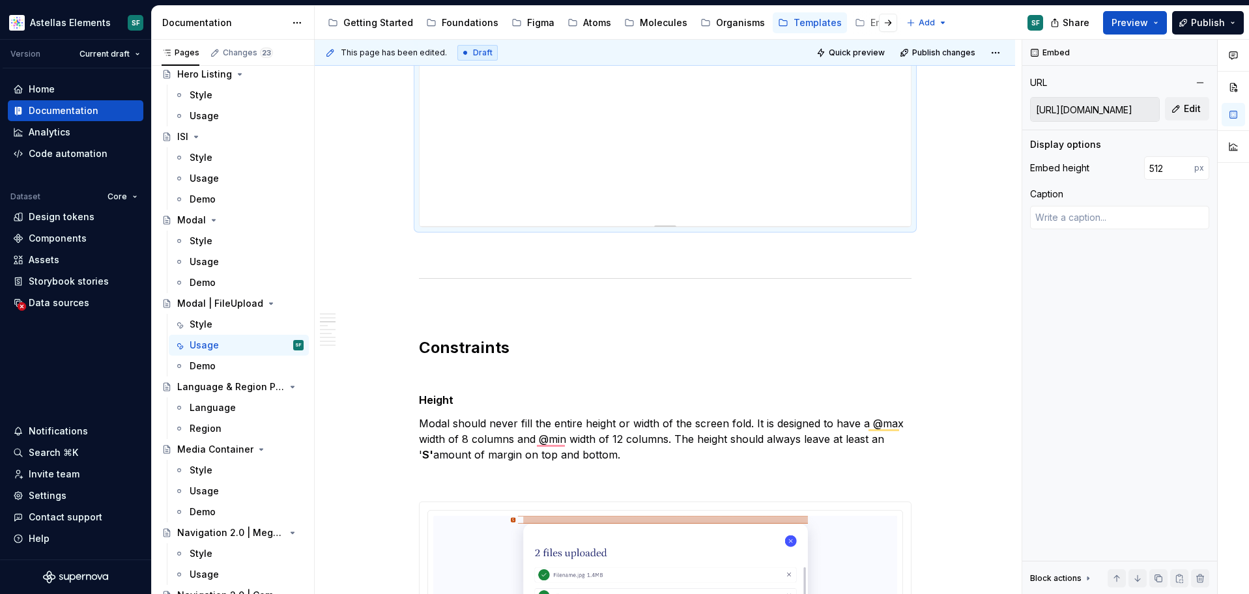
scroll to position [718, 0]
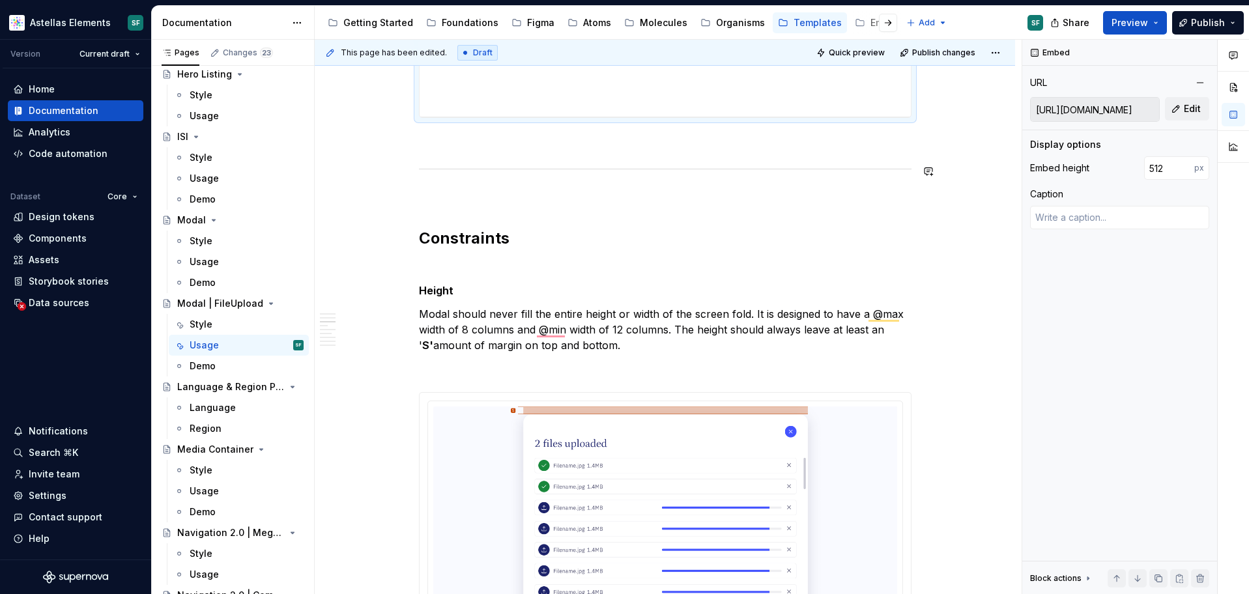
click at [472, 147] on p "To enrich screen reader interactions, please activate Accessibility in Grammarl…" at bounding box center [665, 142] width 492 height 16
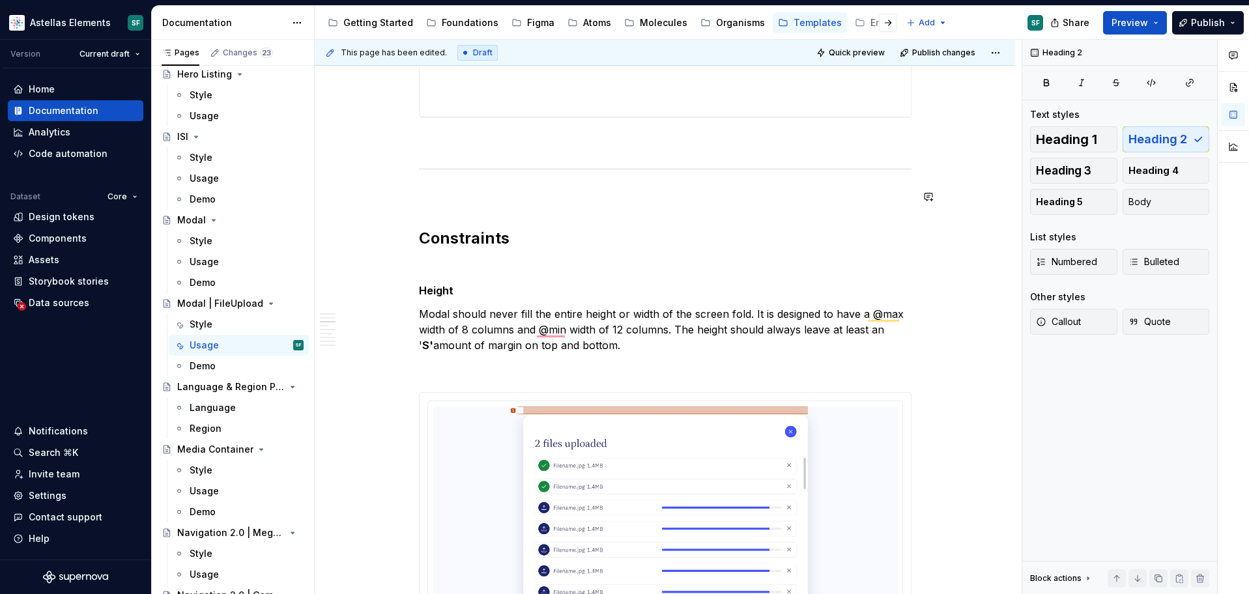
click at [470, 195] on p "To enrich screen reader interactions, please activate Accessibility in Grammarl…" at bounding box center [665, 197] width 492 height 16
click at [446, 263] on p "To enrich screen reader interactions, please activate Accessibility in Grammarl…" at bounding box center [665, 267] width 492 height 16
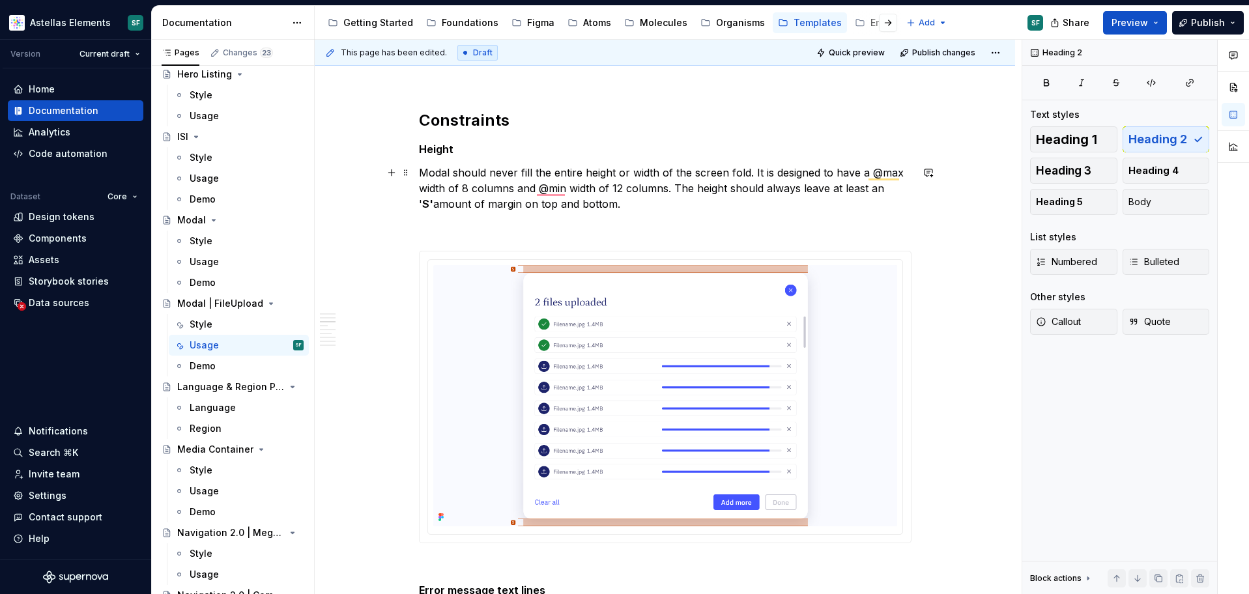
scroll to position [836, 0]
type textarea "*"
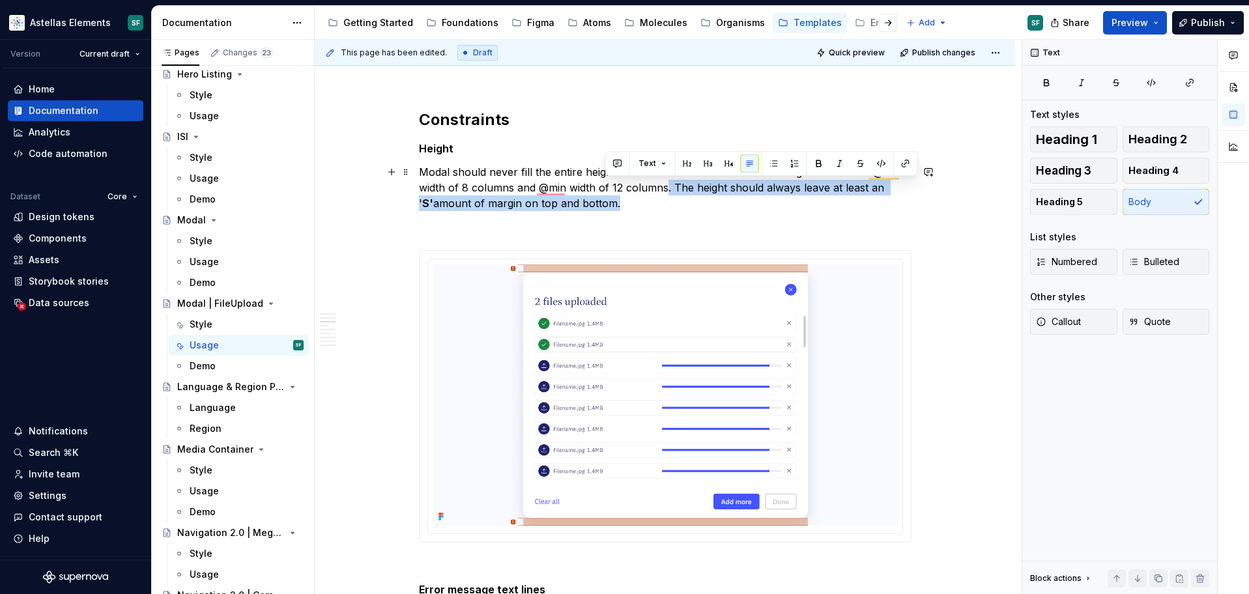
drag, startPoint x: 670, startPoint y: 186, endPoint x: 686, endPoint y: 202, distance: 23.5
click at [686, 202] on p "Modal should never fill the entire height or width of the screen fold. It is de…" at bounding box center [665, 187] width 492 height 47
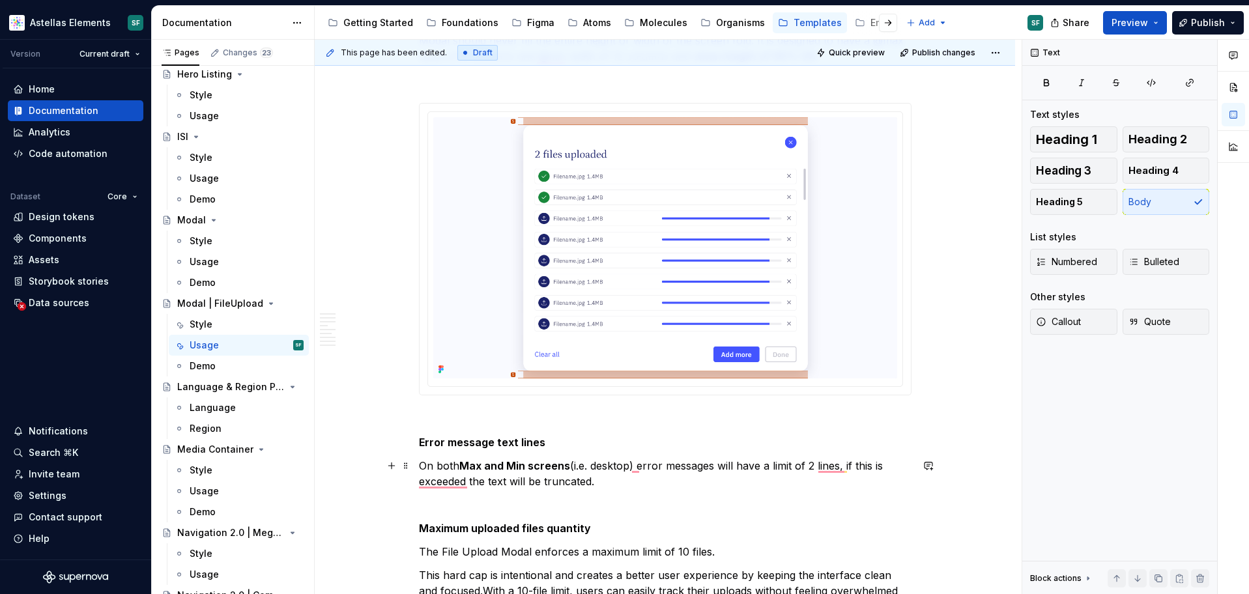
scroll to position [1069, 0]
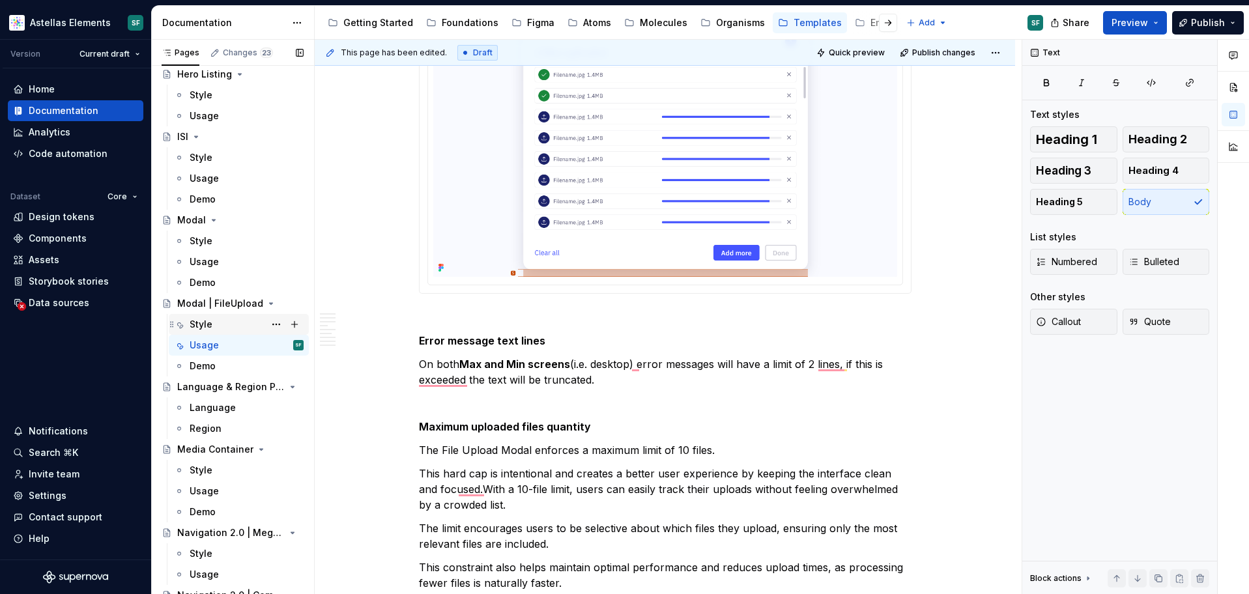
click at [225, 326] on div "Style" at bounding box center [247, 324] width 114 height 18
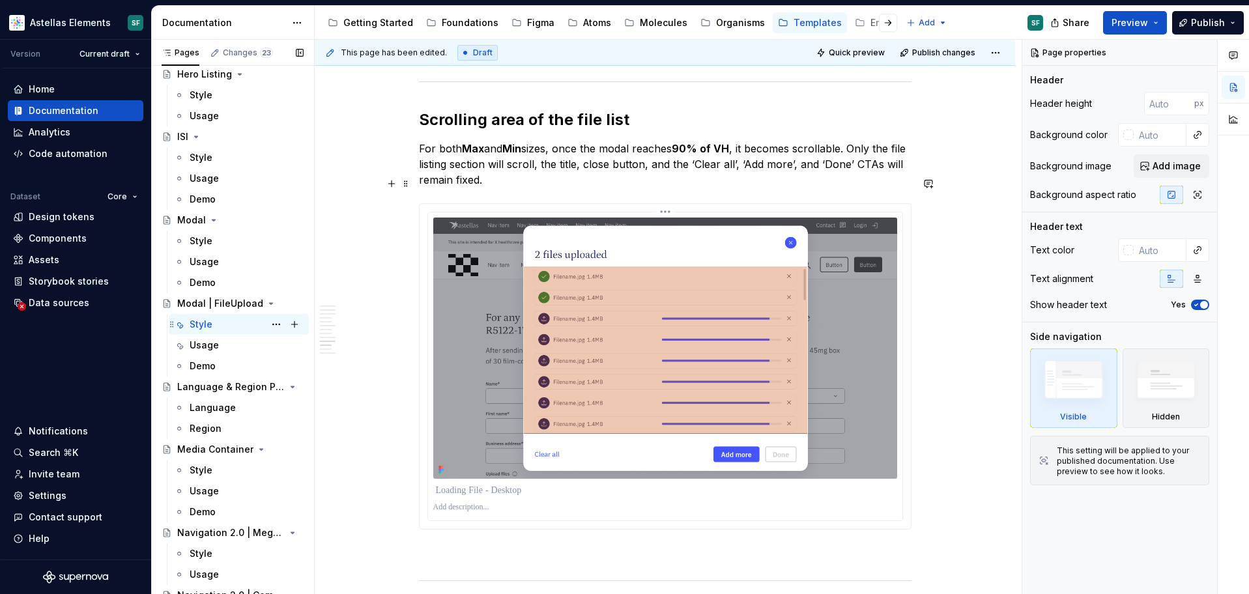
scroll to position [4510, 0]
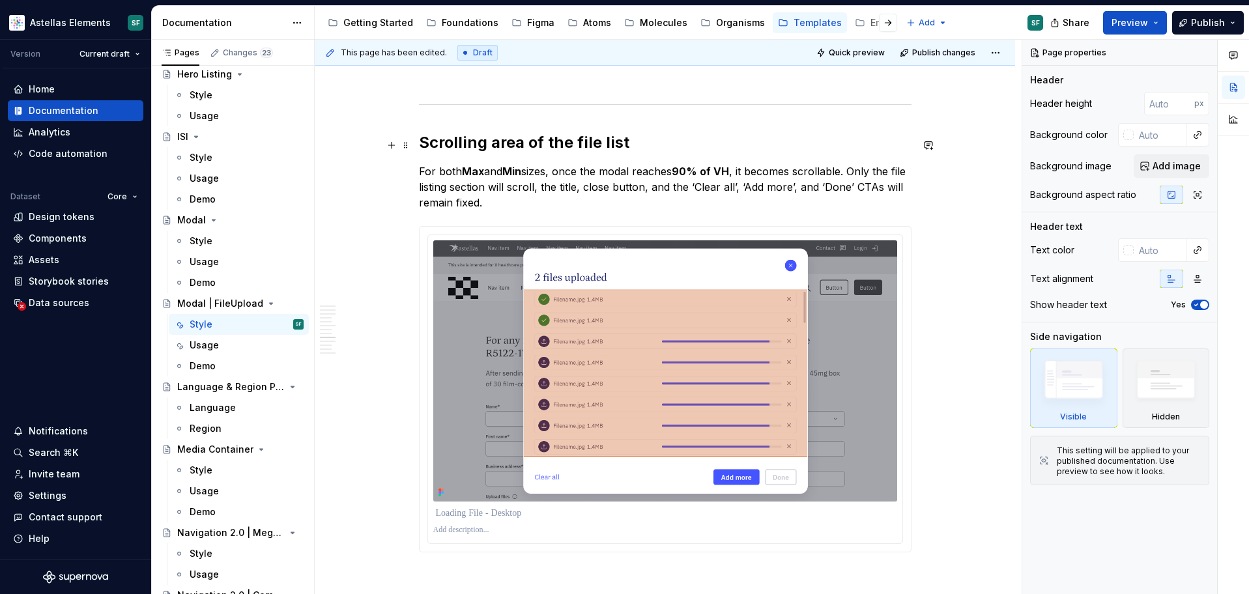
click at [524, 179] on p "For both Max and Min sizes, once the modal reaches 90% of VH , it becomes scrol…" at bounding box center [665, 186] width 492 height 47
click at [523, 264] on img at bounding box center [665, 370] width 464 height 261
click at [423, 163] on p "For both Max and Min sizes, once the modal reaches 90% of VH , it becomes scrol…" at bounding box center [665, 186] width 492 height 47
click at [468, 279] on img at bounding box center [665, 370] width 464 height 261
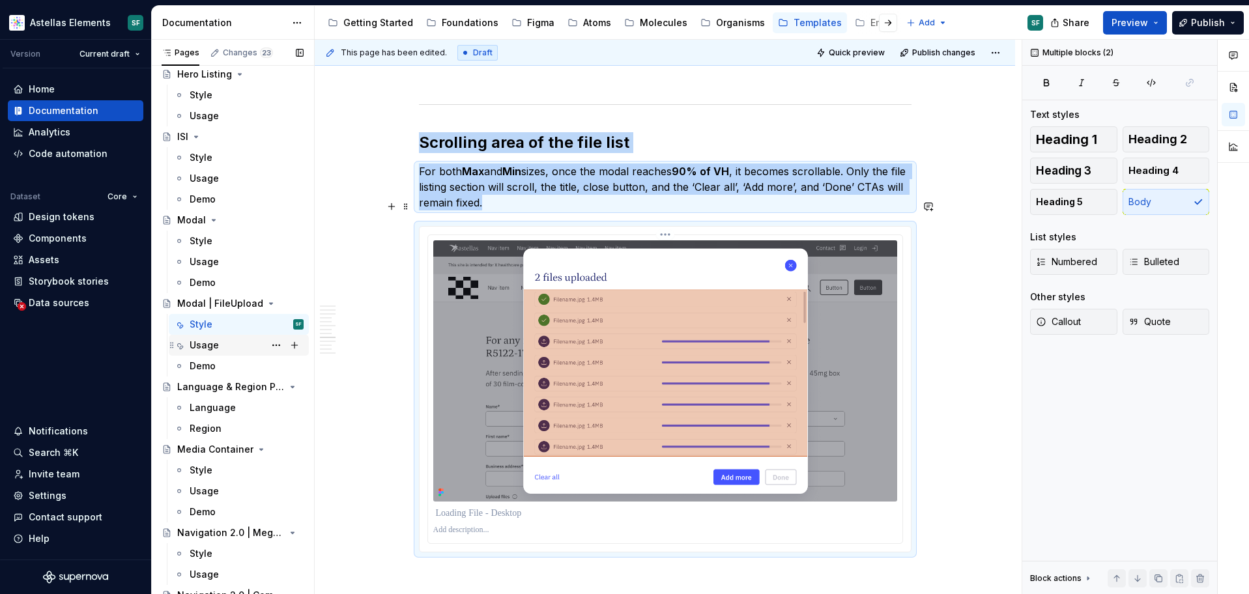
click at [642, 132] on h2 "Scrolling area of the file list" at bounding box center [665, 142] width 492 height 21
click at [220, 345] on div "Usage" at bounding box center [247, 345] width 114 height 18
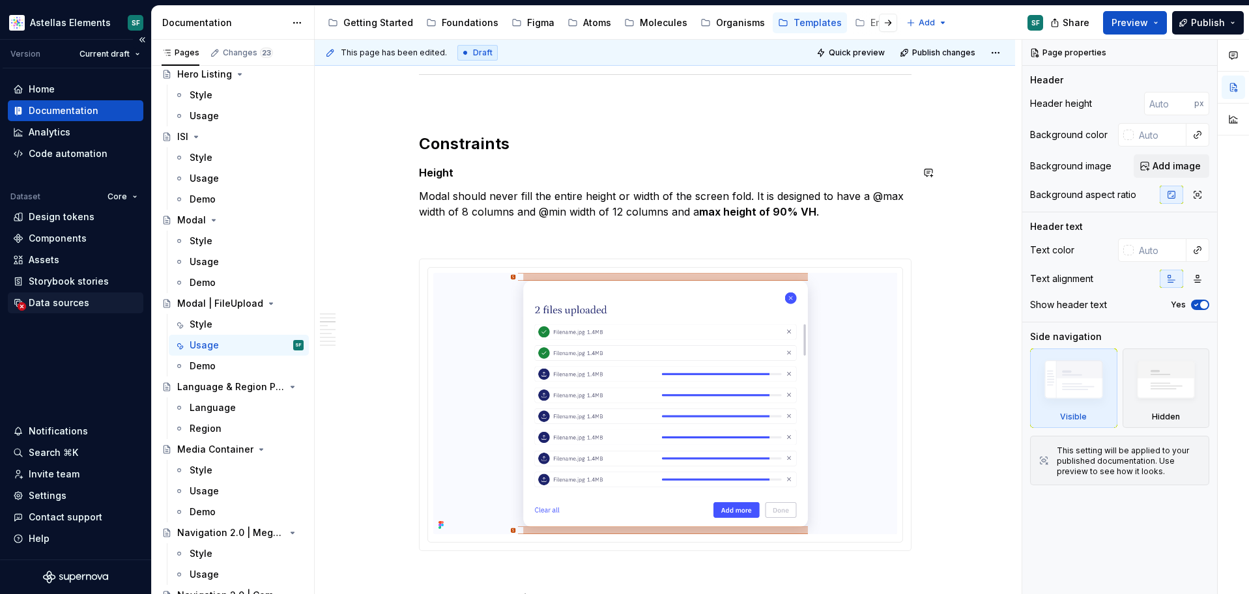
scroll to position [812, 0]
click at [432, 143] on h2 "Constraints" at bounding box center [665, 144] width 492 height 21
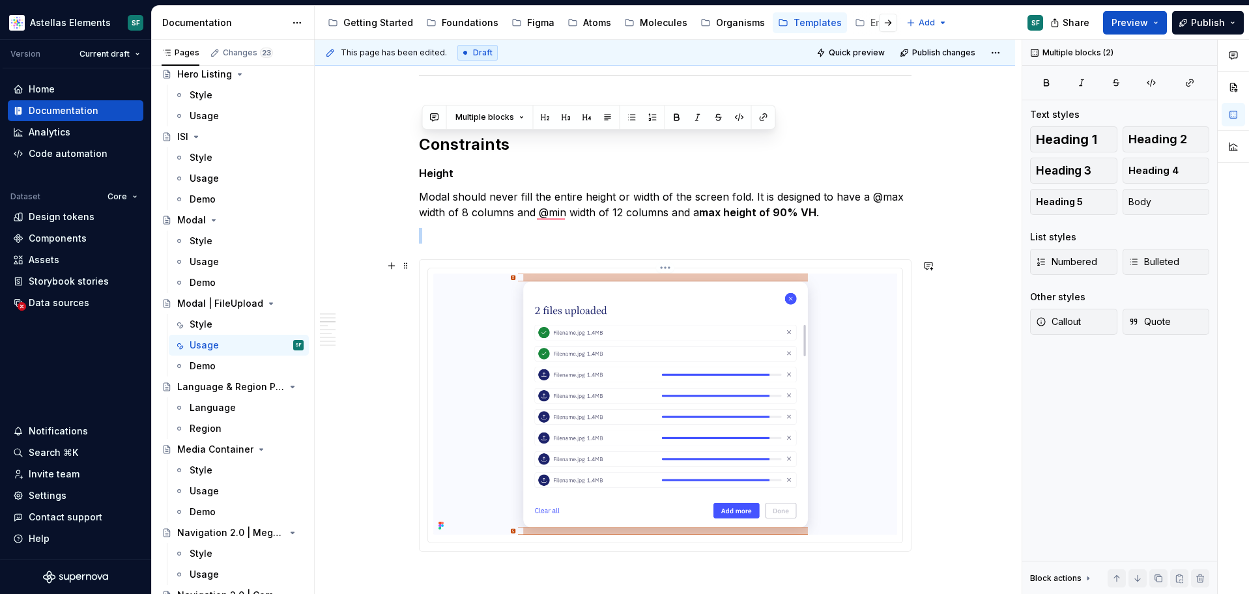
click at [613, 300] on img "To enrich screen reader interactions, please activate Accessibility in Grammarl…" at bounding box center [665, 404] width 464 height 261
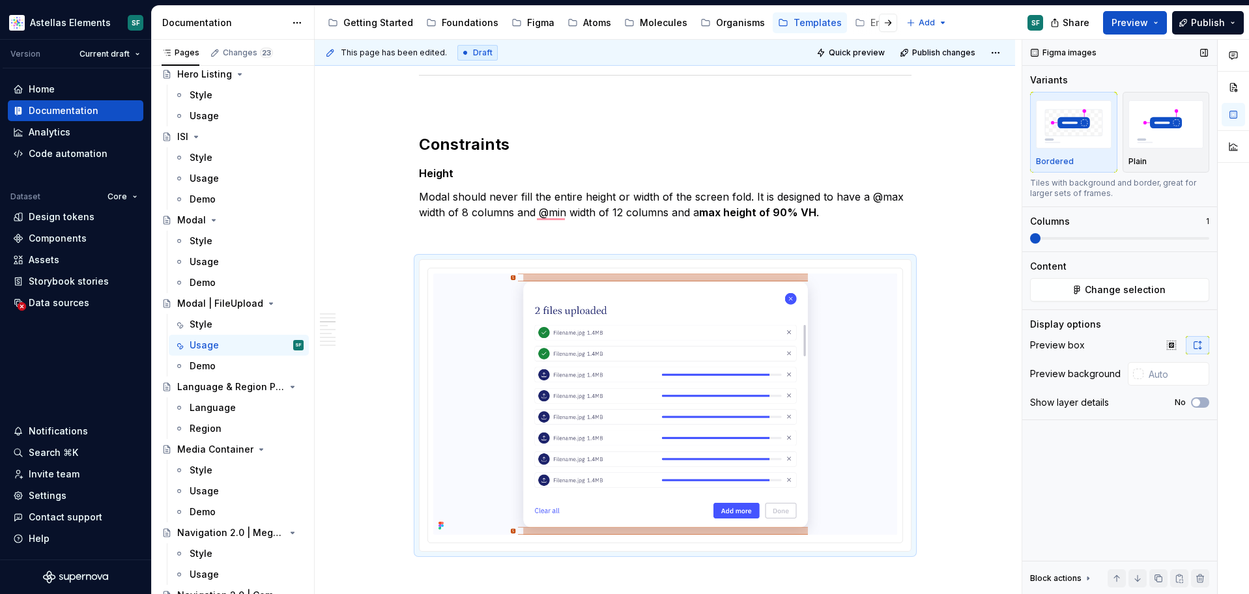
click at [1084, 274] on div "Content Change selection" at bounding box center [1119, 281] width 179 height 42
click at [1084, 293] on button "Change selection" at bounding box center [1119, 289] width 179 height 23
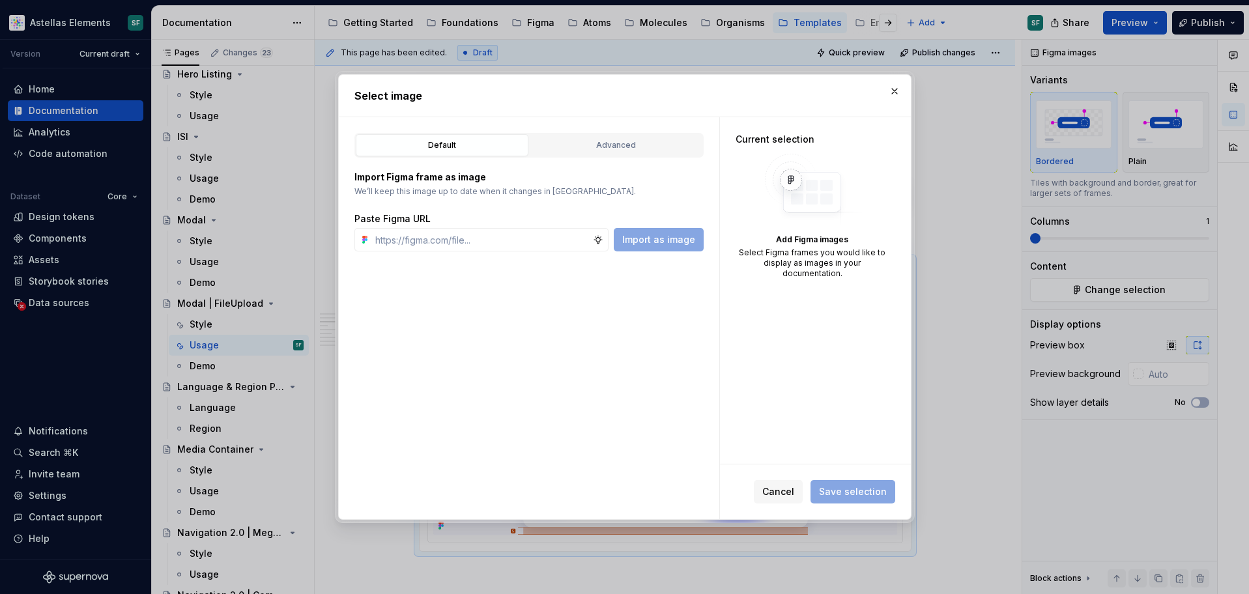
type textarea "*"
click at [539, 241] on input "text" at bounding box center [481, 239] width 223 height 23
type input "[URL][DOMAIN_NAME]"
click at [657, 232] on button "Import as image" at bounding box center [659, 239] width 90 height 23
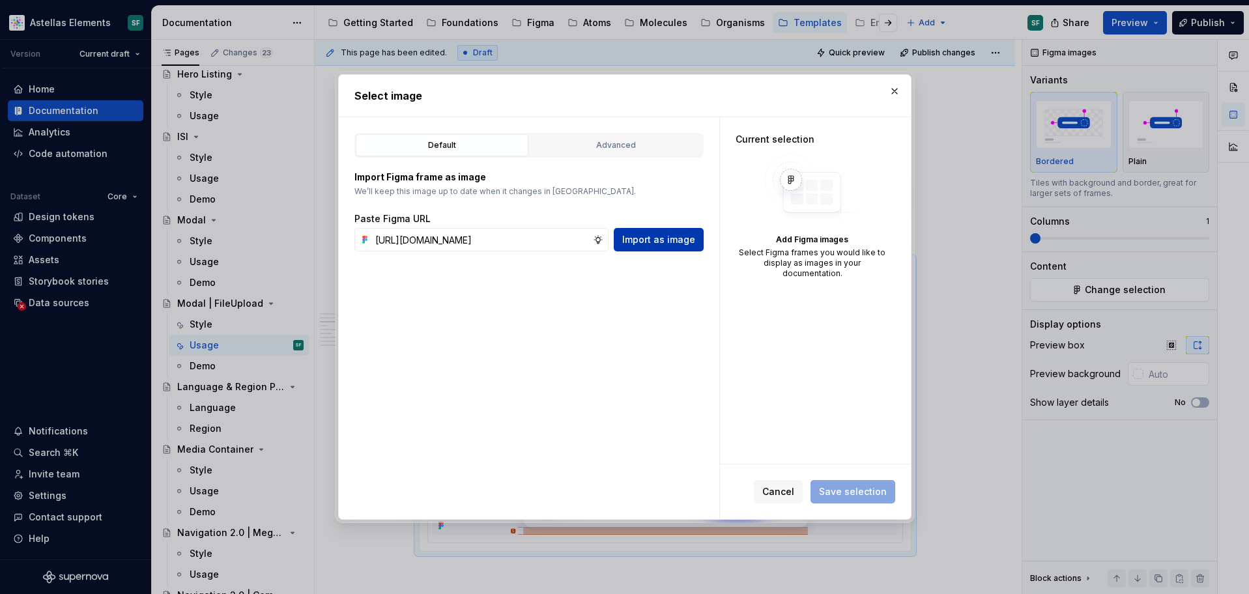
scroll to position [0, 0]
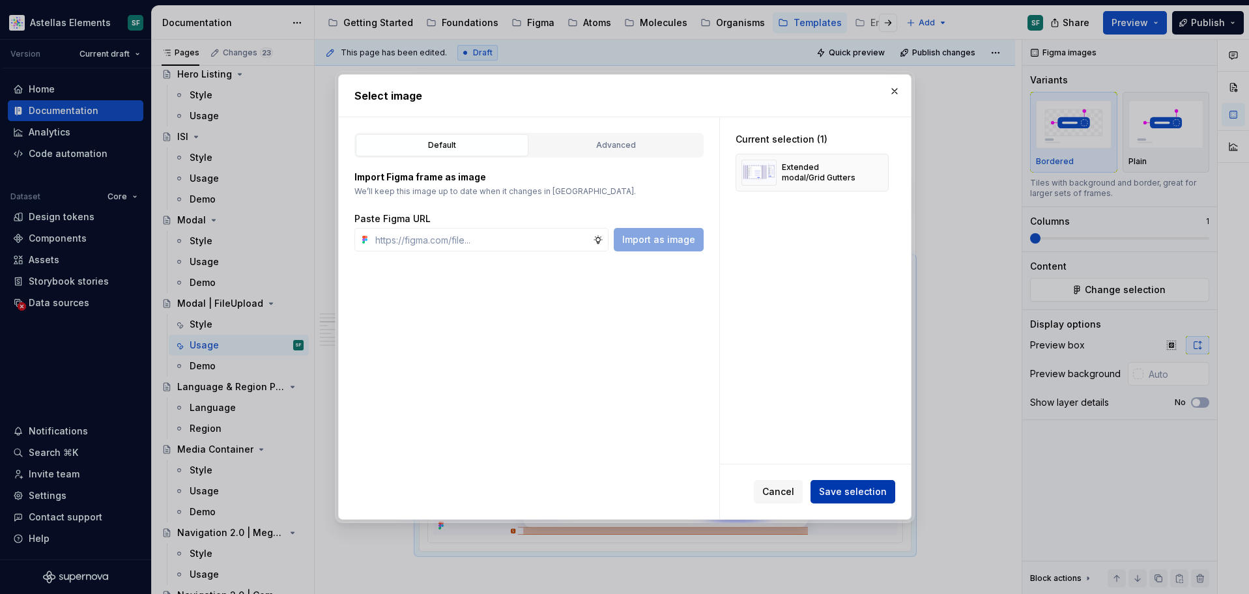
click at [855, 490] on span "Save selection" at bounding box center [853, 491] width 68 height 13
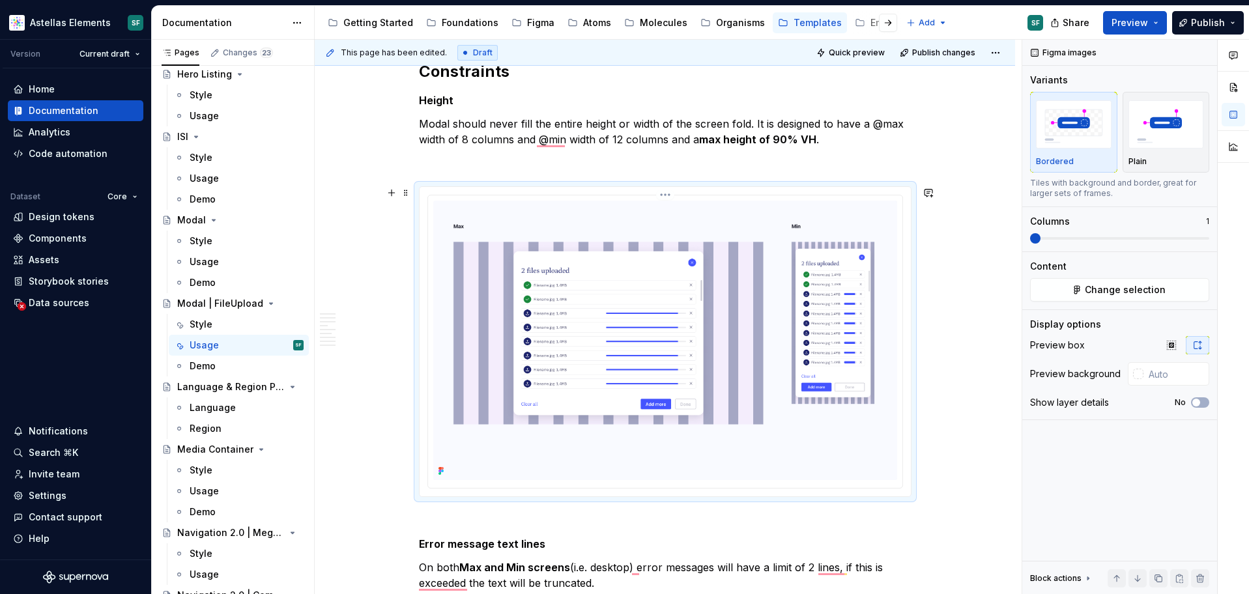
scroll to position [833, 0]
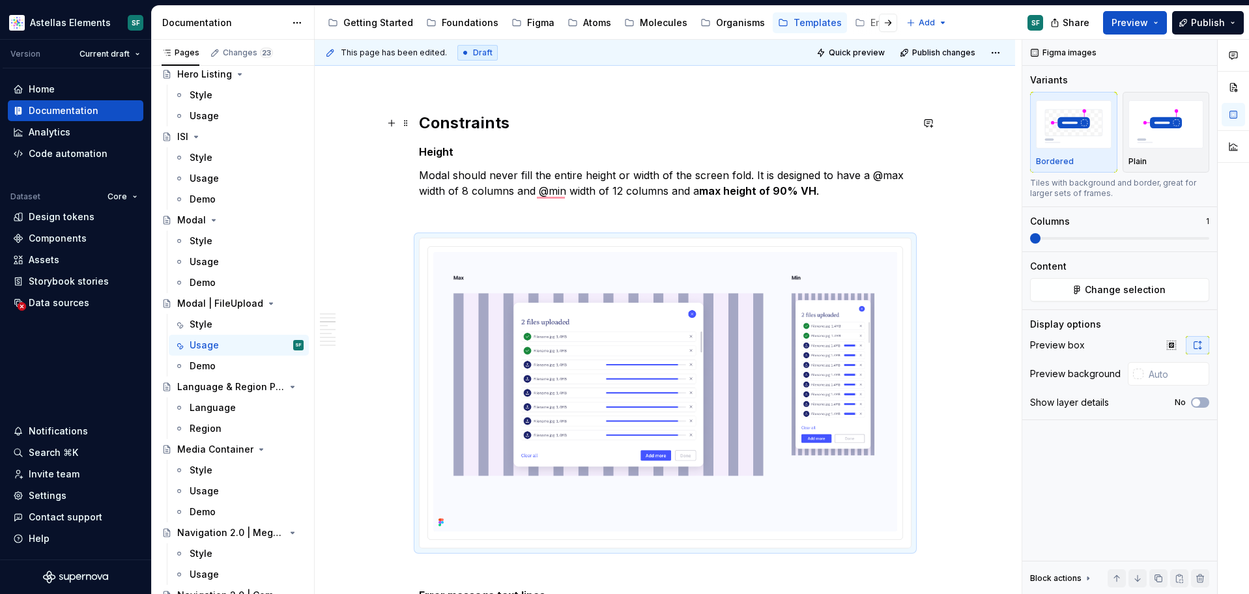
click at [493, 126] on h2 "Constraints" at bounding box center [665, 123] width 492 height 21
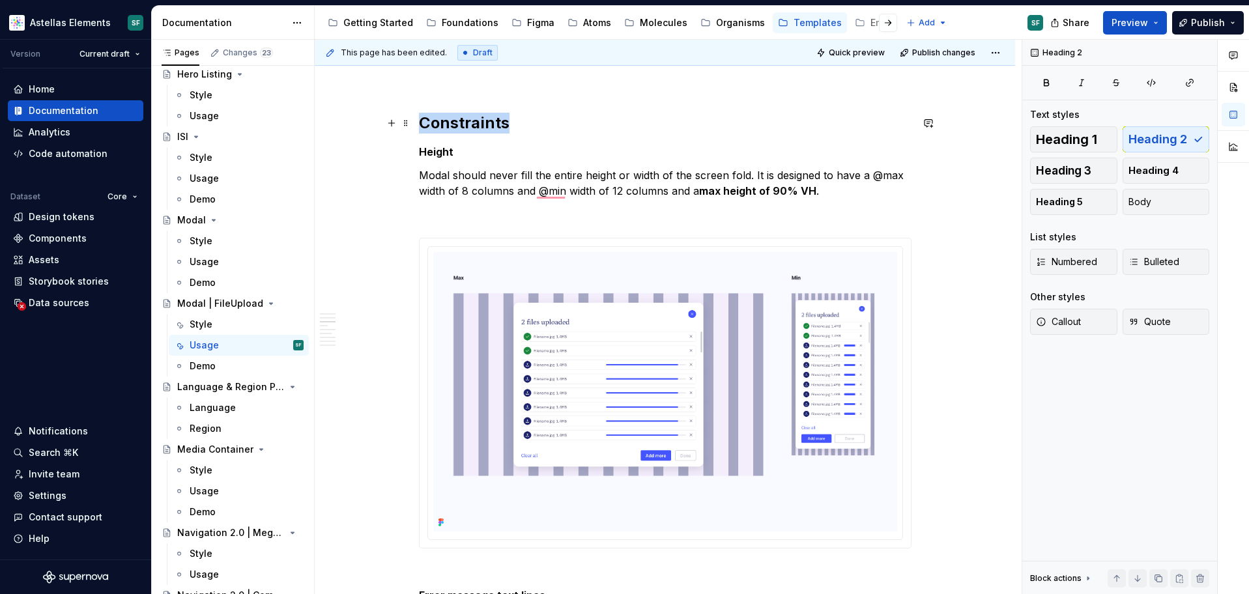
click at [493, 126] on h2 "Constraints" at bounding box center [665, 123] width 492 height 21
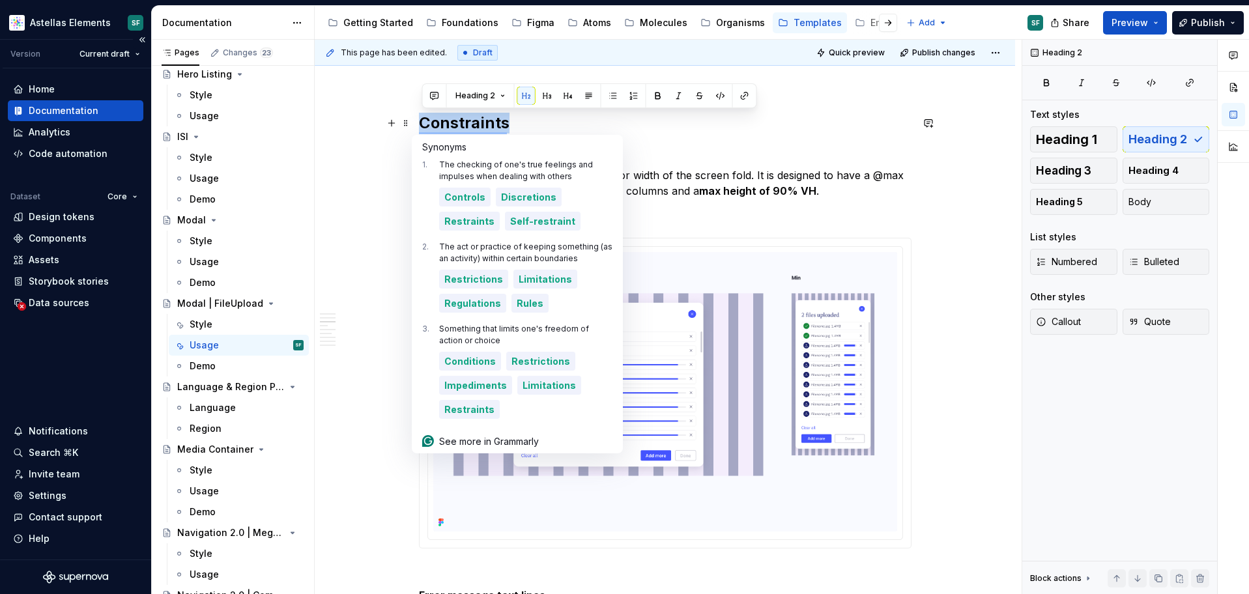
copy h2 "Constraints"
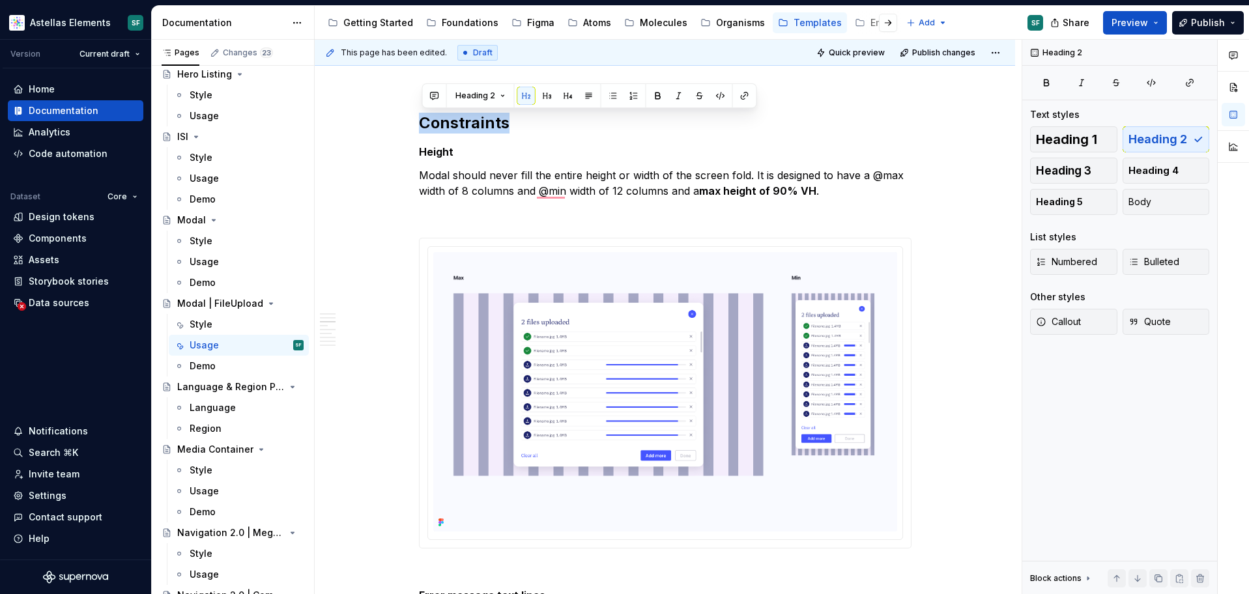
click at [498, 196] on p "Modal should never fill the entire height or width of the screen fold. It is de…" at bounding box center [665, 182] width 492 height 31
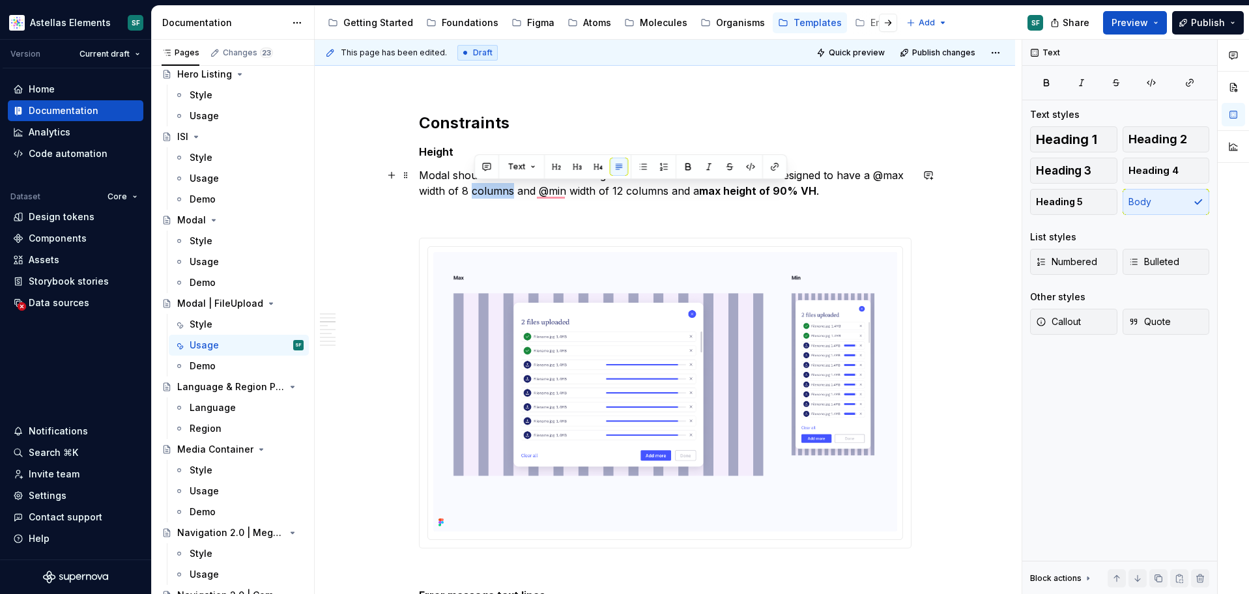
click at [498, 196] on p "Modal should never fill the entire height or width of the screen fold. It is de…" at bounding box center [665, 182] width 492 height 31
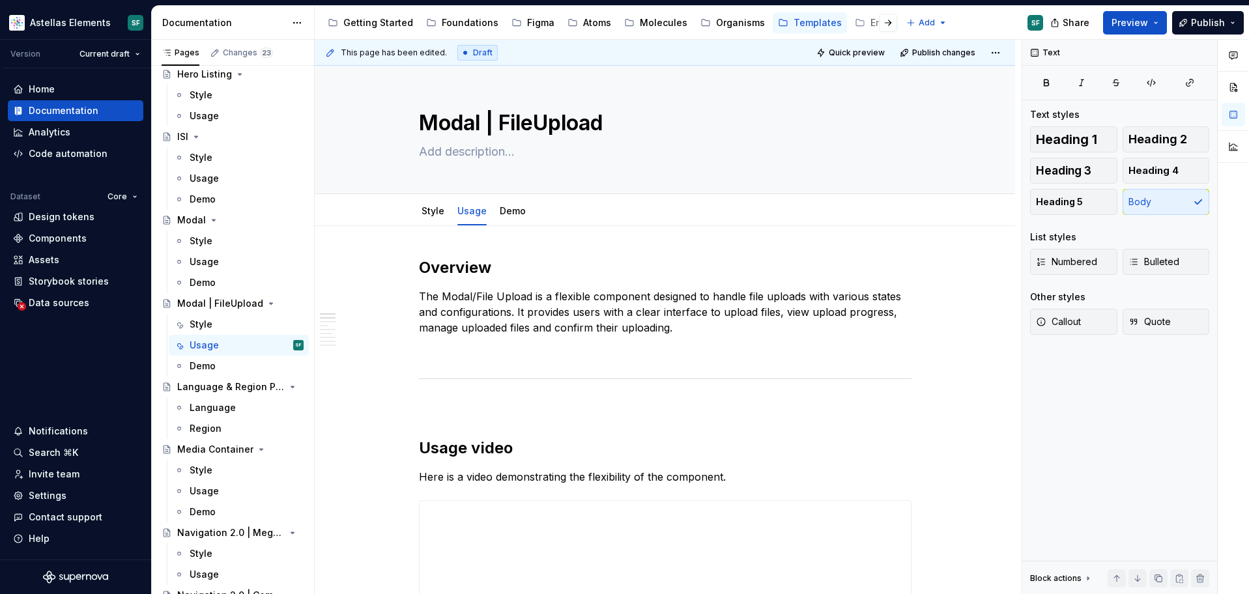
type textarea "*"
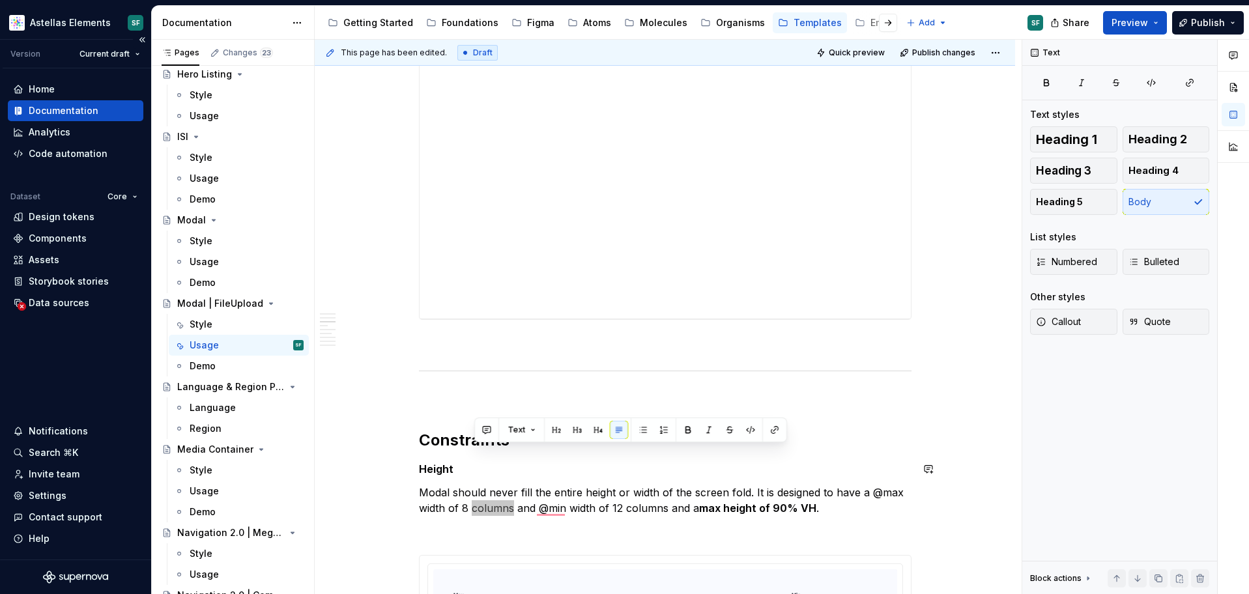
scroll to position [595, 0]
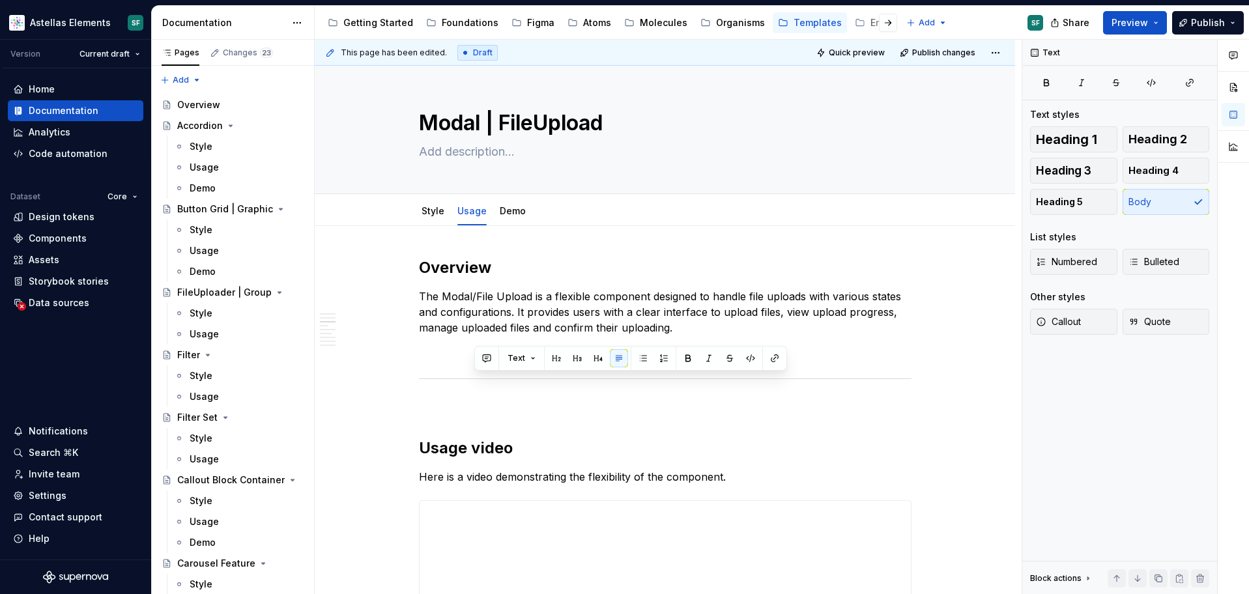
scroll to position [642, 0]
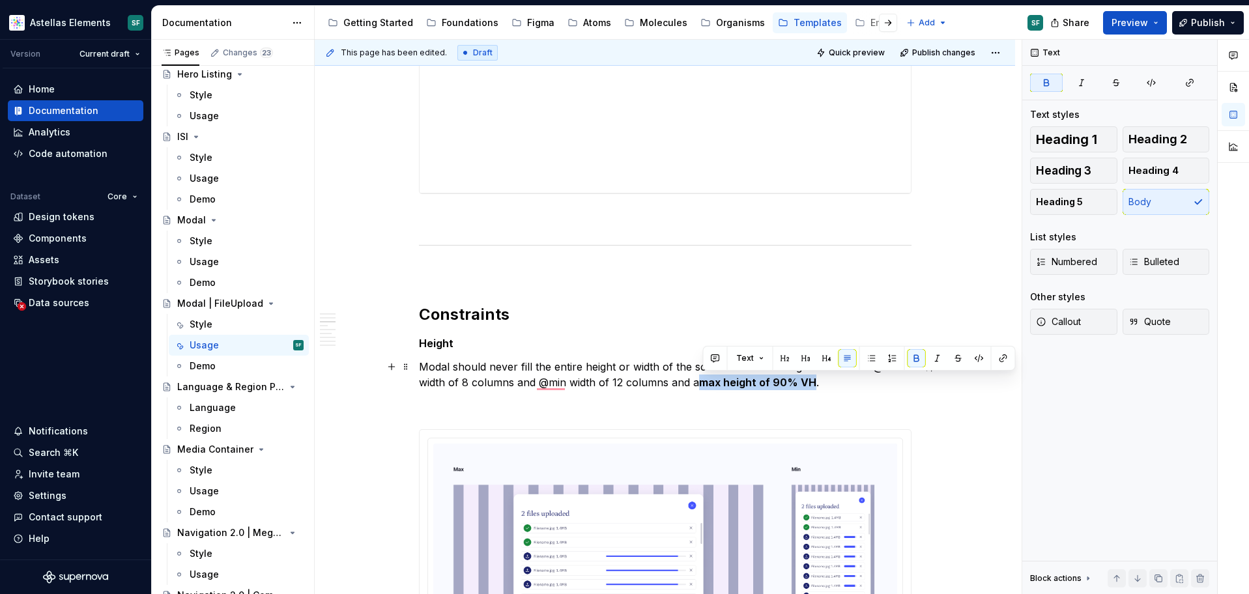
drag, startPoint x: 703, startPoint y: 381, endPoint x: 817, endPoint y: 381, distance: 114.0
click at [817, 381] on p "Modal should never fill the entire height or width of the screen fold. It is de…" at bounding box center [665, 374] width 492 height 31
copy strong "max height of 90% VH"
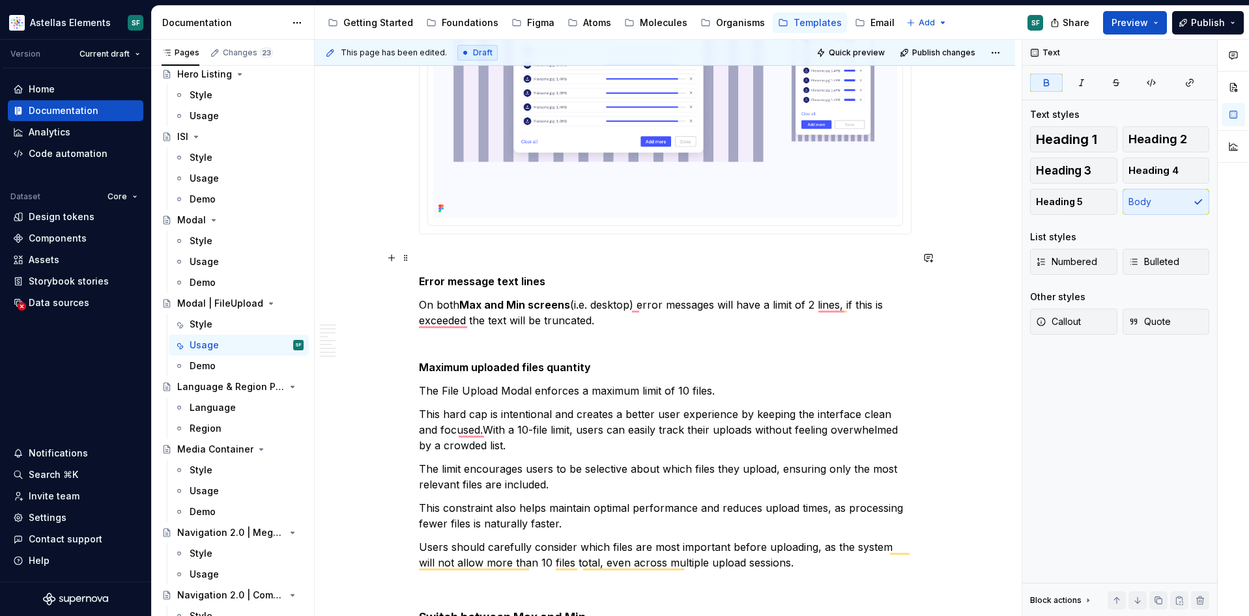
scroll to position [0, 0]
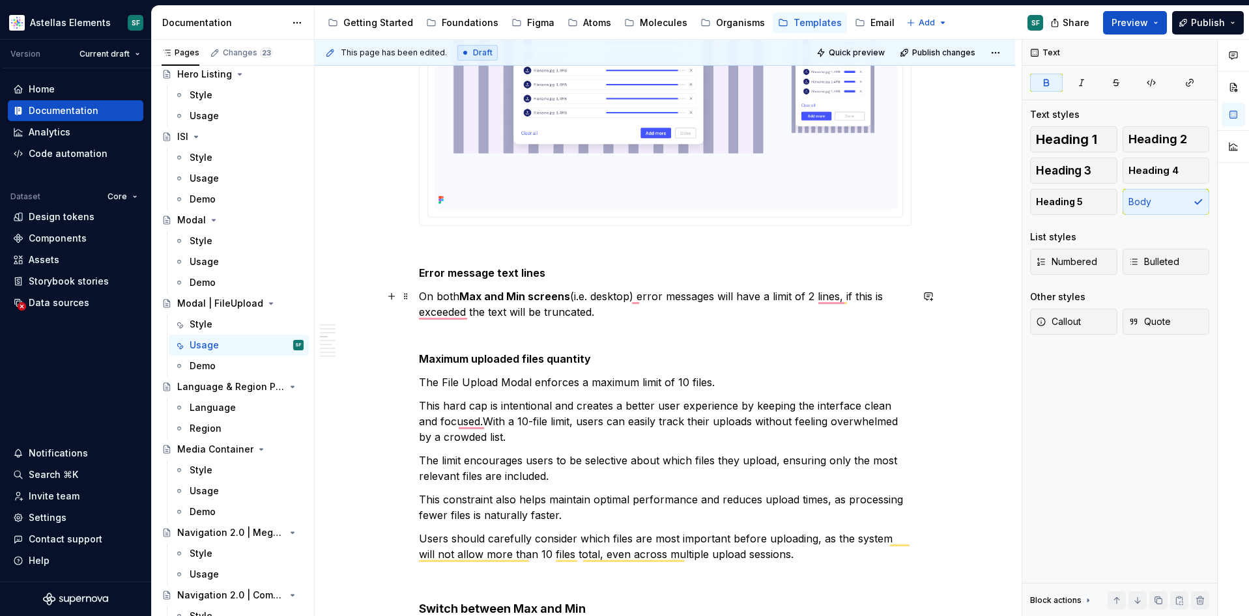
click at [520, 315] on p "On both Max and Min screens (i.e. desktop) error messages will have a limit of …" at bounding box center [665, 304] width 492 height 31
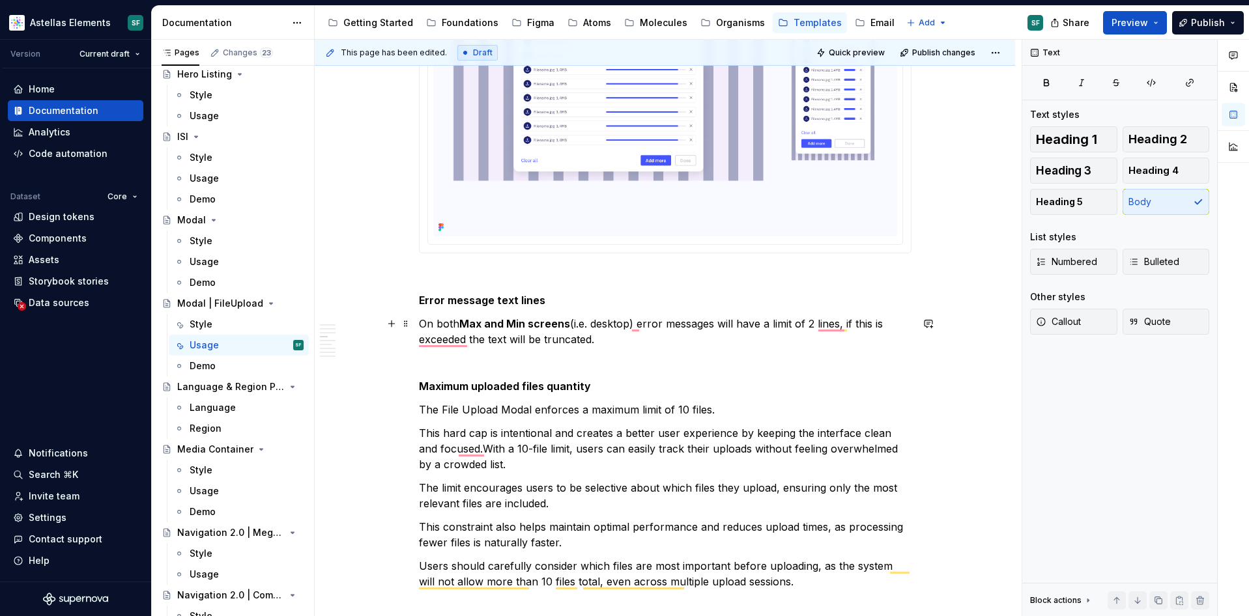
scroll to position [1087, 0]
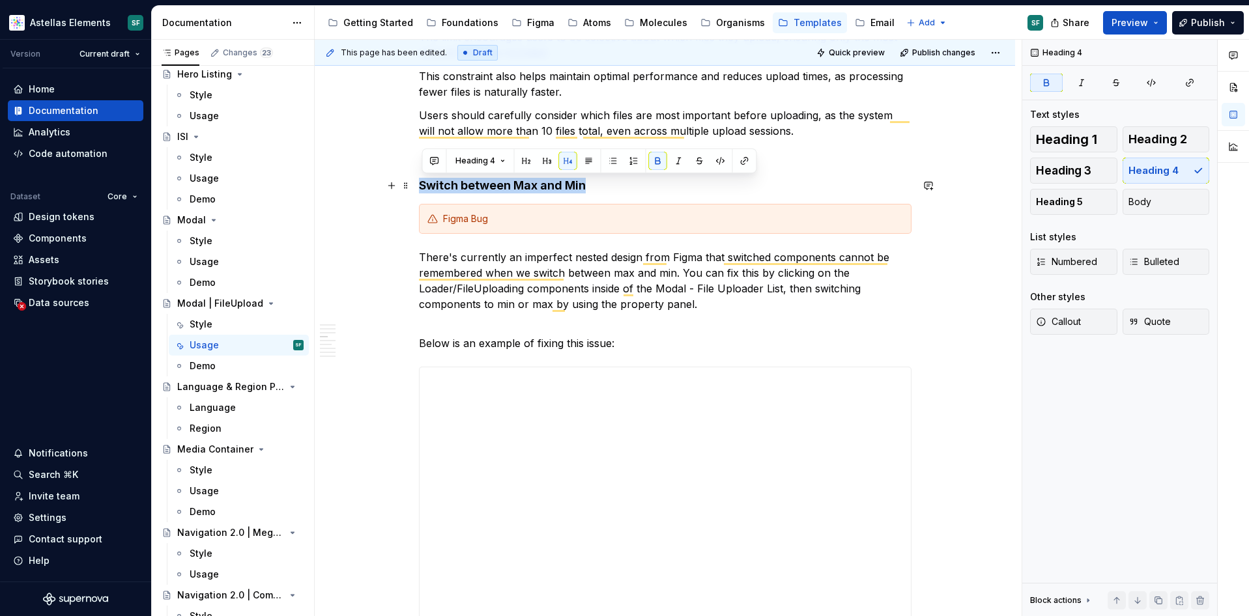
drag, startPoint x: 599, startPoint y: 185, endPoint x: 418, endPoint y: 185, distance: 180.4
click at [418, 185] on div "**********" at bounding box center [665, 246] width 700 height 3199
copy strong "Switch between Max and Min"
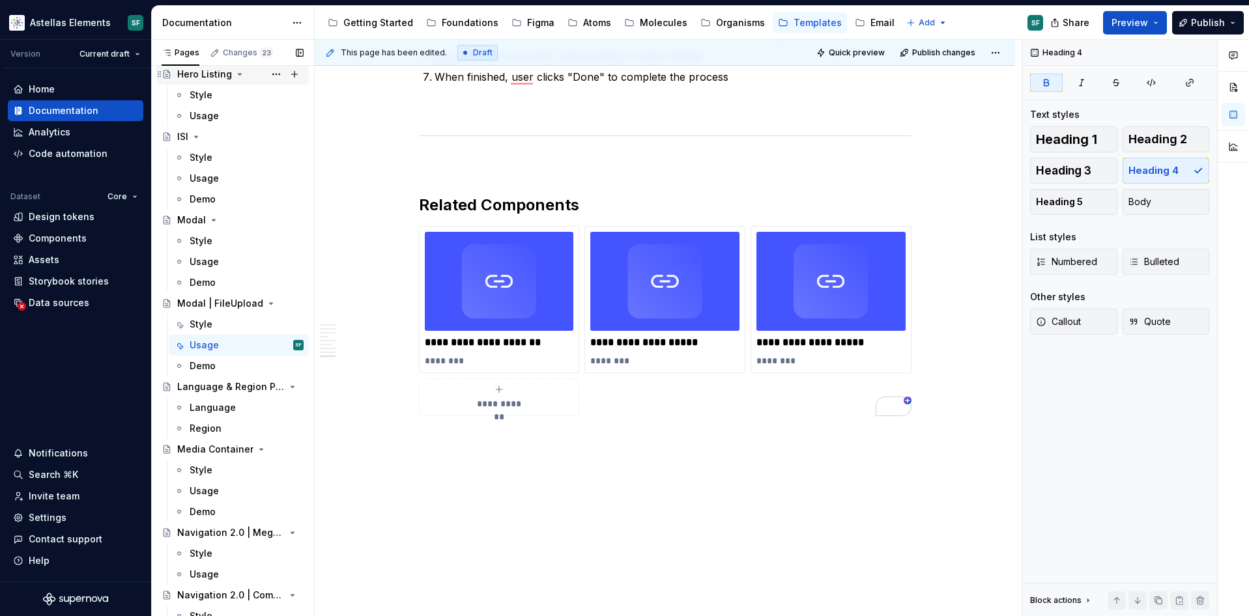
scroll to position [1385, 0]
type textarea "*"
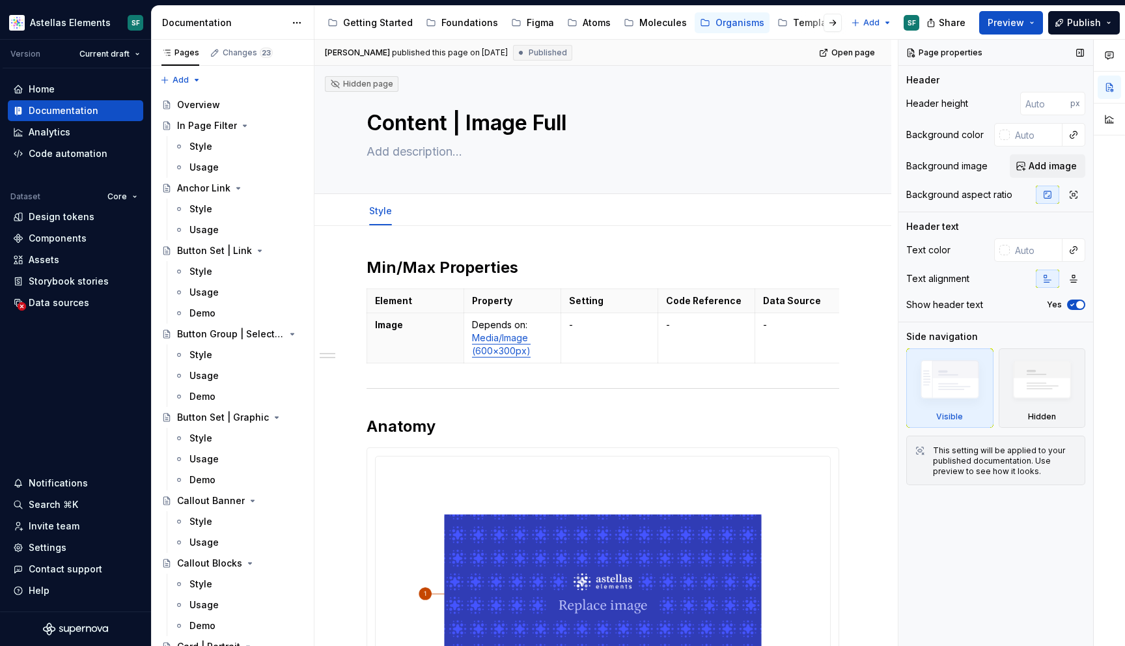
scroll to position [4001, 0]
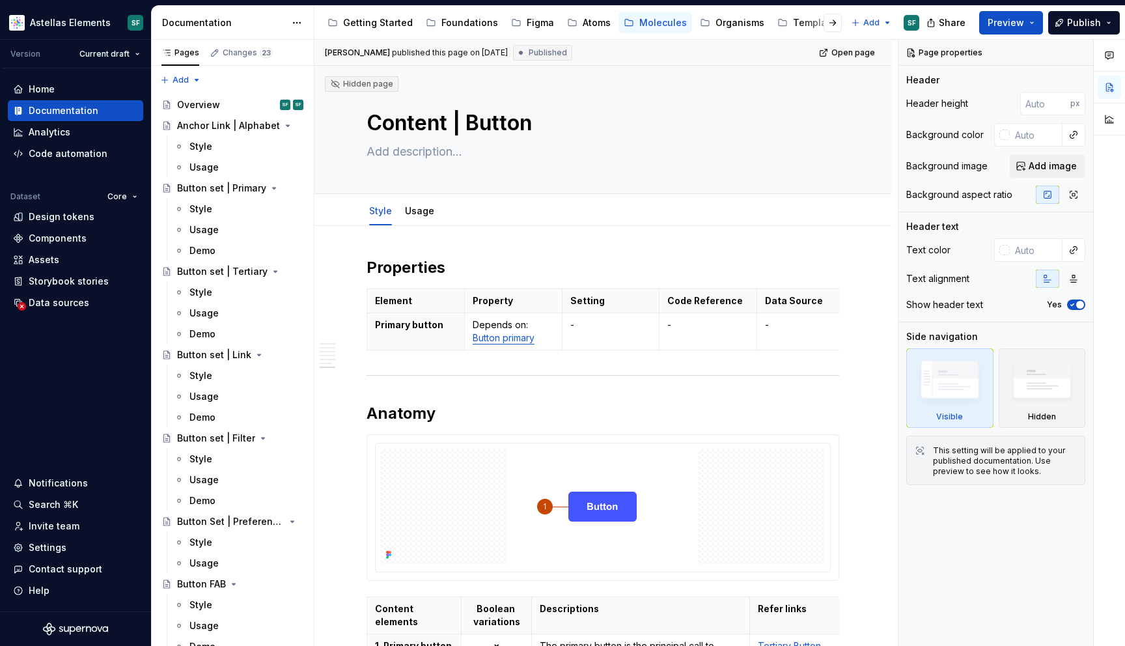
scroll to position [1545, 0]
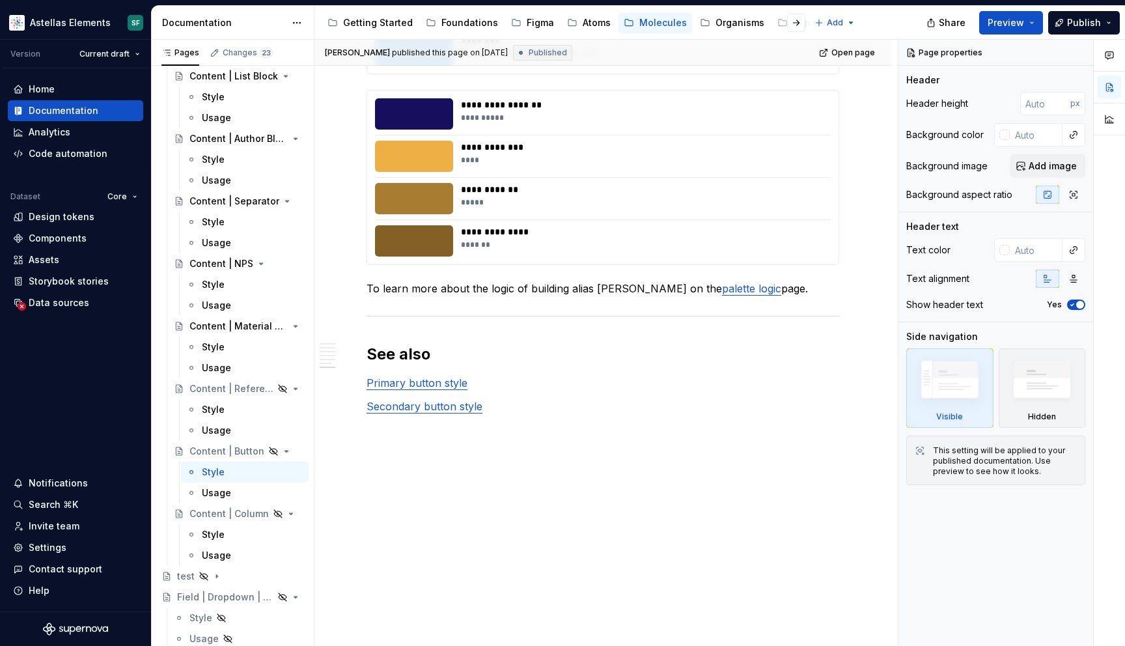
type textarea "*"
